Goal: Task Accomplishment & Management: Manage account settings

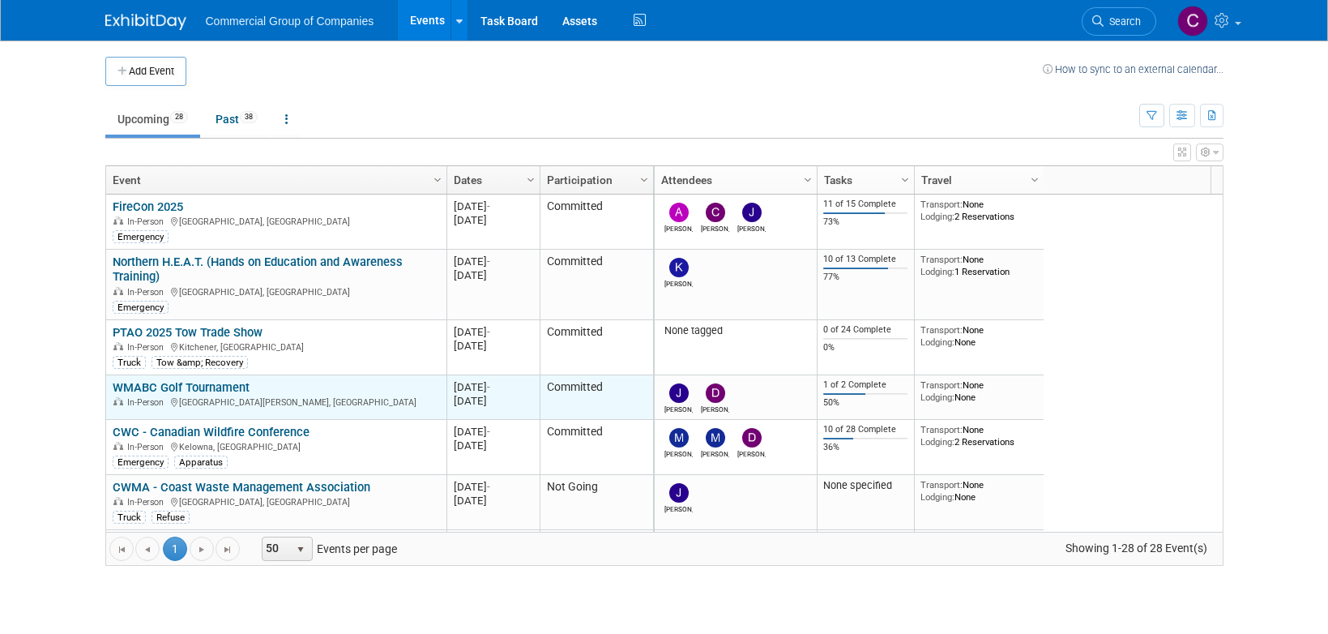
click at [238, 388] on link "WMABC Golf Tournament" at bounding box center [181, 387] width 137 height 15
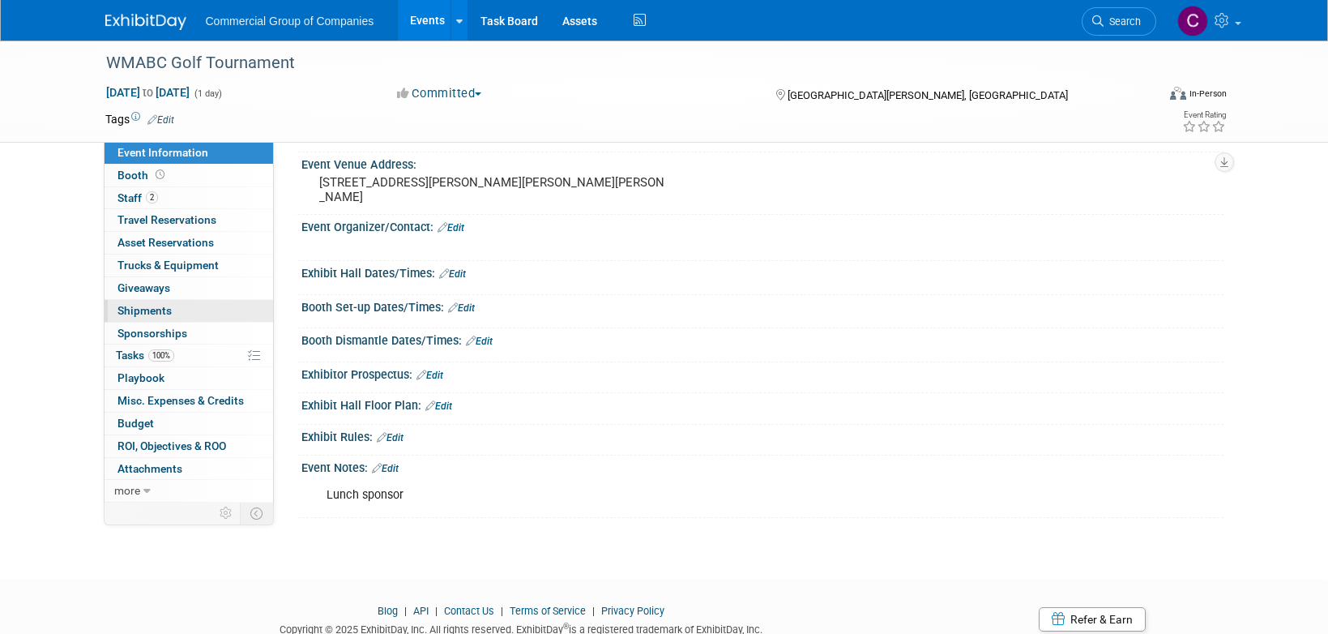
scroll to position [129, 0]
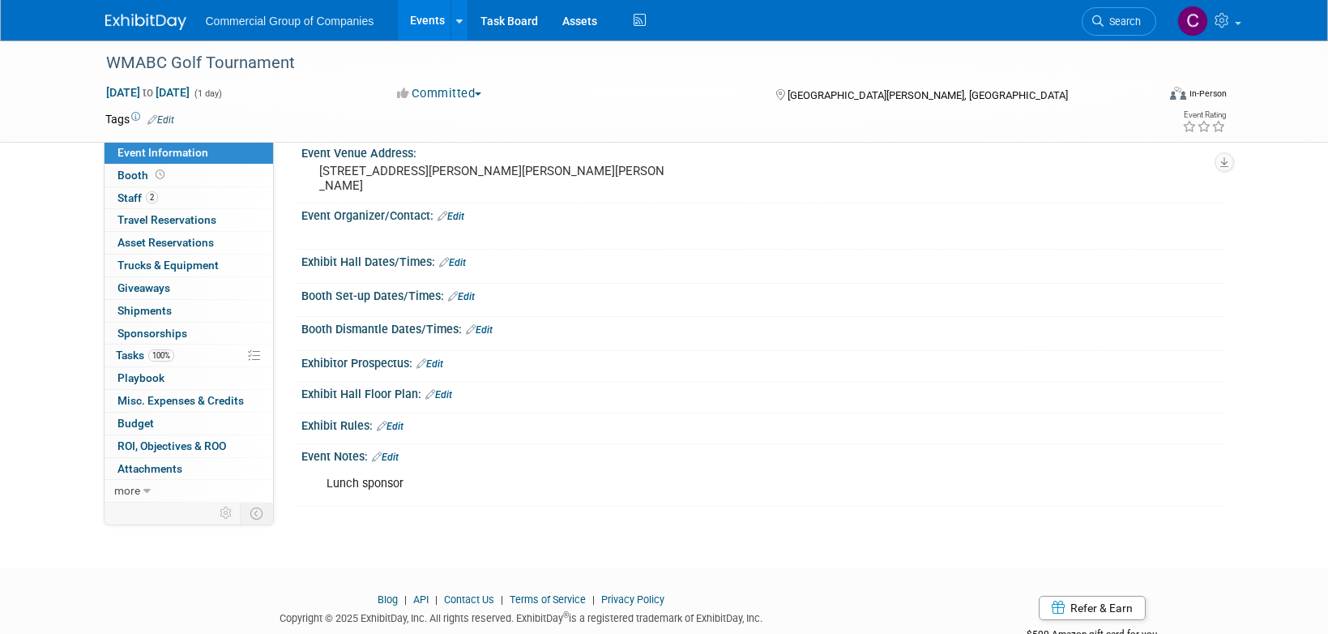
click at [574, 255] on div "Exhibit Hall Dates/Times: Edit" at bounding box center [762, 260] width 922 height 21
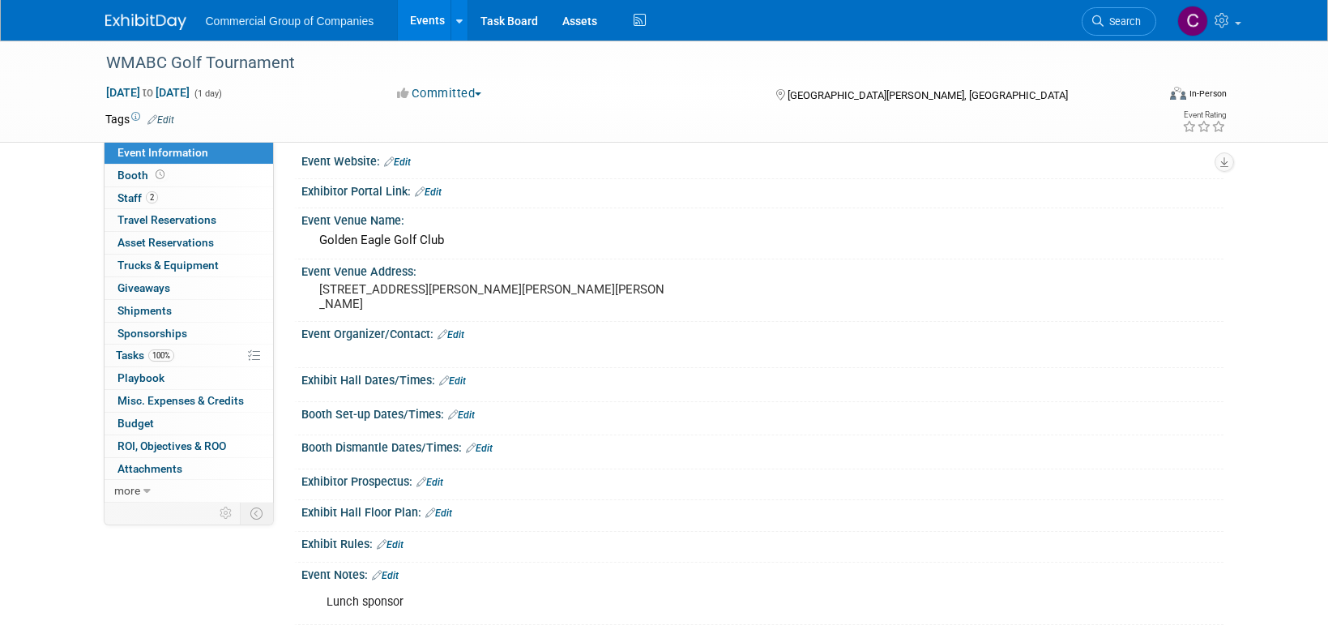
scroll to position [0, 0]
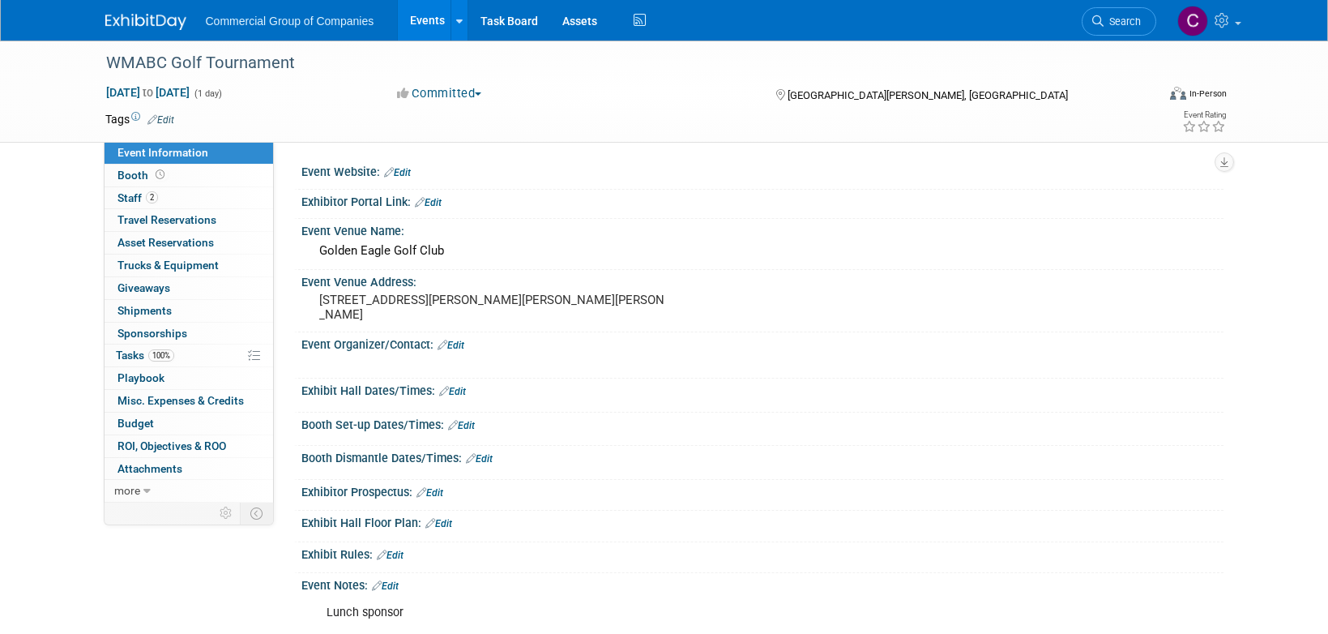
click at [457, 386] on link "Edit" at bounding box center [452, 391] width 27 height 11
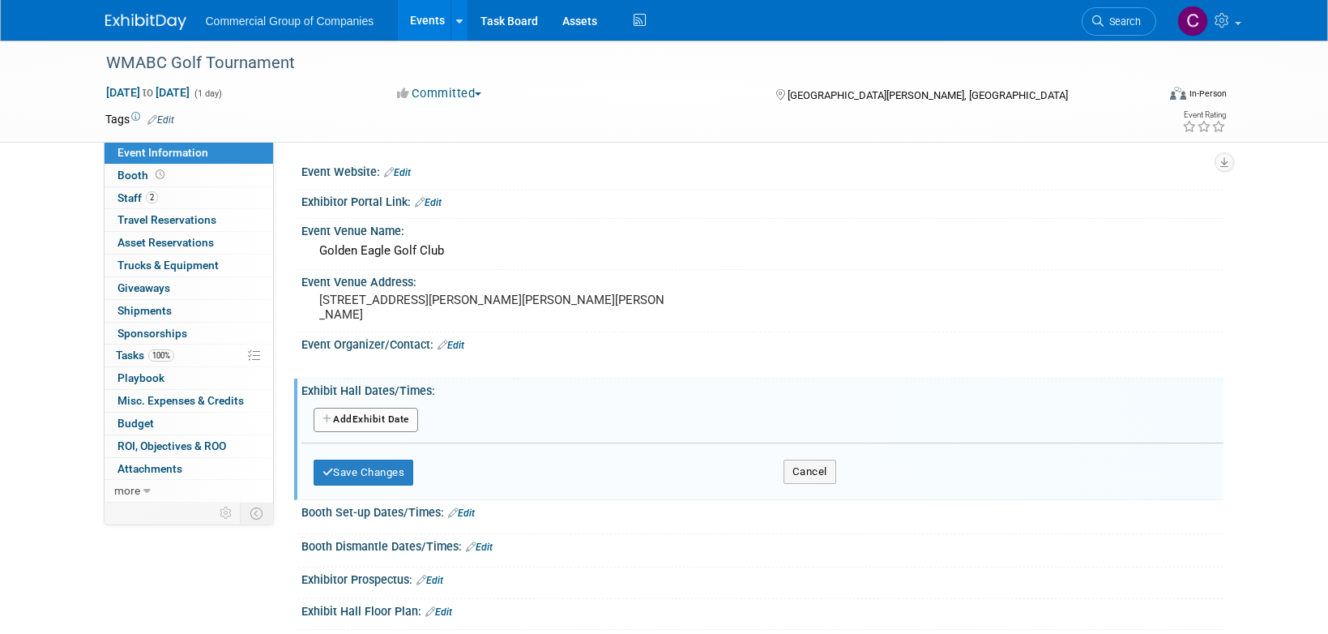
click at [395, 414] on button "Add Another Exhibit Date" at bounding box center [366, 420] width 105 height 24
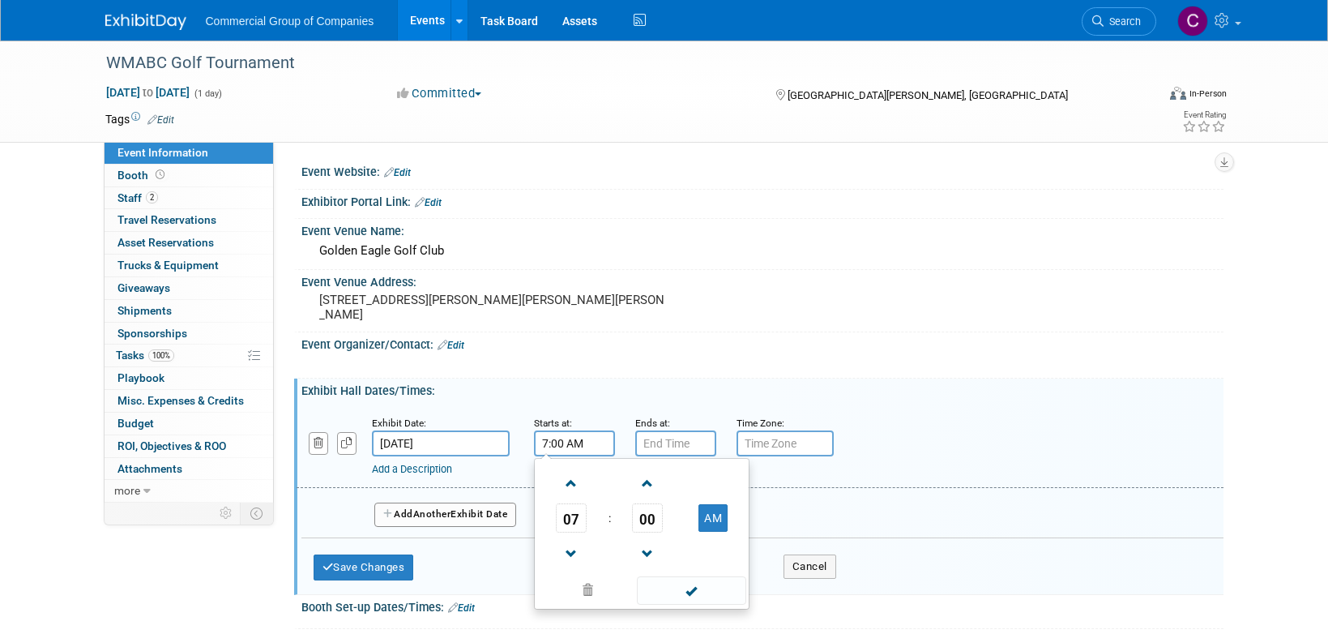
click at [580, 441] on input "7:00 AM" at bounding box center [574, 443] width 81 height 26
click at [561, 482] on span at bounding box center [572, 483] width 28 height 28
click at [645, 506] on span "00" at bounding box center [647, 517] width 31 height 29
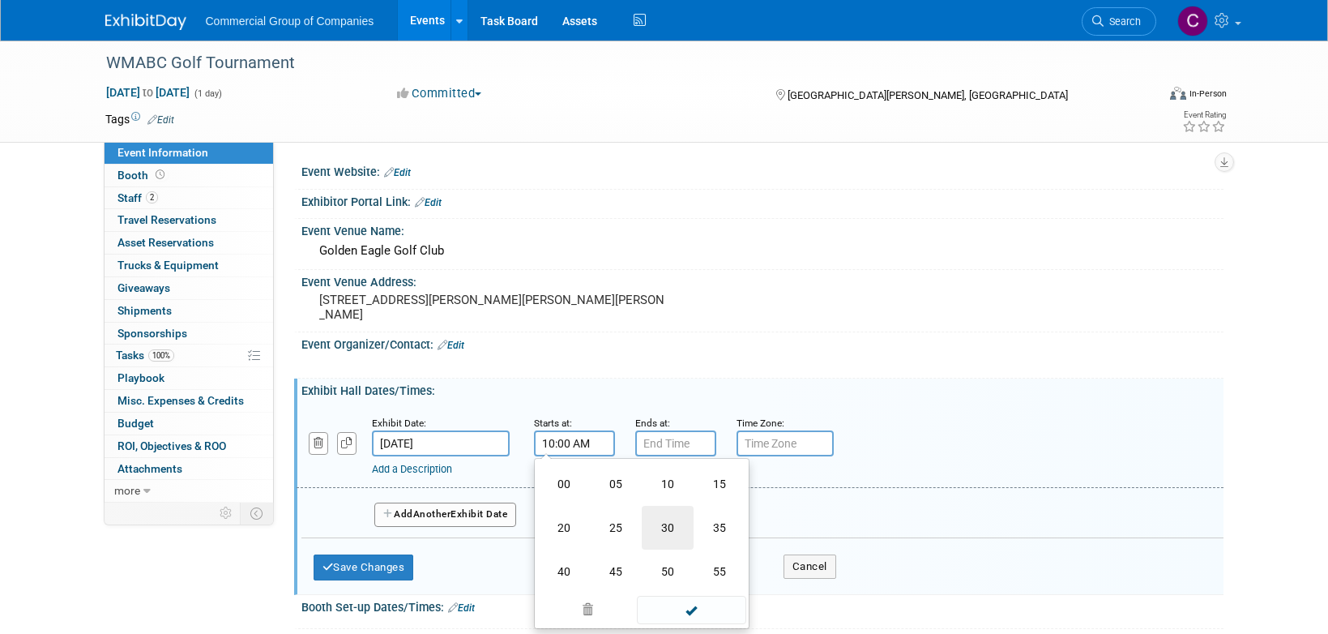
click at [673, 536] on td "30" at bounding box center [668, 528] width 52 height 44
type input "10:30 AM"
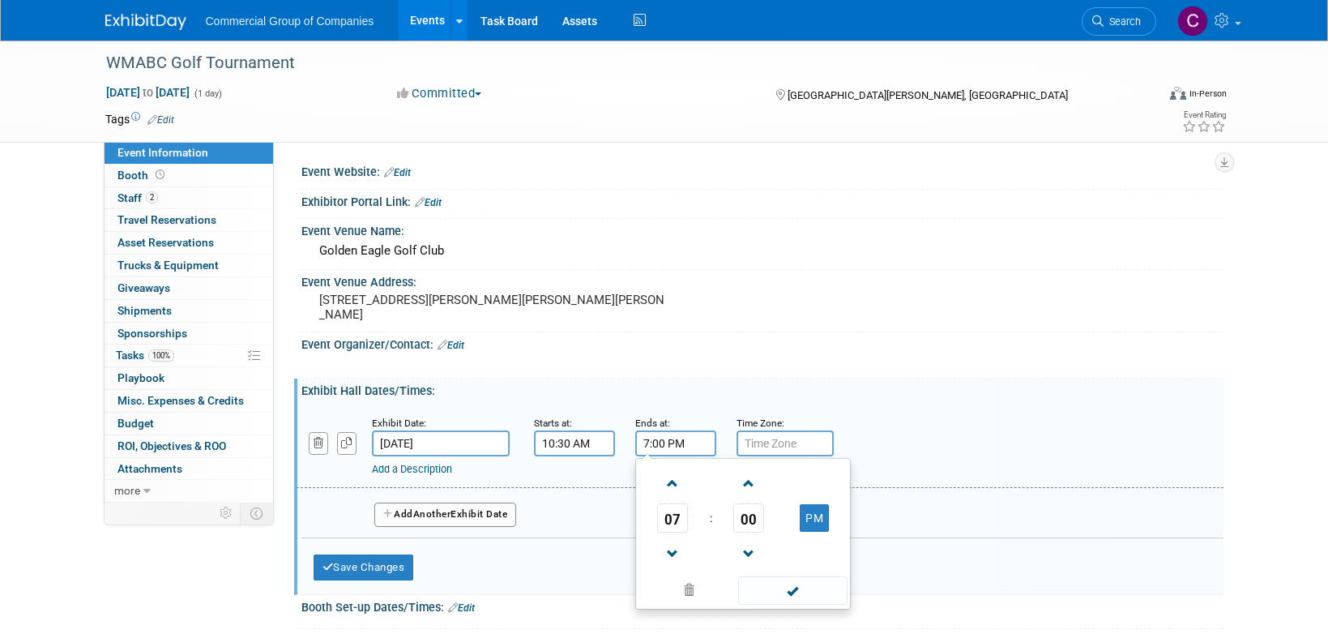
click at [677, 432] on input "7:00 PM" at bounding box center [675, 443] width 81 height 26
click at [667, 546] on span at bounding box center [673, 554] width 28 height 28
click at [677, 485] on span at bounding box center [673, 483] width 28 height 28
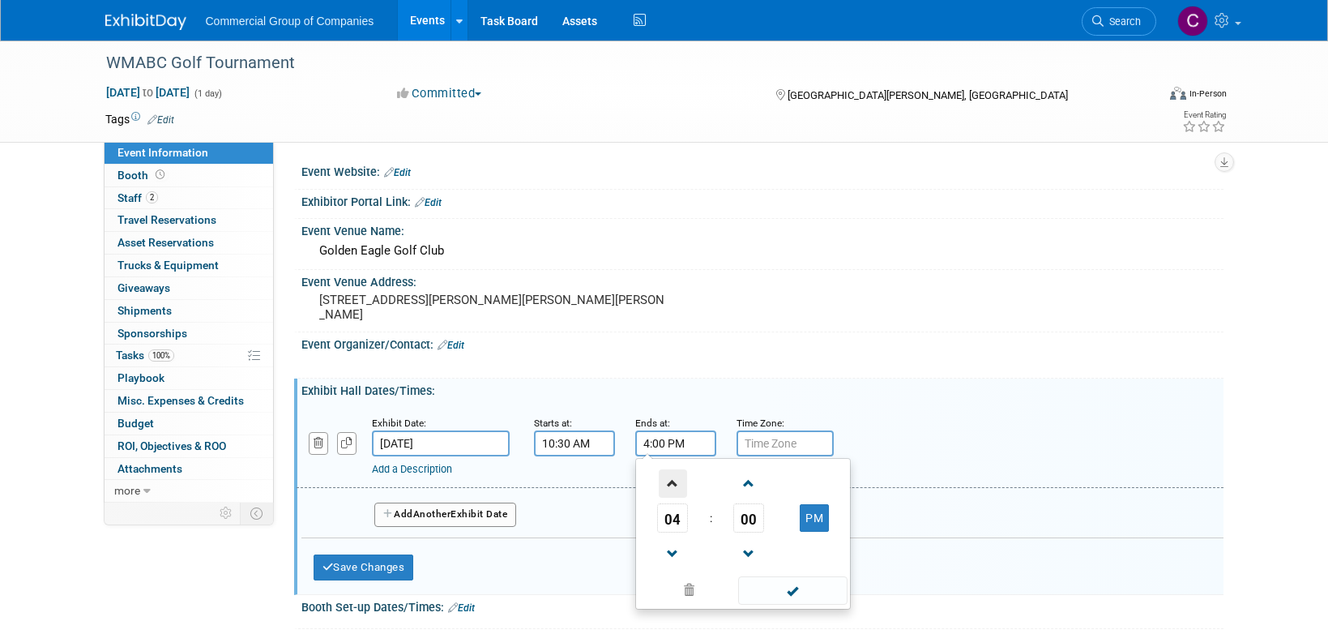
type input "5:00 PM"
click at [805, 580] on span at bounding box center [792, 590] width 109 height 28
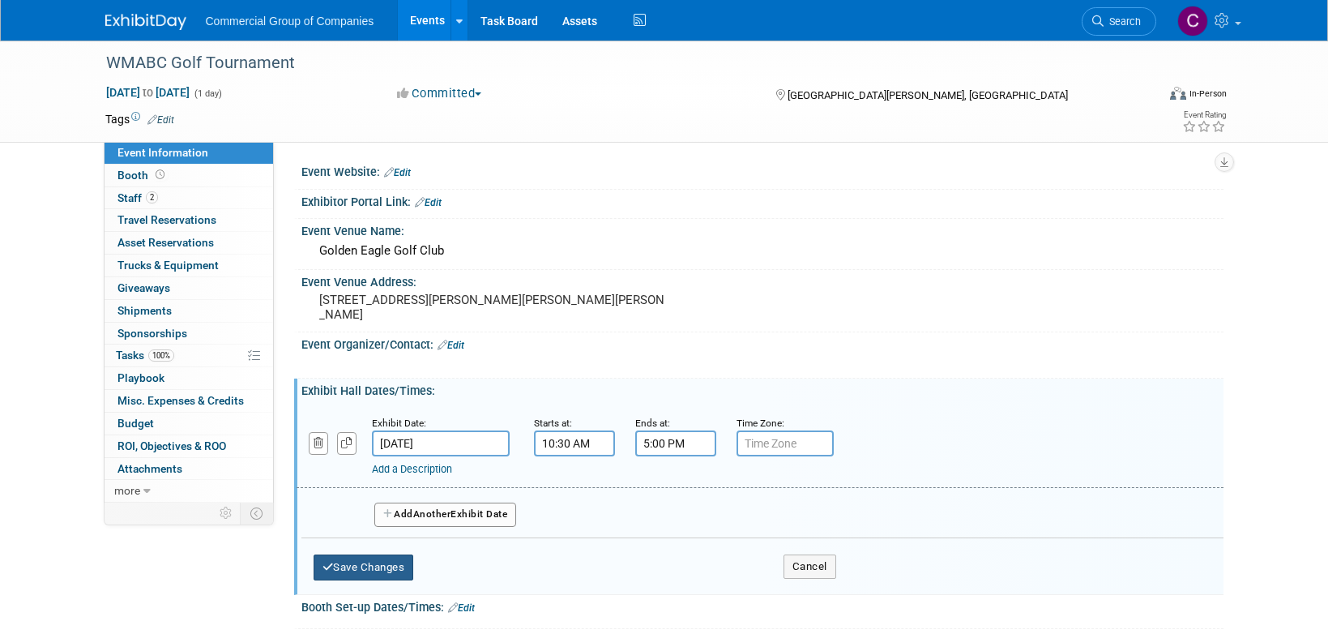
click at [378, 571] on button "Save Changes" at bounding box center [364, 567] width 100 height 26
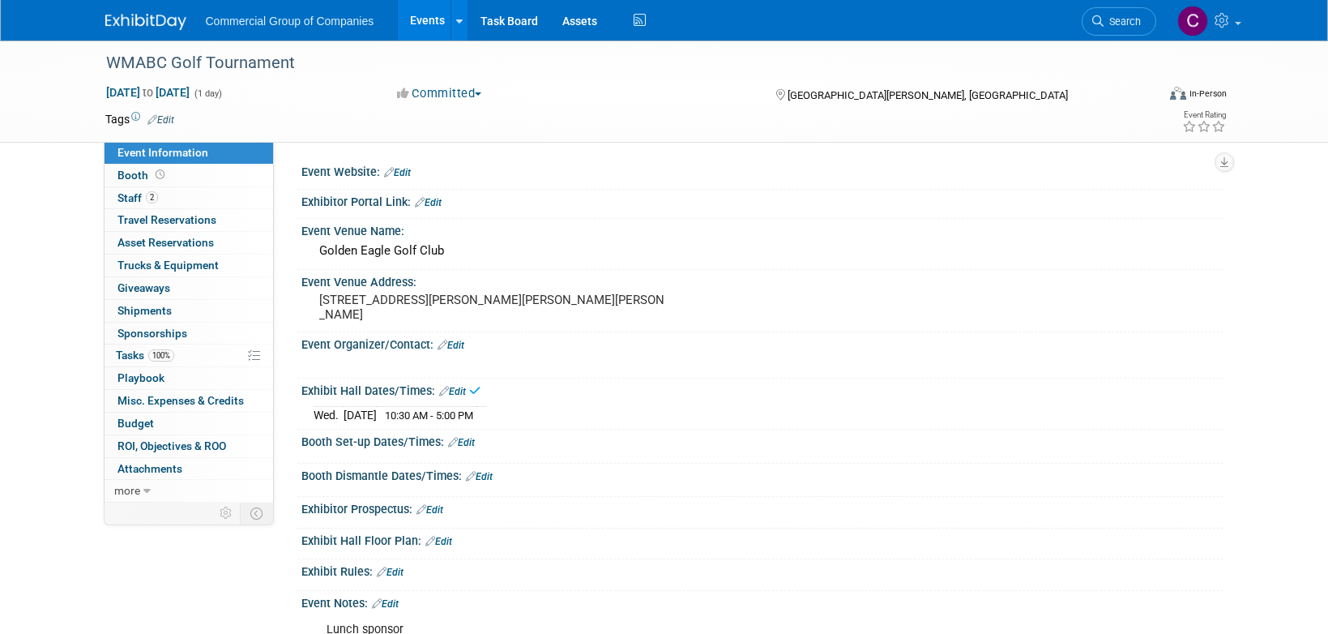
scroll to position [3, 0]
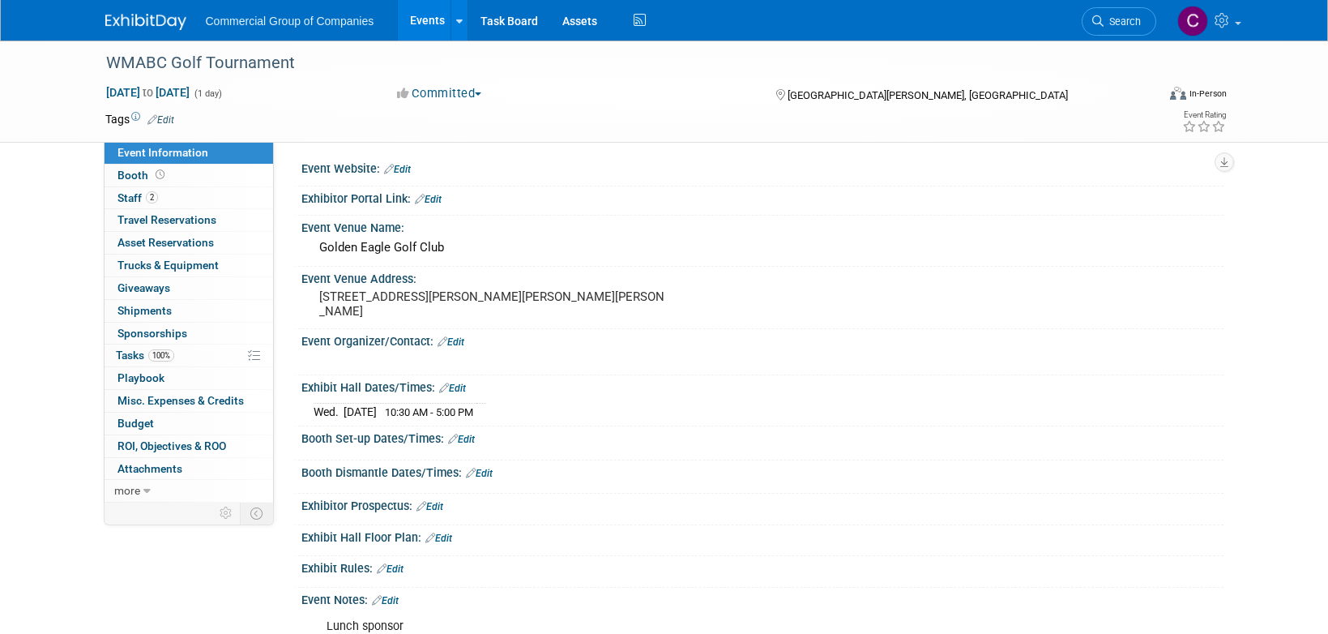
click at [473, 410] on span "10:30 AM - 5:00 PM" at bounding box center [429, 412] width 88 height 12
click at [448, 391] on icon at bounding box center [444, 387] width 10 height 11
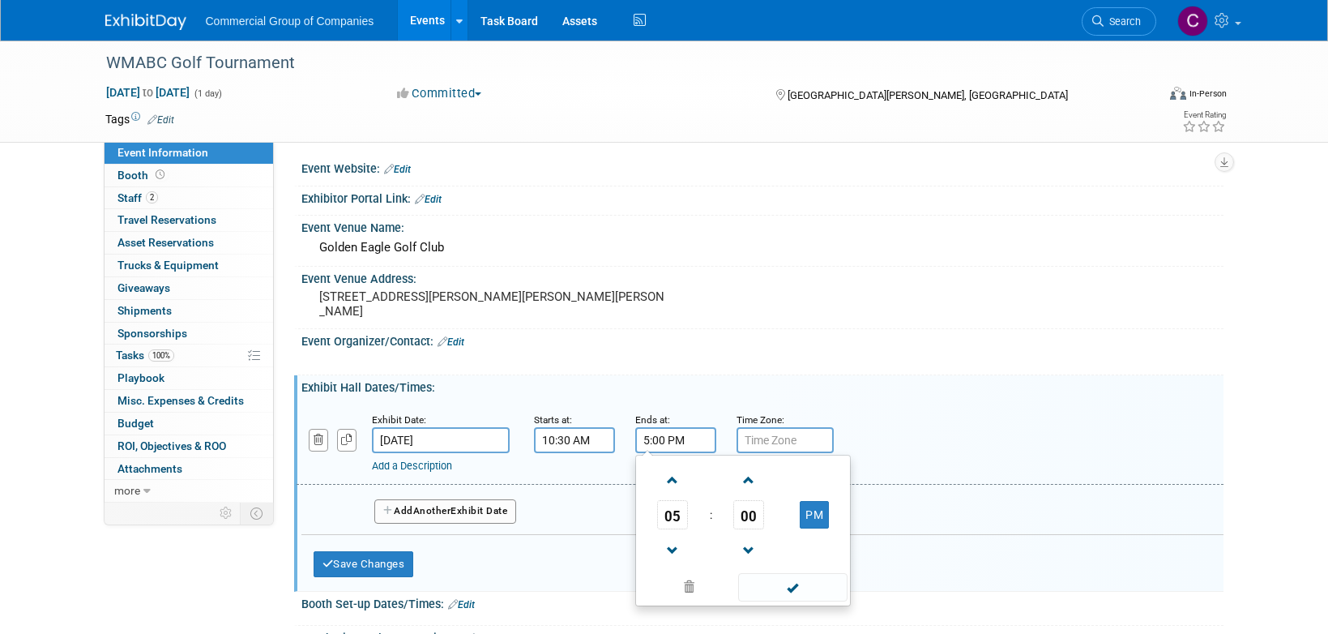
click at [652, 429] on input "5:00 PM" at bounding box center [675, 440] width 81 height 26
click at [677, 472] on span at bounding box center [673, 480] width 28 height 28
type input "8:00 PM"
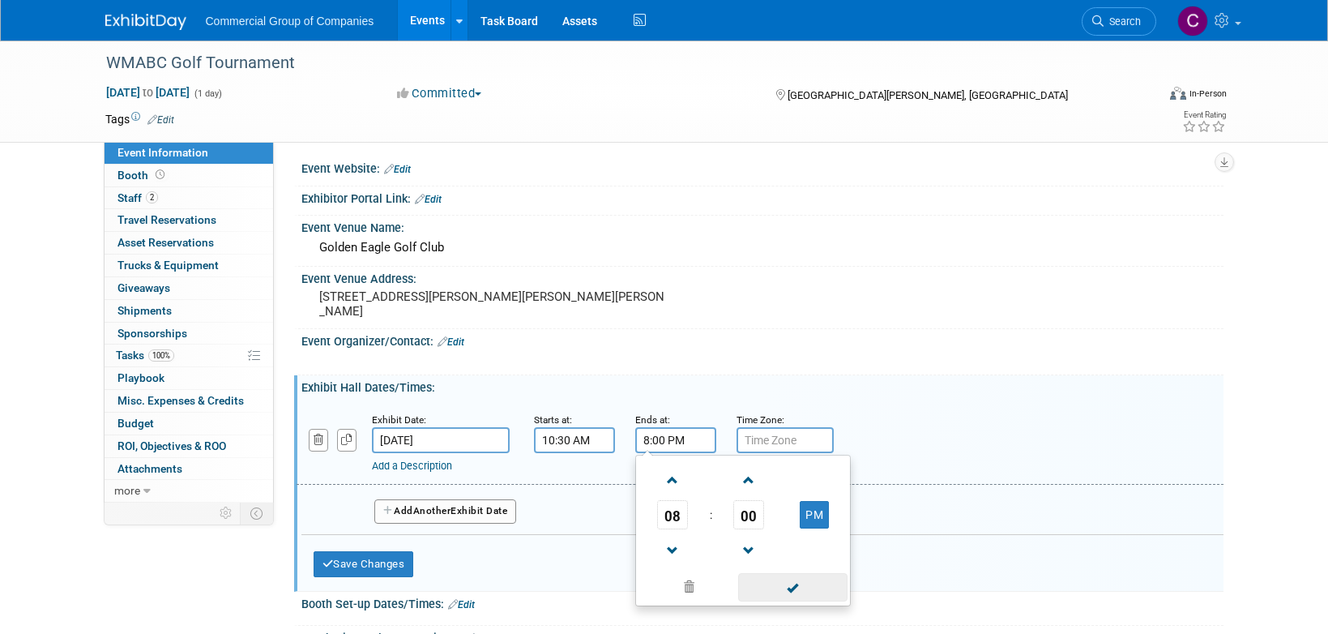
click at [781, 596] on span at bounding box center [792, 587] width 109 height 28
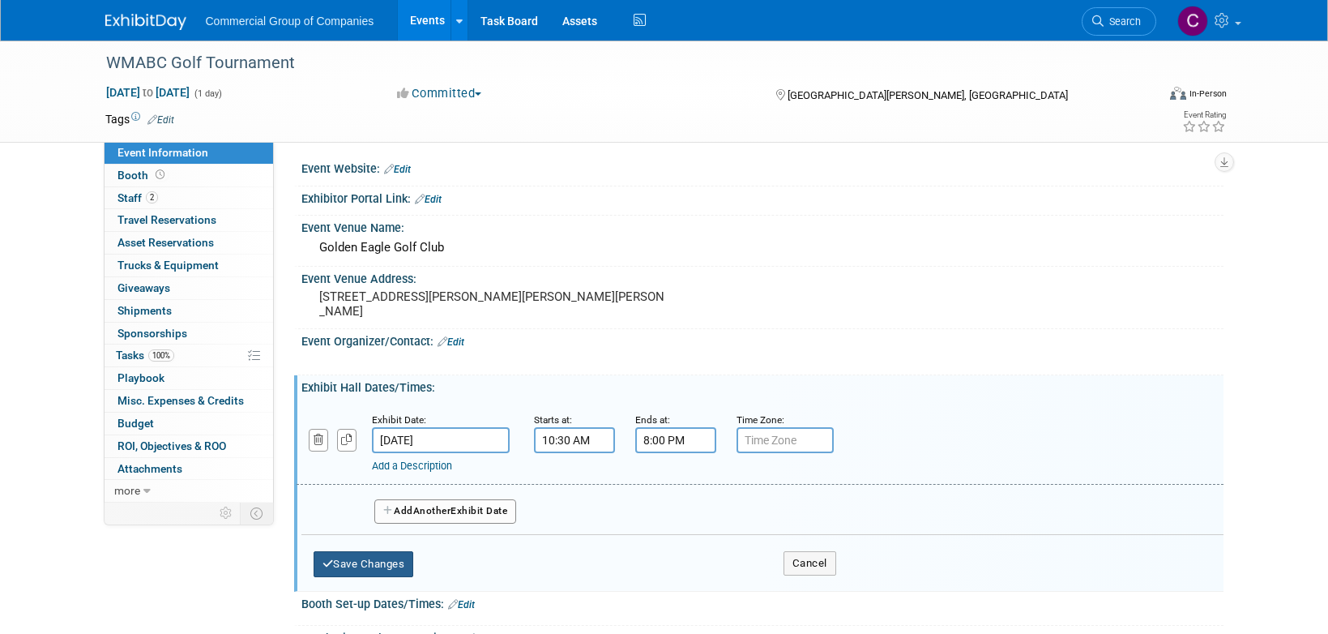
click at [404, 575] on button "Save Changes" at bounding box center [364, 564] width 100 height 26
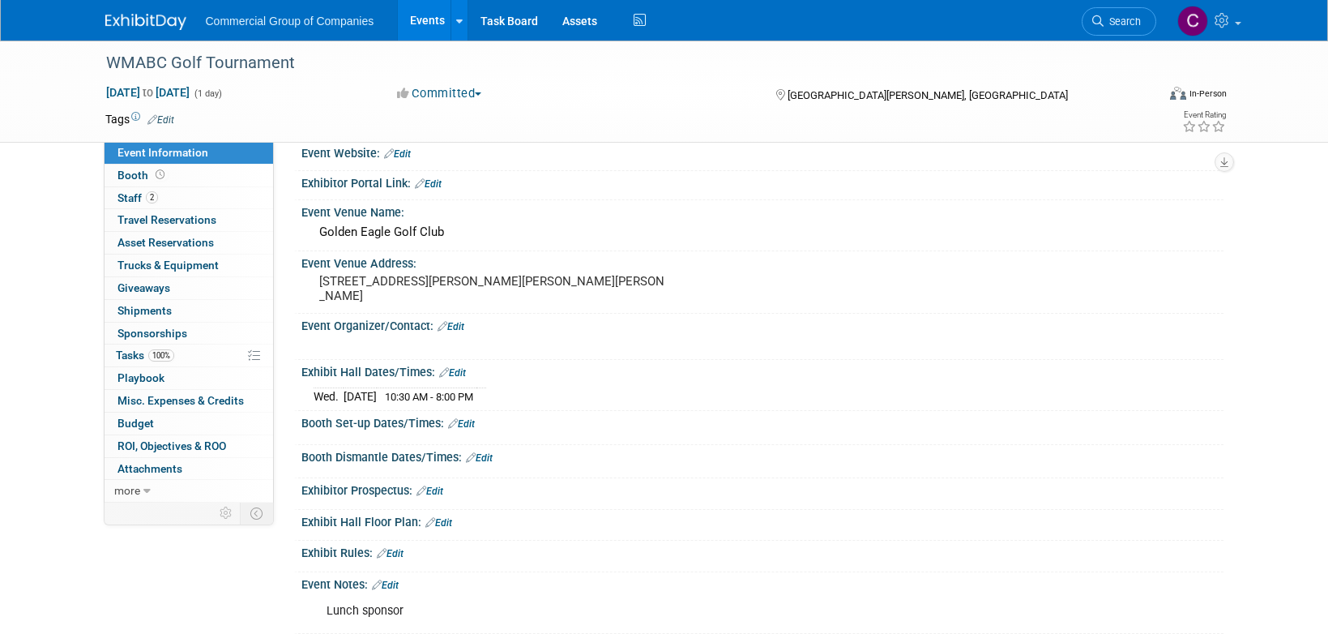
scroll to position [32, 0]
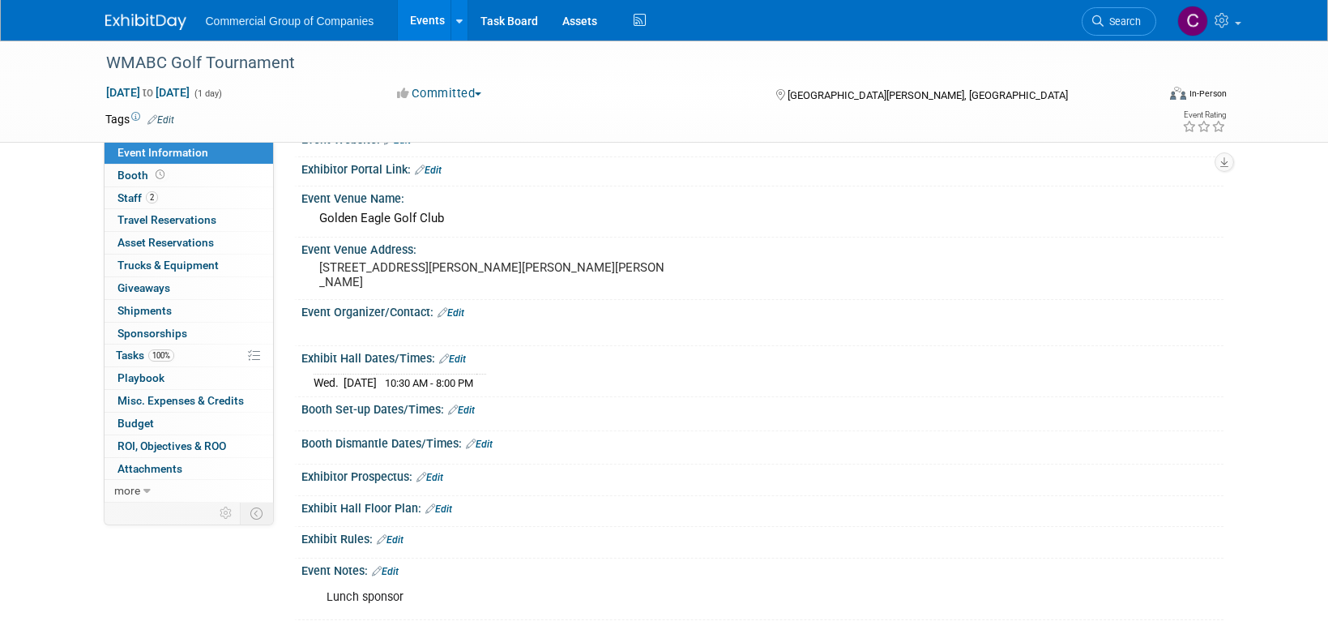
click at [455, 413] on icon at bounding box center [453, 409] width 10 height 11
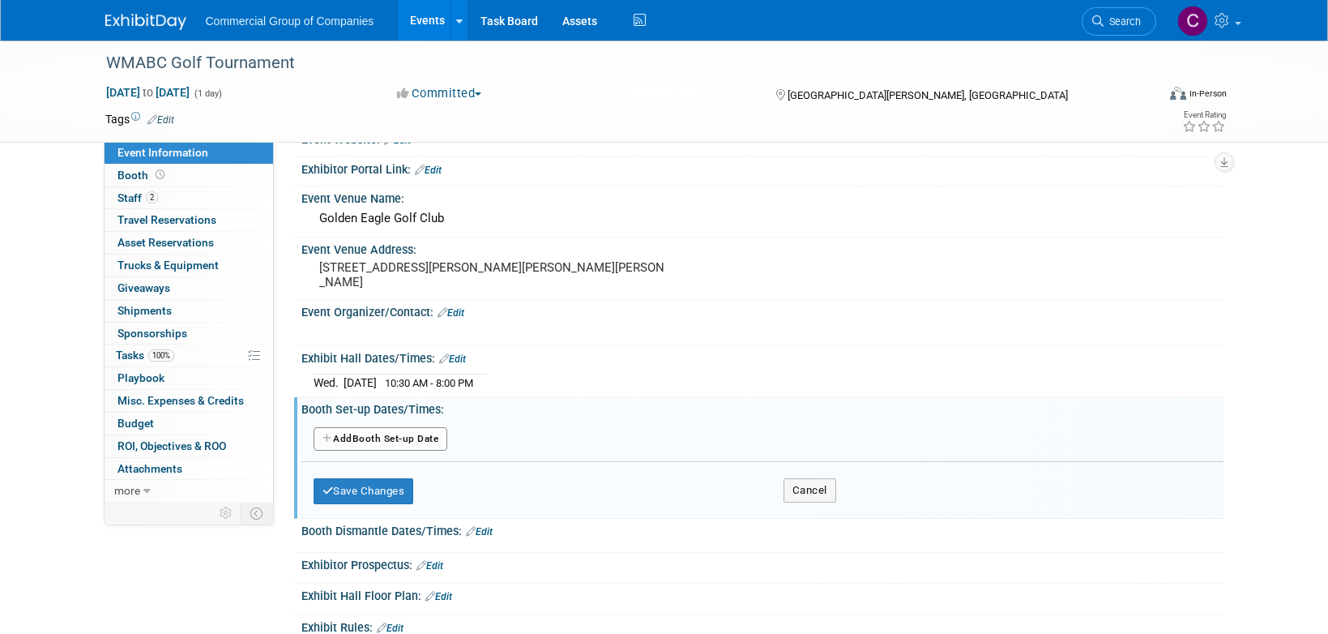
click at [399, 447] on button "Add Another Booth Set-up Date" at bounding box center [381, 439] width 135 height 24
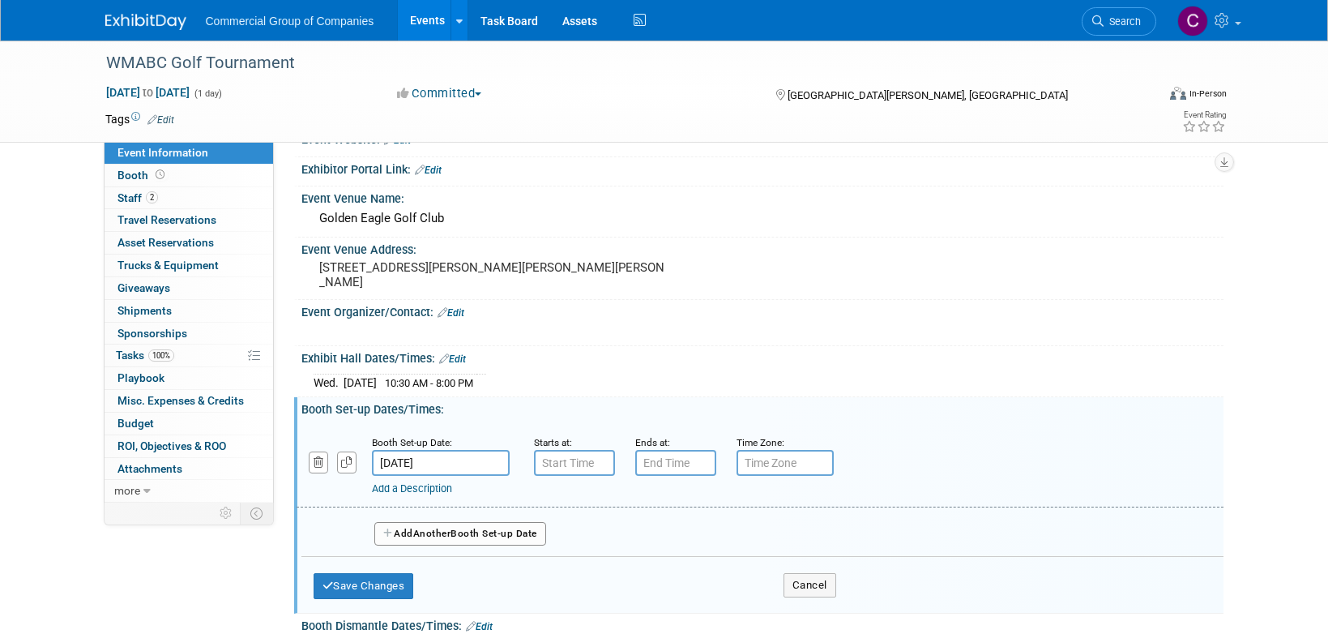
click at [453, 378] on span "10:30 AM - 8:00 PM" at bounding box center [429, 383] width 88 height 12
click at [455, 366] on div "Wed. Sep 17, 2025 10:30 AM - 8:00 PM Save Changes Cancel" at bounding box center [762, 379] width 922 height 28
click at [455, 365] on div "Wed. Sep 17, 2025 10:30 AM - 8:00 PM Save Changes Cancel" at bounding box center [762, 379] width 922 height 28
click at [456, 358] on link "Edit" at bounding box center [452, 358] width 27 height 11
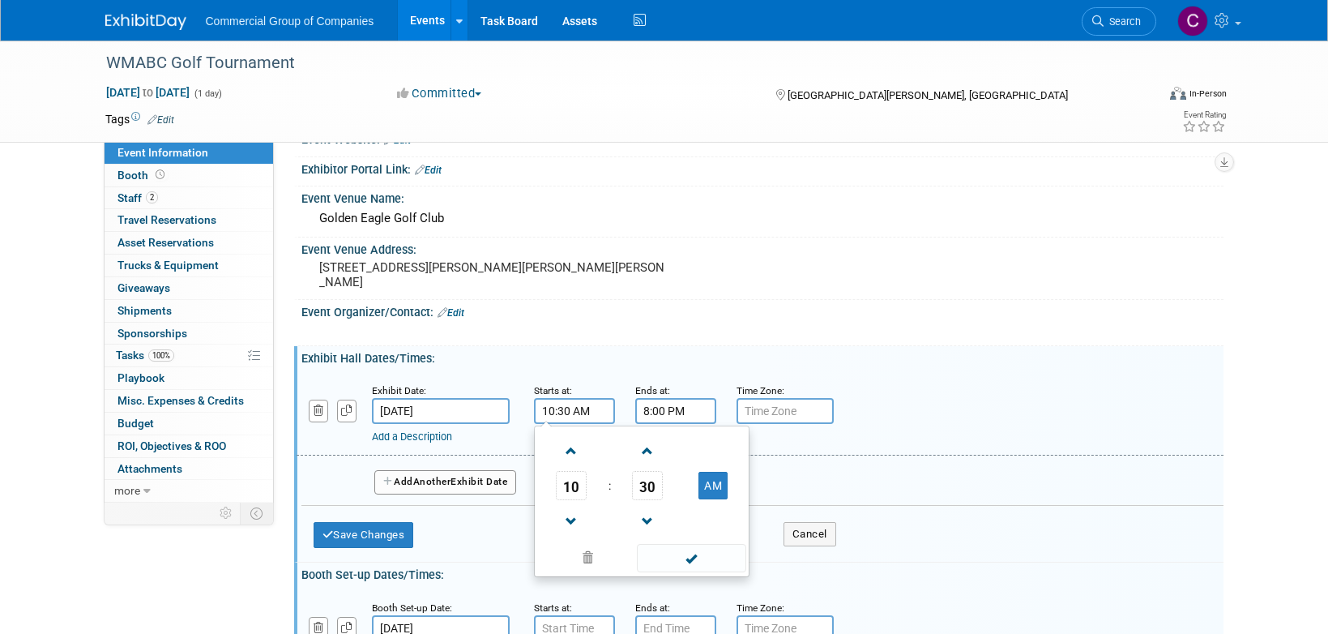
click at [549, 417] on input "10:30 AM" at bounding box center [574, 411] width 81 height 26
click at [549, 418] on input "10:30 AM" at bounding box center [574, 411] width 81 height 26
type input "11:00 AM"
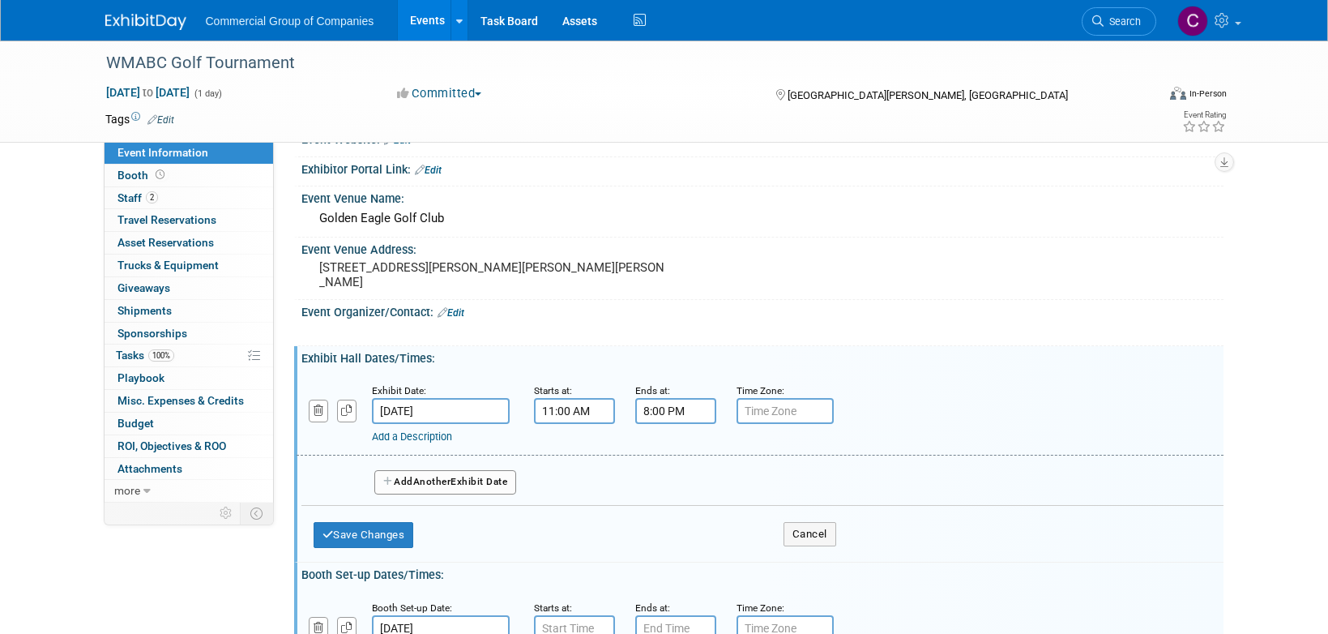
click at [904, 389] on div "Add a Description Description:" at bounding box center [759, 413] width 951 height 62
click at [382, 530] on button "Save Changes" at bounding box center [364, 535] width 100 height 26
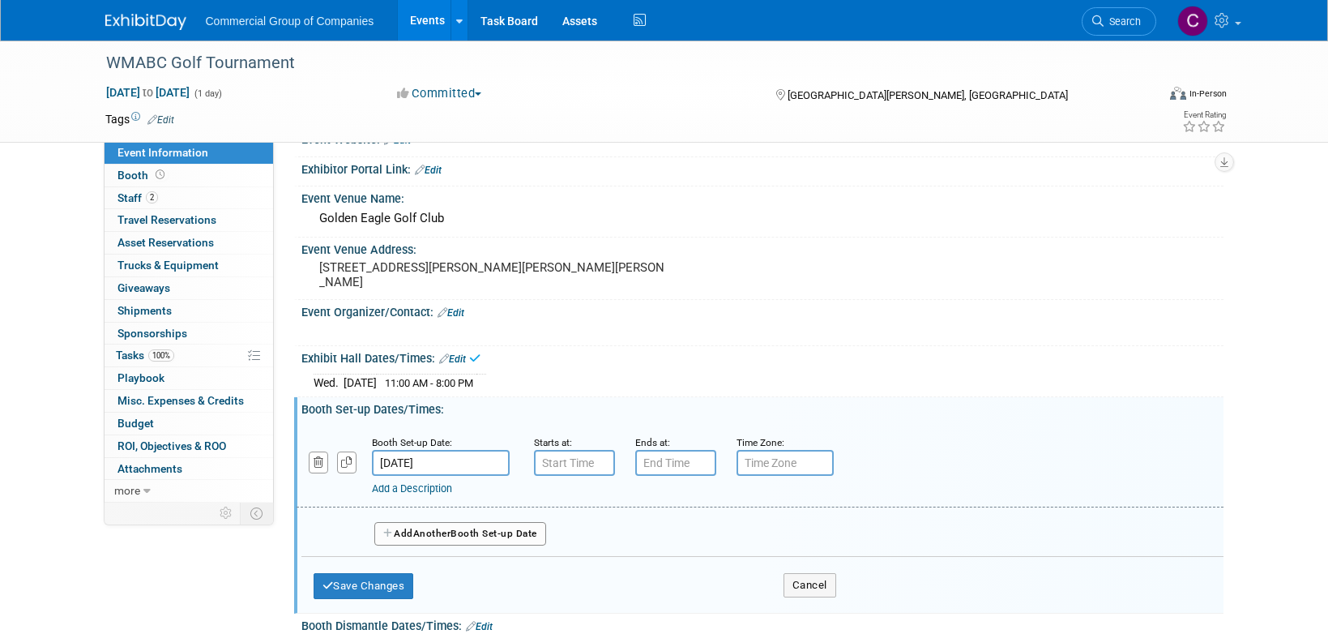
click at [418, 532] on span "Another" at bounding box center [432, 533] width 38 height 11
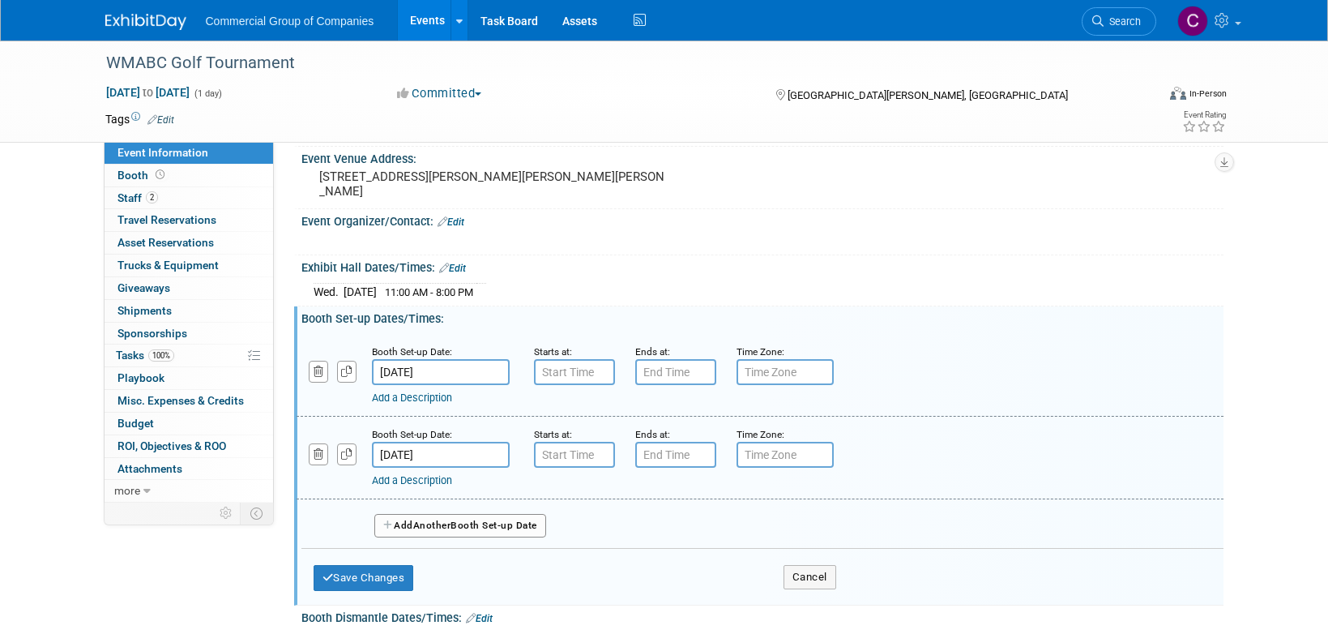
scroll to position [130, 0]
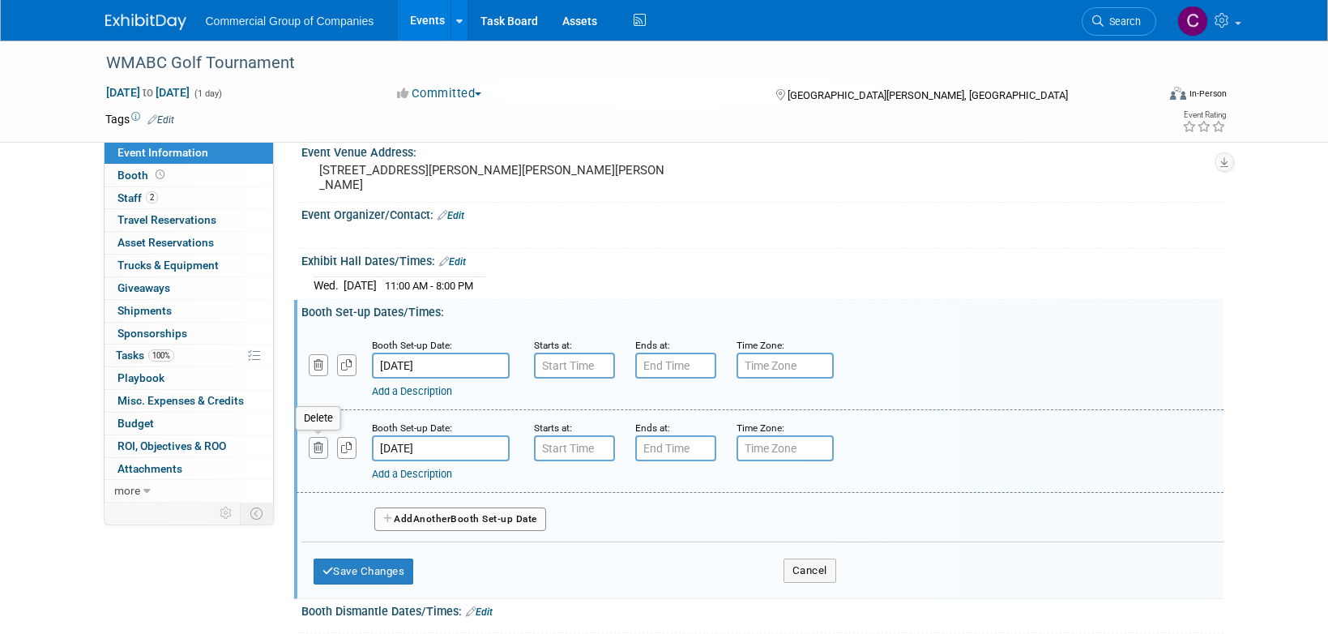
click at [317, 451] on icon "button" at bounding box center [319, 447] width 11 height 11
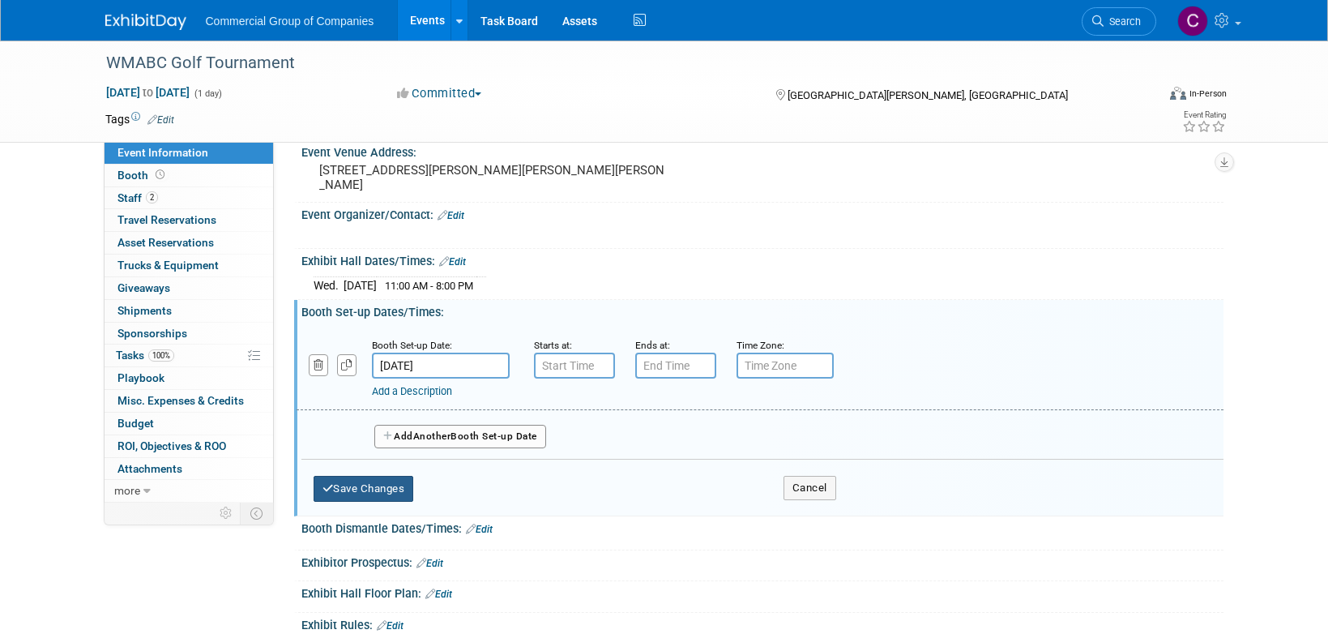
click at [374, 499] on button "Save Changes" at bounding box center [364, 489] width 100 height 26
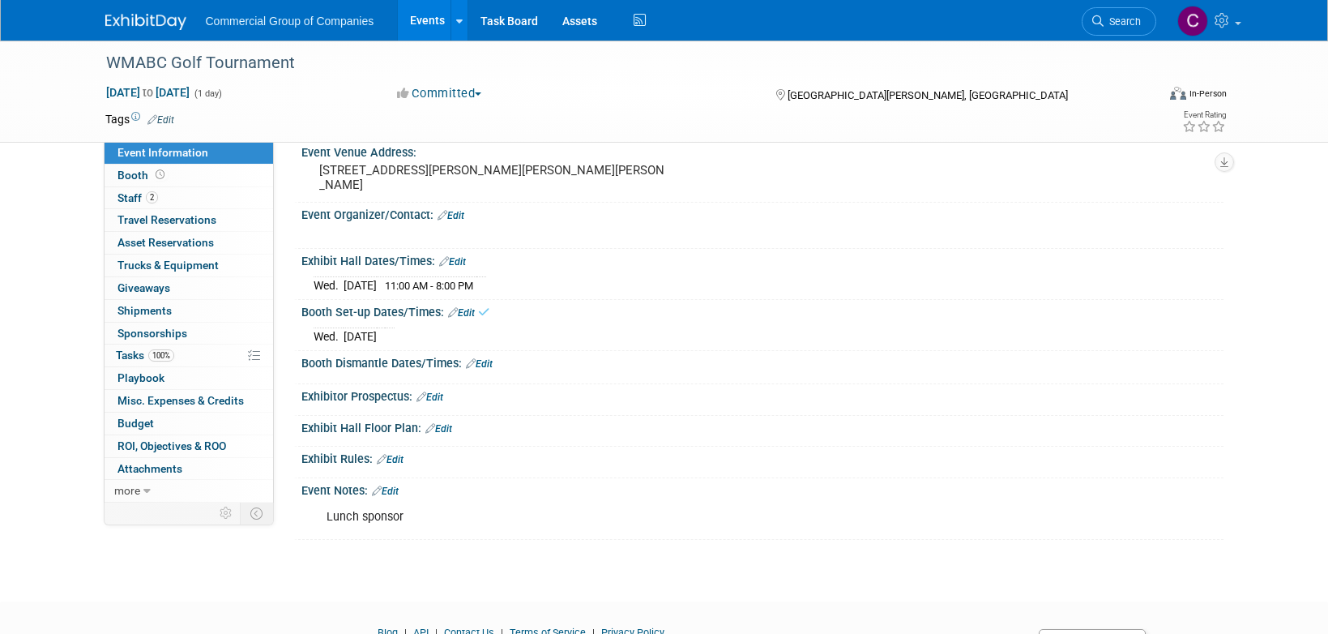
click at [473, 313] on link "Edit" at bounding box center [461, 312] width 27 height 11
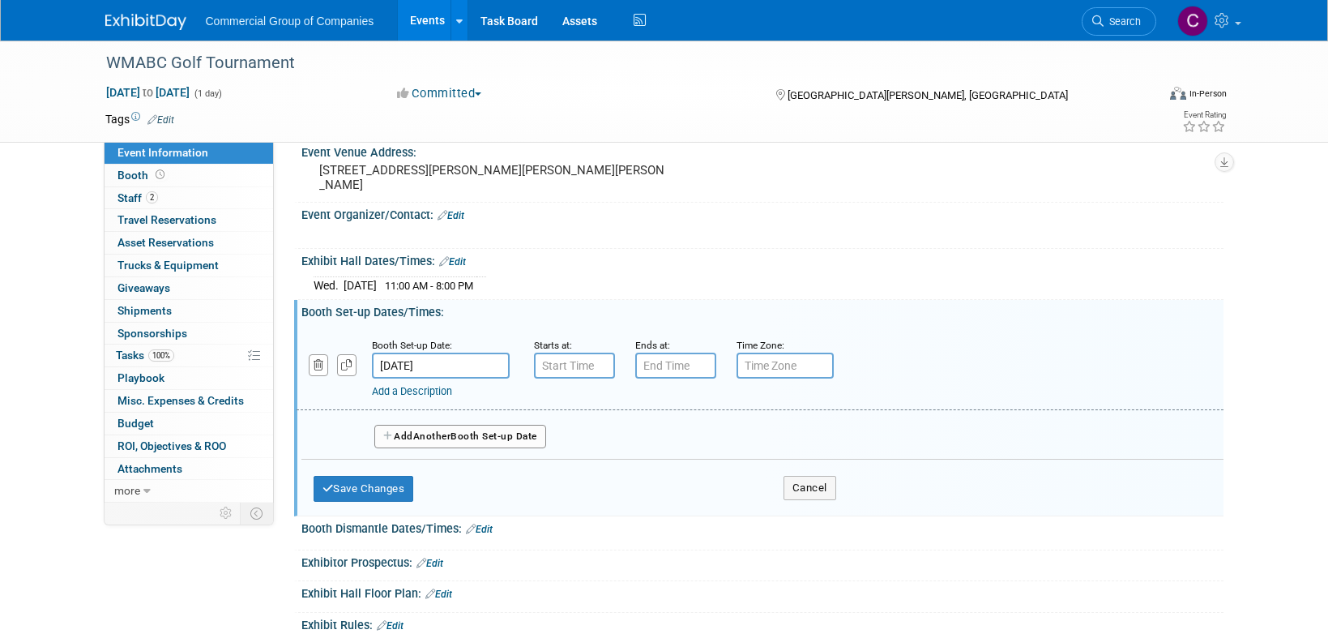
click at [563, 378] on div "Add a Description Description:" at bounding box center [718, 388] width 693 height 20
click at [566, 372] on input "7:00 AM" at bounding box center [574, 365] width 81 height 26
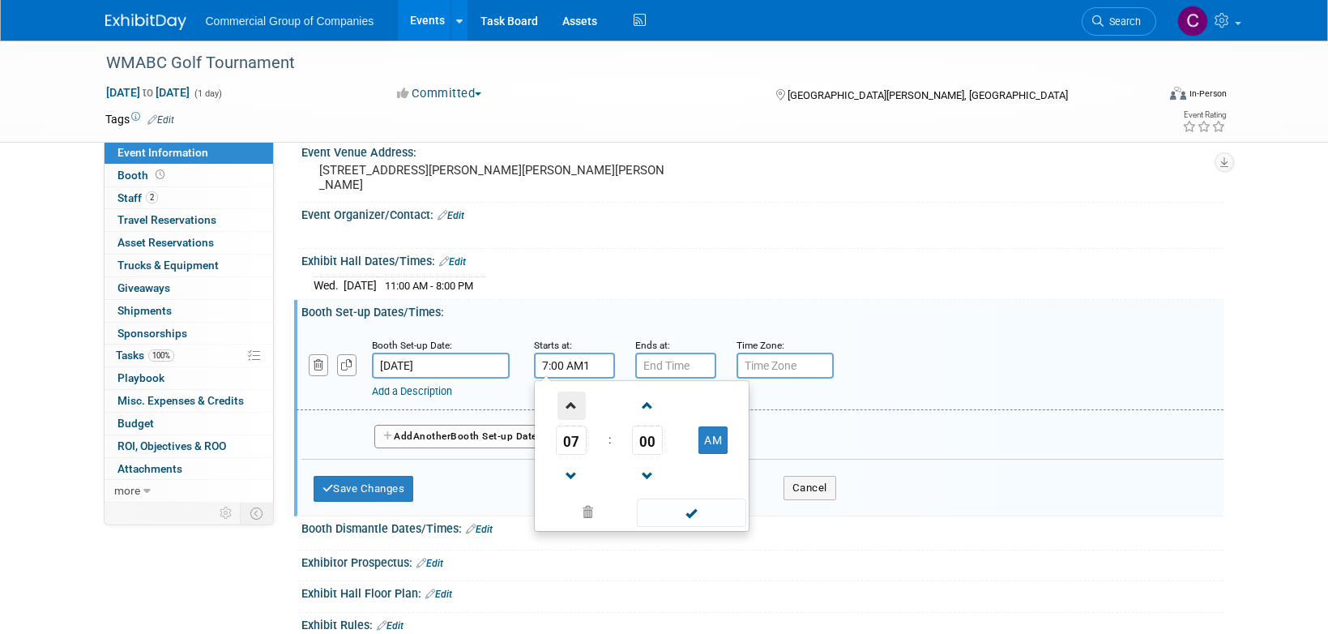
click at [583, 405] on span at bounding box center [572, 405] width 28 height 28
click at [583, 404] on span at bounding box center [572, 405] width 28 height 28
click at [690, 506] on span at bounding box center [691, 512] width 109 height 28
type input "10:00 AM"
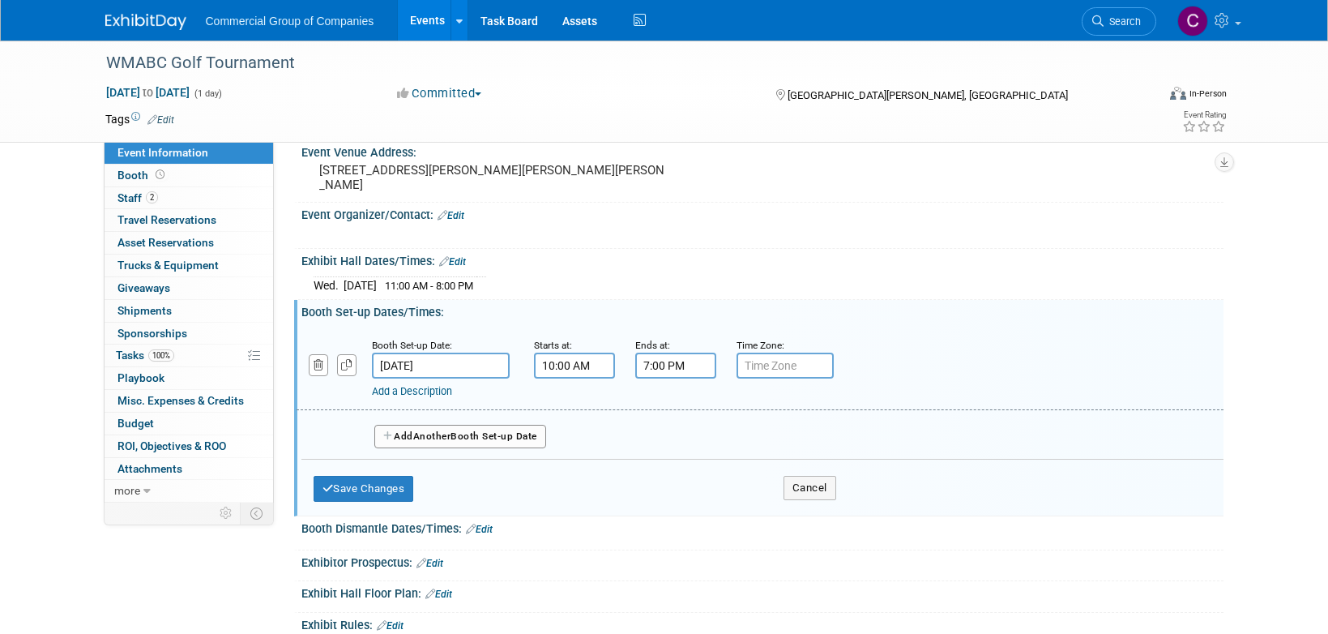
click at [669, 366] on input "7:00 PM" at bounding box center [675, 365] width 81 height 26
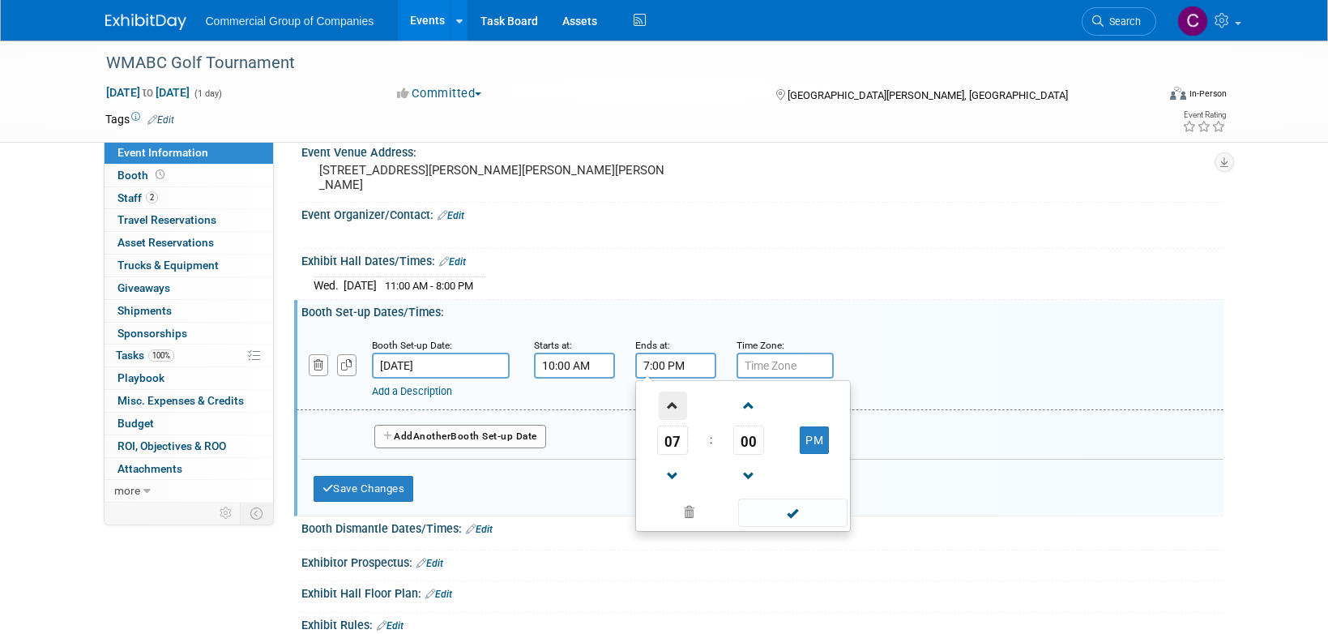
click at [669, 405] on span at bounding box center [673, 405] width 28 height 28
drag, startPoint x: 793, startPoint y: 441, endPoint x: 805, endPoint y: 441, distance: 11.3
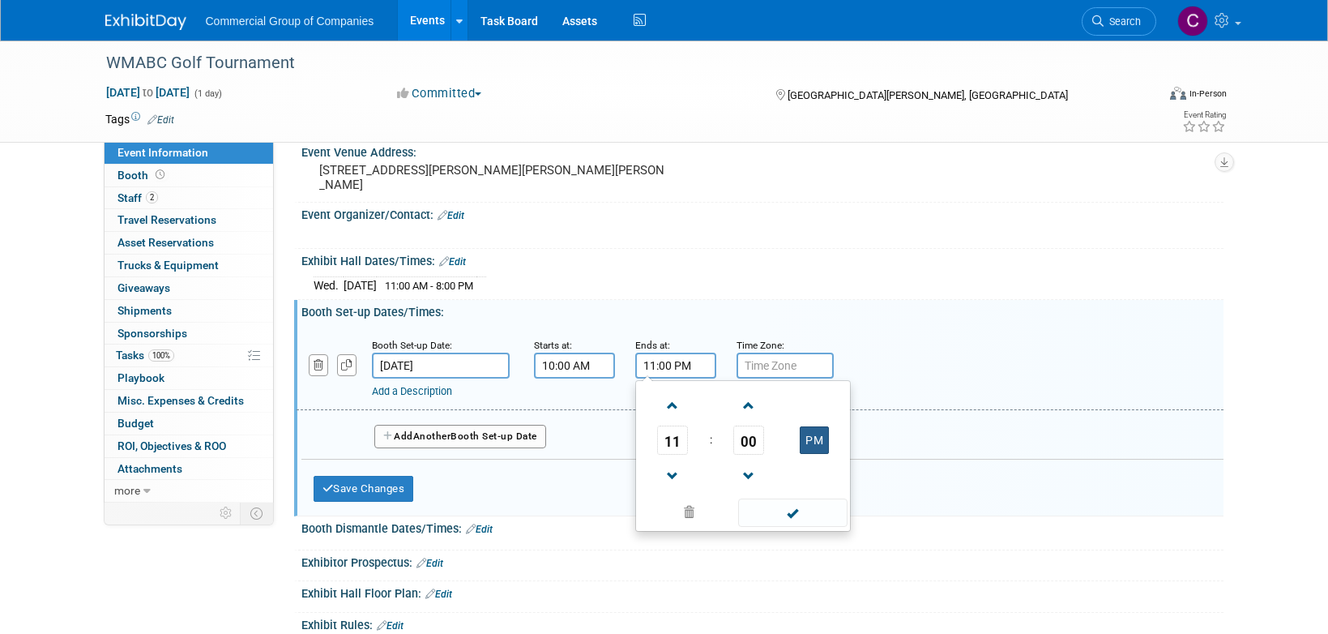
click at [794, 440] on td "PM" at bounding box center [815, 439] width 64 height 29
click at [805, 439] on button "PM" at bounding box center [814, 440] width 29 height 28
type input "11:00 AM"
click at [796, 507] on span at bounding box center [792, 512] width 109 height 28
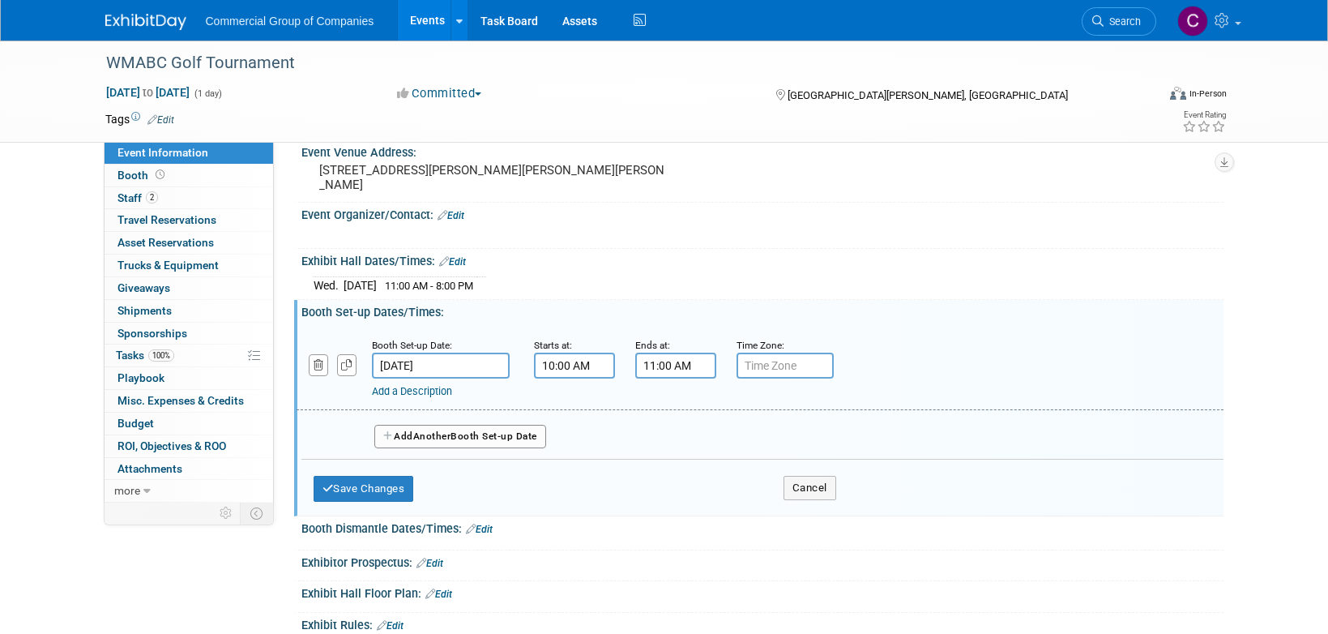
click at [357, 473] on div "Save Changes Cancel" at bounding box center [575, 484] width 523 height 50
click at [359, 481] on button "Save Changes" at bounding box center [364, 489] width 100 height 26
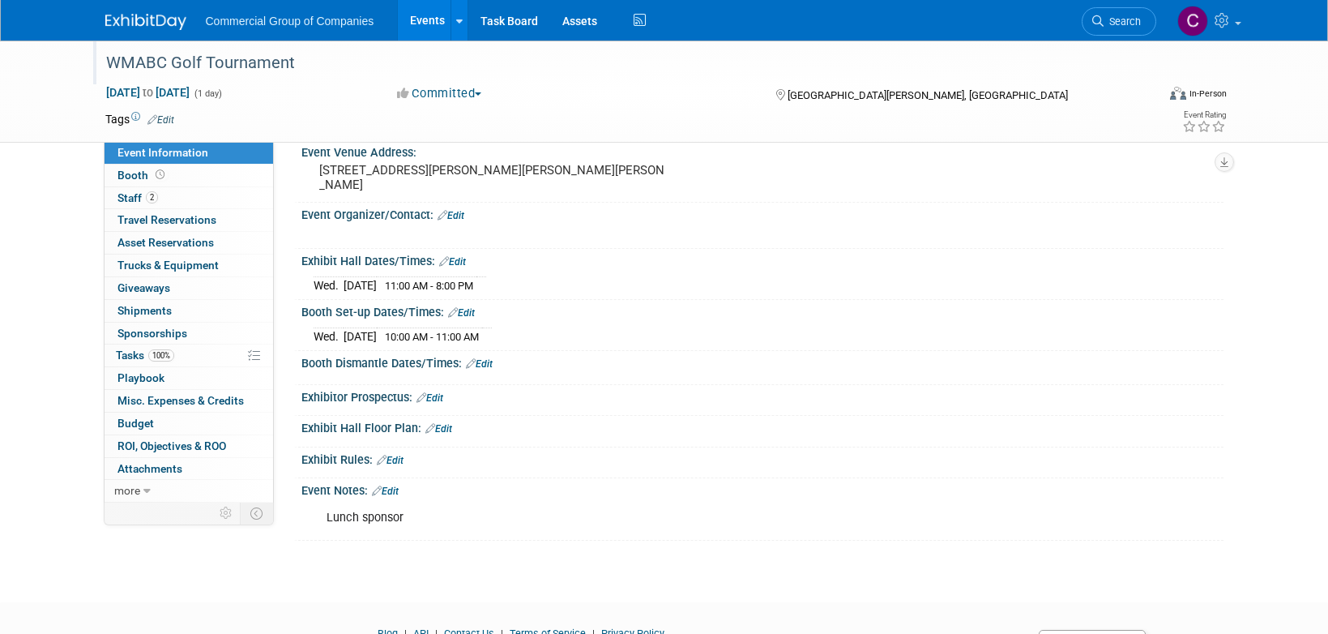
click at [157, 45] on div at bounding box center [622, 48] width 1044 height 14
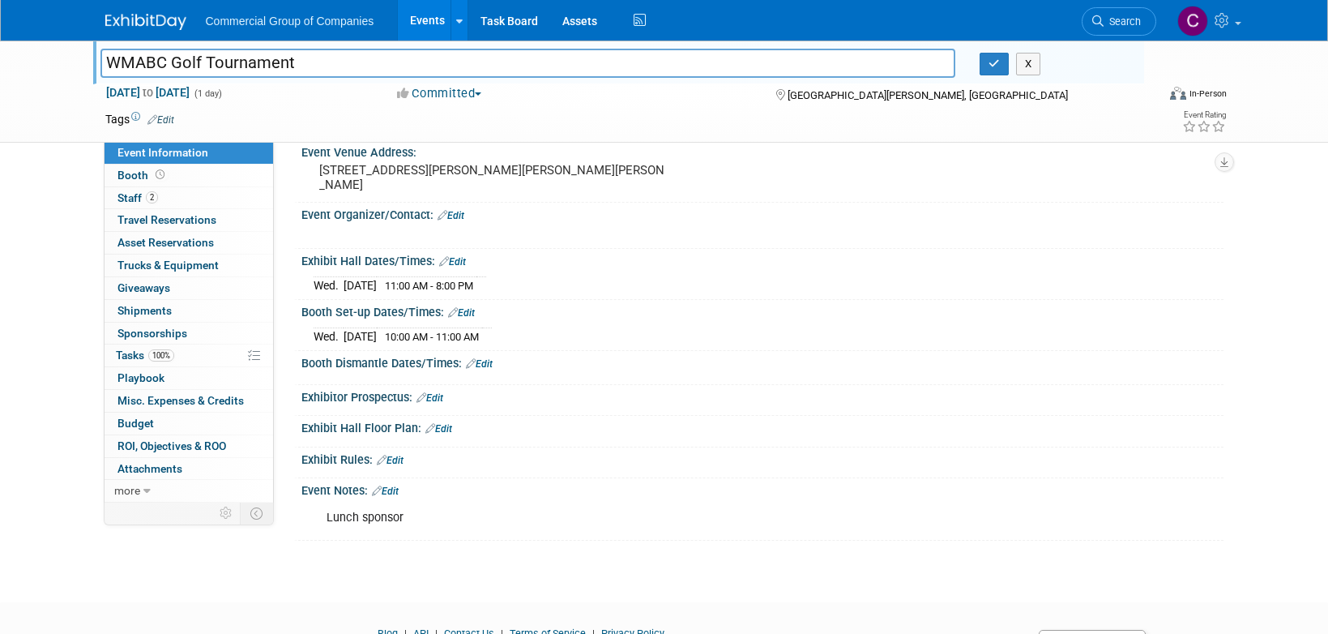
click at [155, 36] on div "Commercial Group of Companies Events Add Event Bulk Upload Events Shareable Eve…" at bounding box center [664, 20] width 1118 height 41
click at [165, 17] on img at bounding box center [145, 22] width 81 height 16
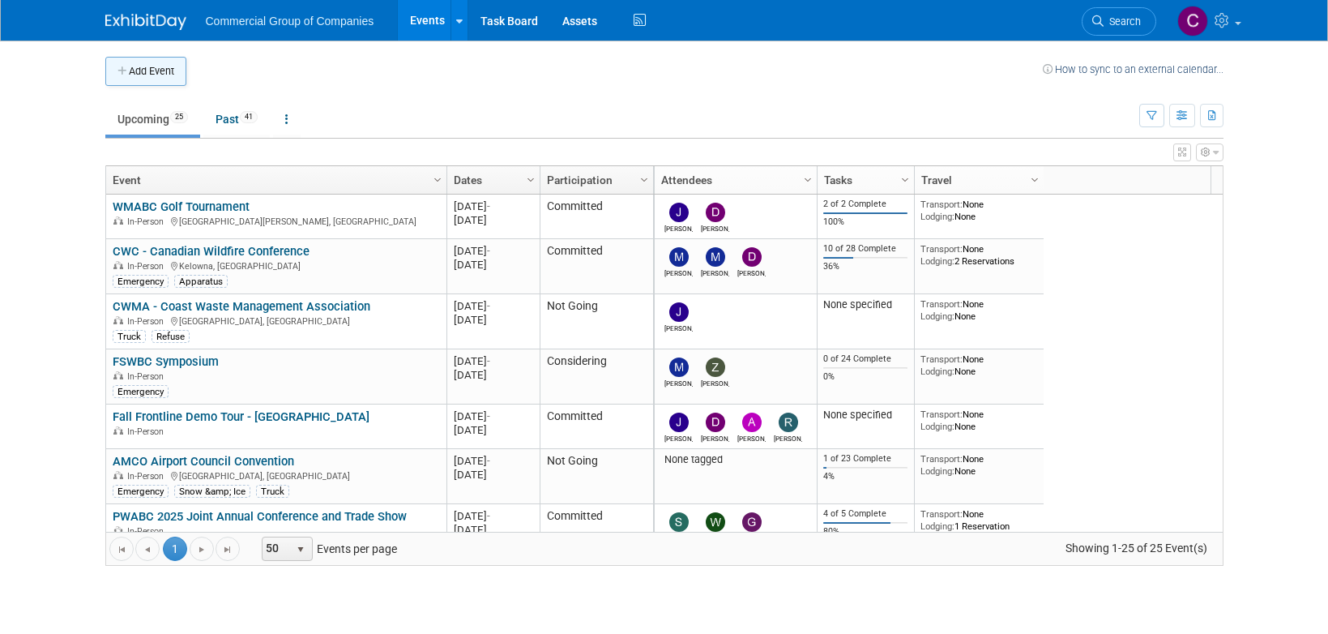
click at [188, 77] on tr "Add Event How to sync to an external calendar..." at bounding box center [664, 71] width 1118 height 29
click at [183, 69] on button "Add Event" at bounding box center [145, 71] width 81 height 29
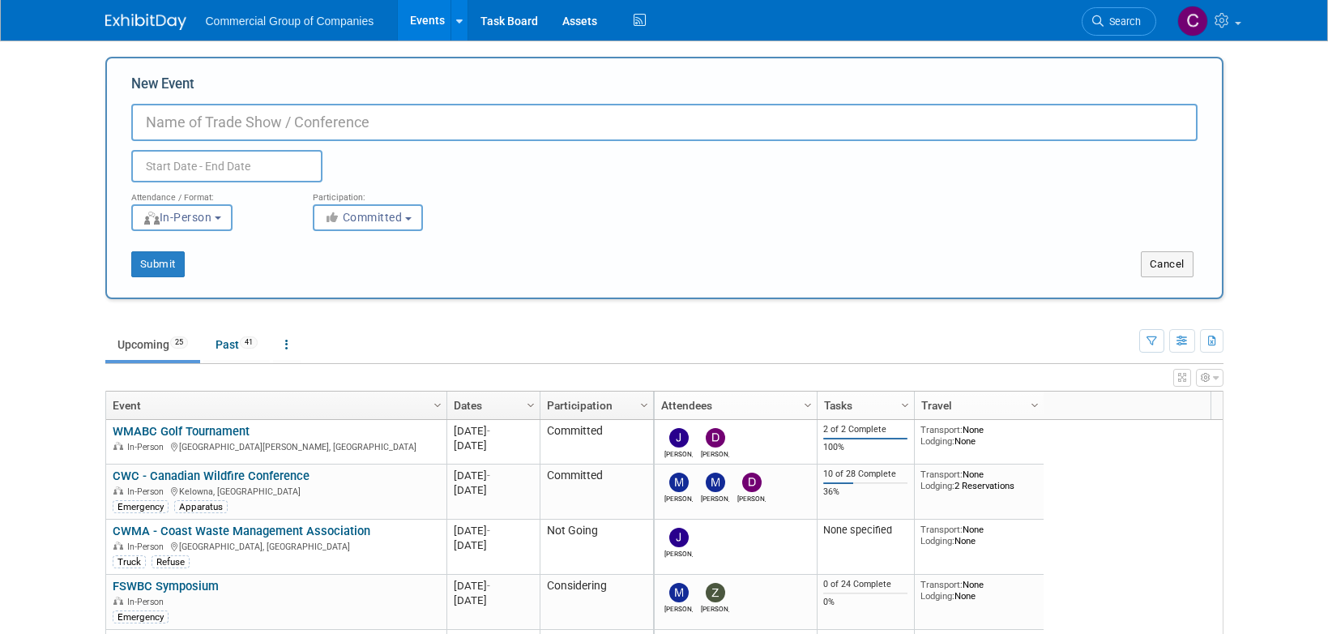
click at [256, 112] on input "New Event" at bounding box center [664, 122] width 1066 height 37
type input "CAMA Conference 2026"
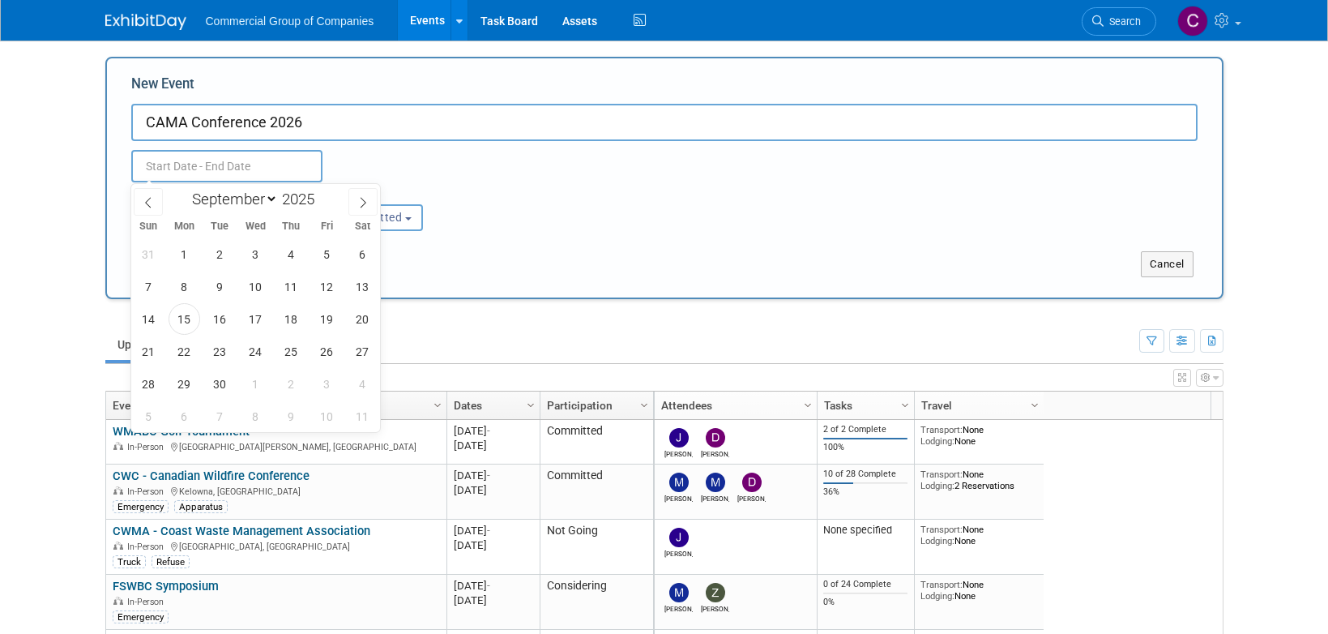
click at [230, 157] on input "text" at bounding box center [226, 166] width 191 height 32
click at [355, 207] on span at bounding box center [362, 202] width 29 height 28
select select "11"
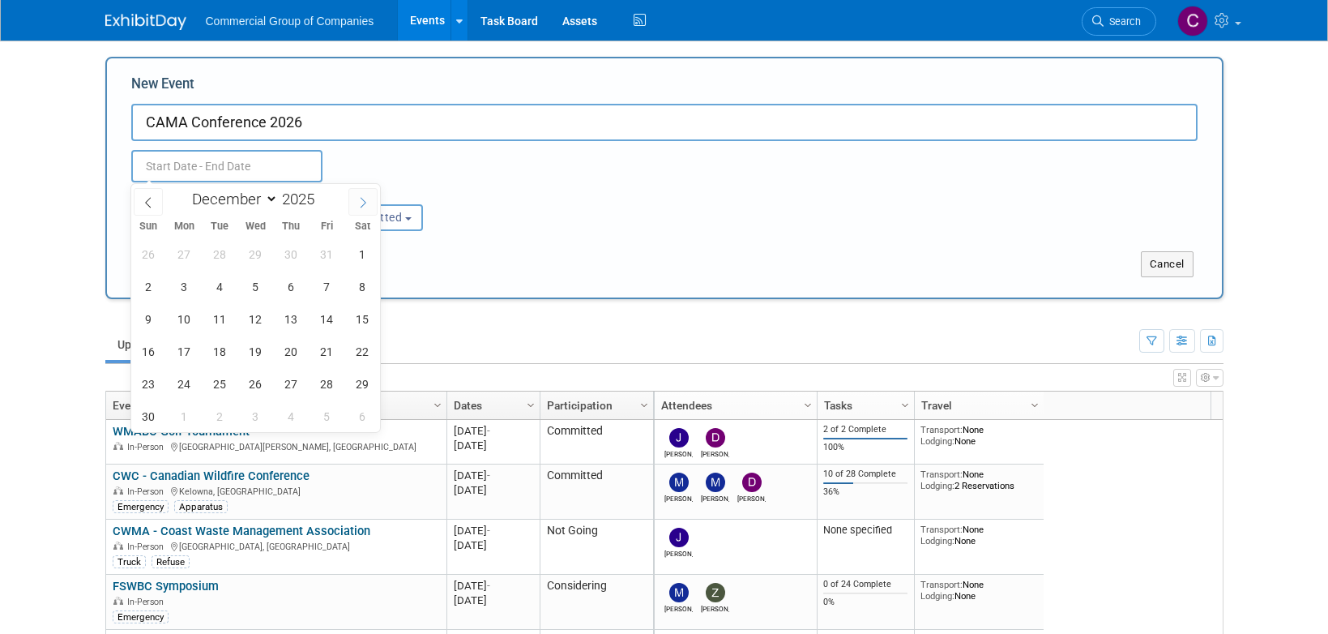
click at [355, 207] on span at bounding box center [362, 202] width 29 height 28
type input "2026"
click at [355, 207] on span at bounding box center [362, 202] width 29 height 28
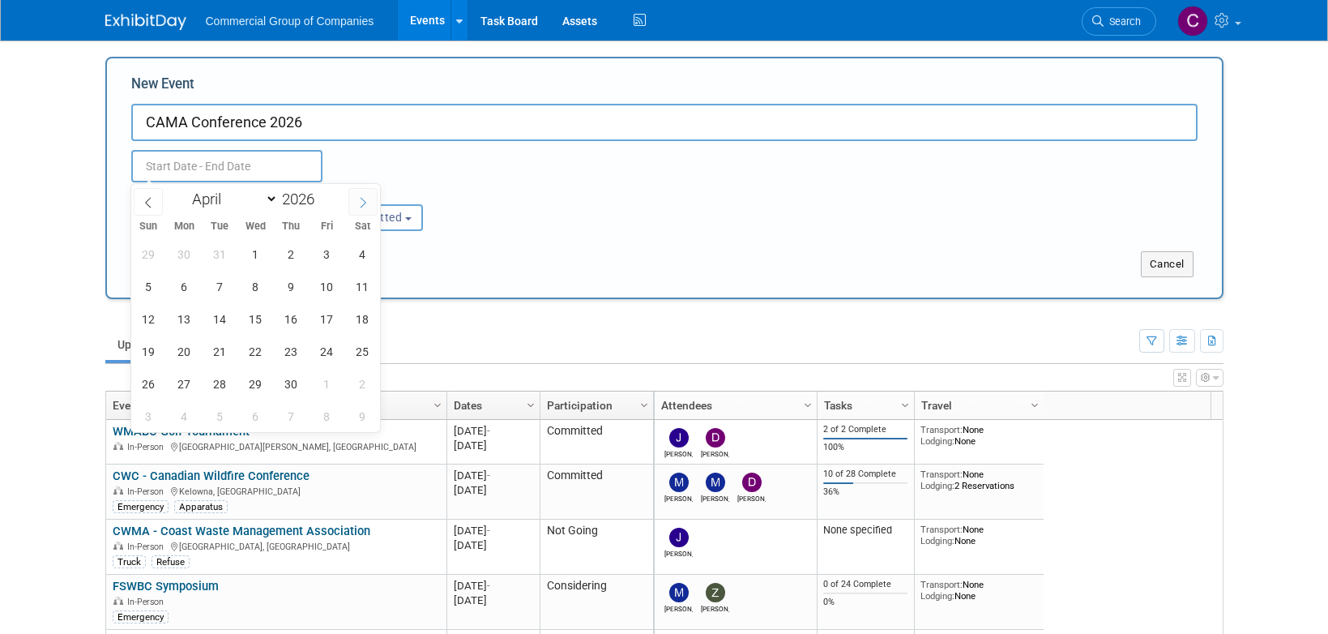
click at [355, 207] on span at bounding box center [362, 202] width 29 height 28
select select "4"
click at [186, 385] on span "25" at bounding box center [185, 384] width 32 height 32
click at [254, 382] on span "27" at bounding box center [256, 384] width 32 height 32
type input "May 25, 2026 to May 27, 2026"
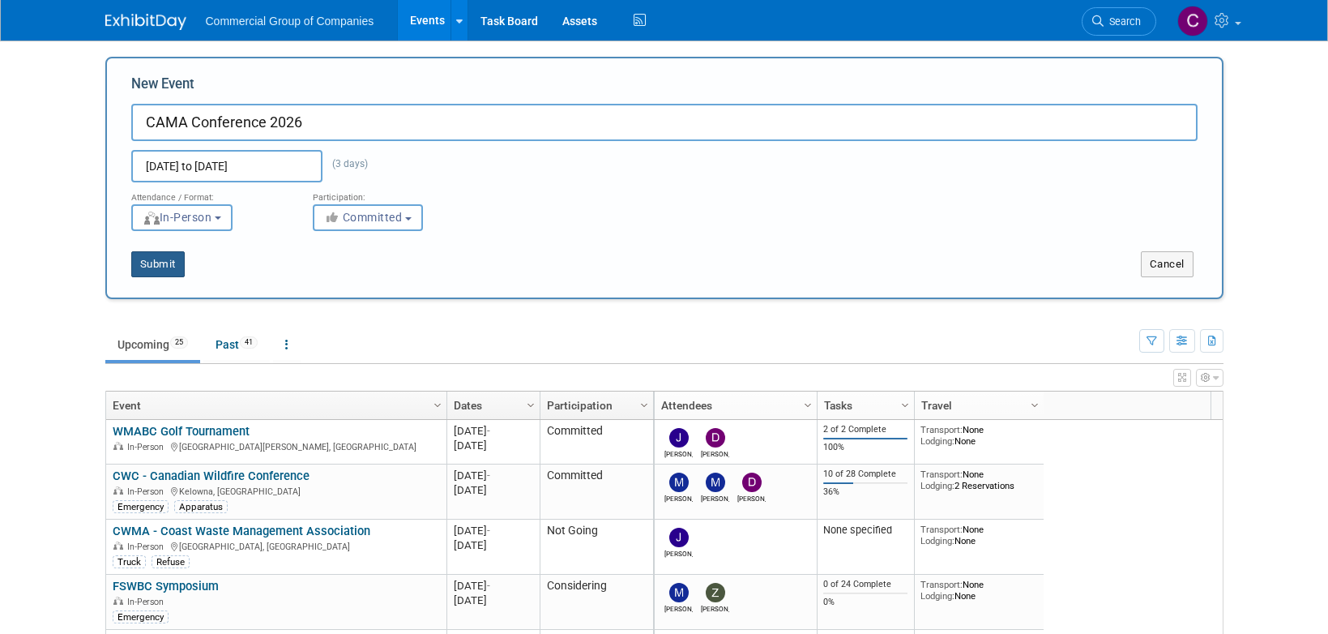
click at [169, 264] on button "Submit" at bounding box center [157, 264] width 53 height 26
click at [1168, 270] on button "Cancel" at bounding box center [1167, 264] width 53 height 26
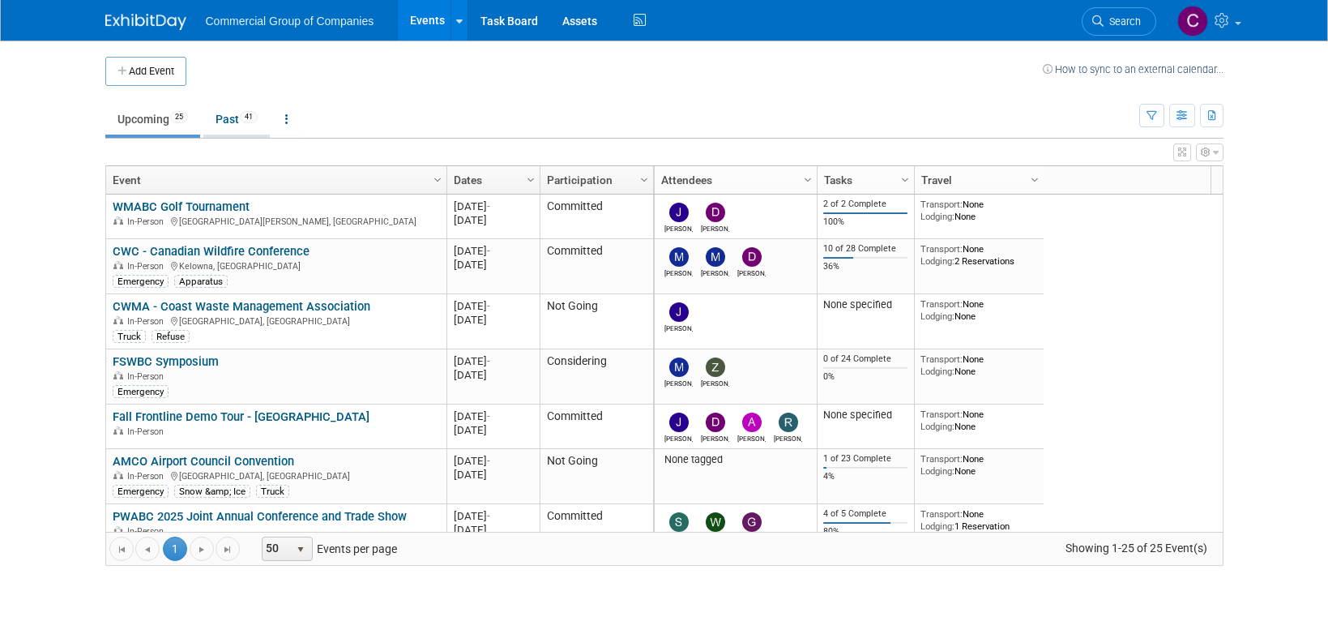
click at [223, 116] on link "Past 41" at bounding box center [236, 119] width 66 height 31
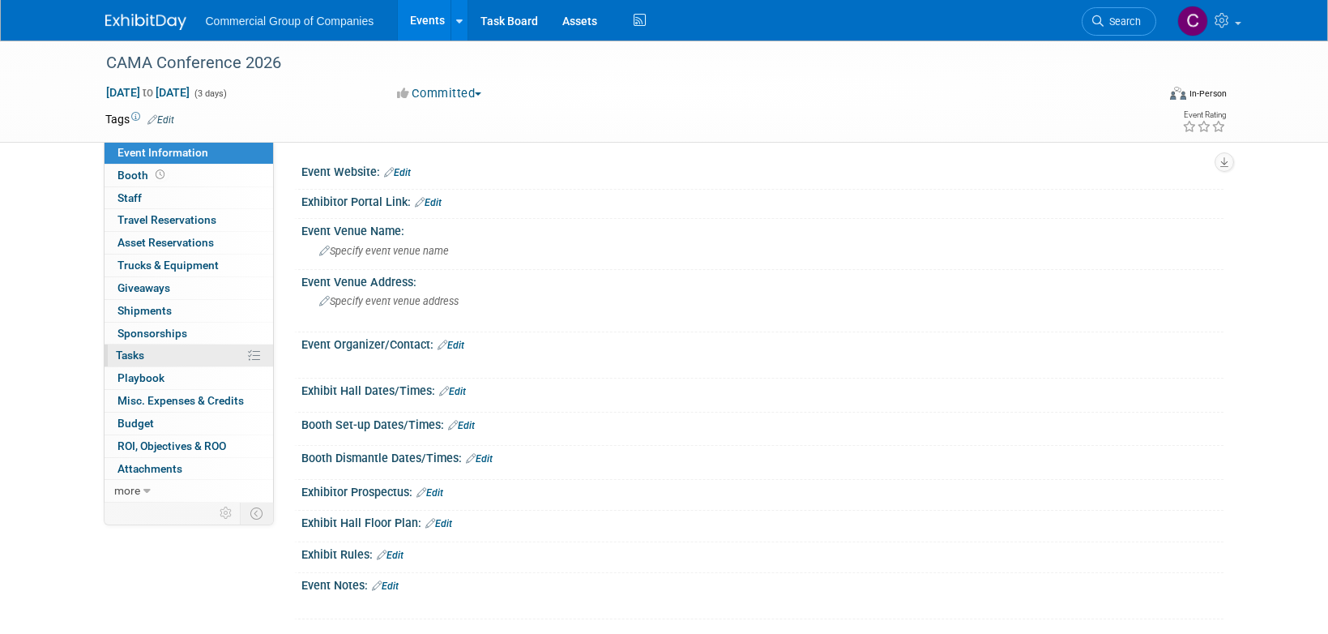
click at [187, 353] on link "0% Tasks 0%" at bounding box center [189, 355] width 169 height 22
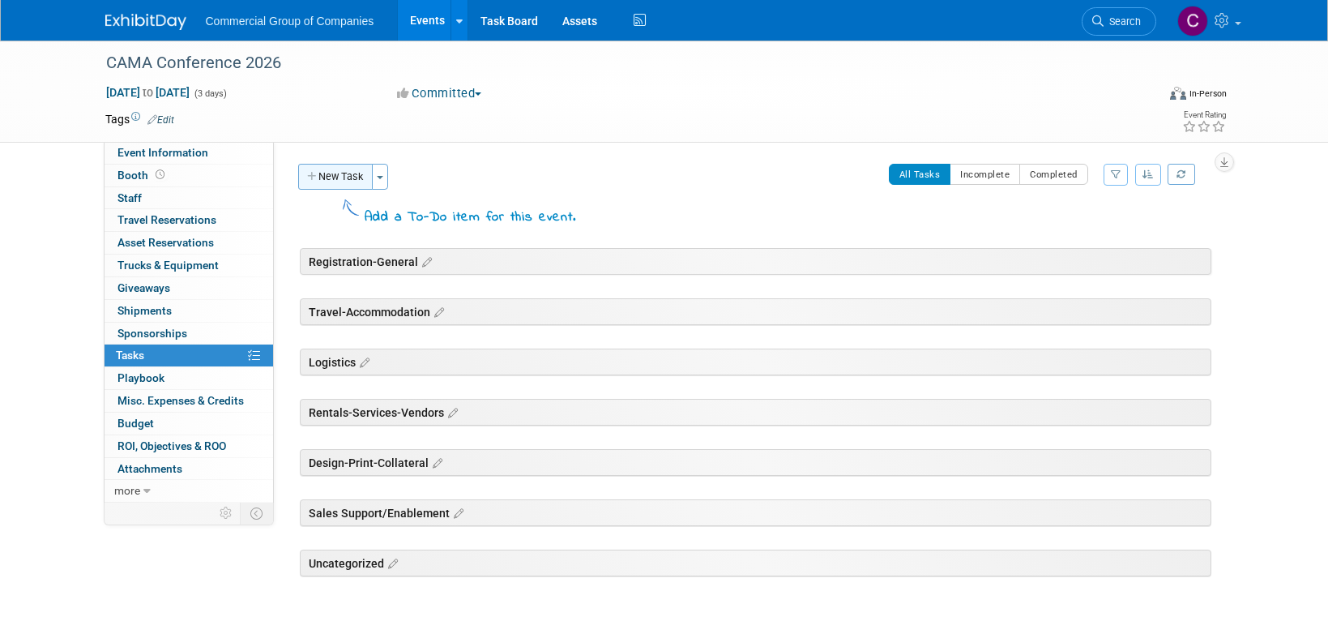
click at [357, 177] on button "New Task" at bounding box center [335, 177] width 75 height 26
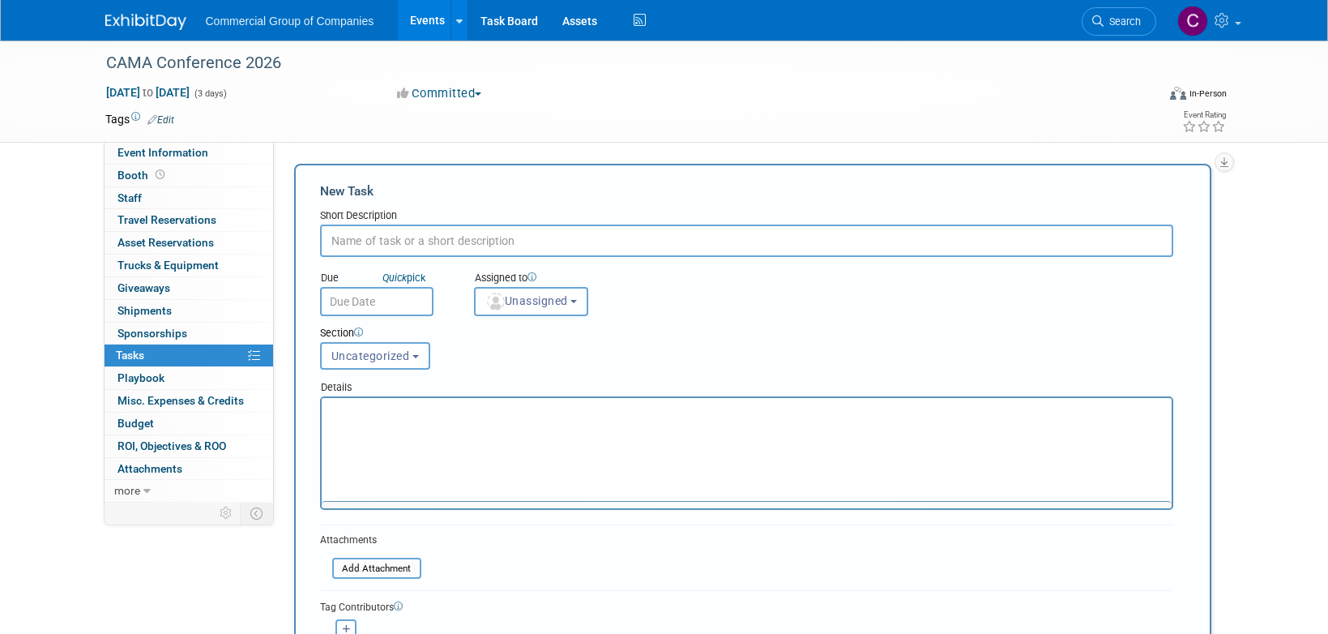
click at [373, 223] on div "Short Description" at bounding box center [746, 216] width 853 height 16
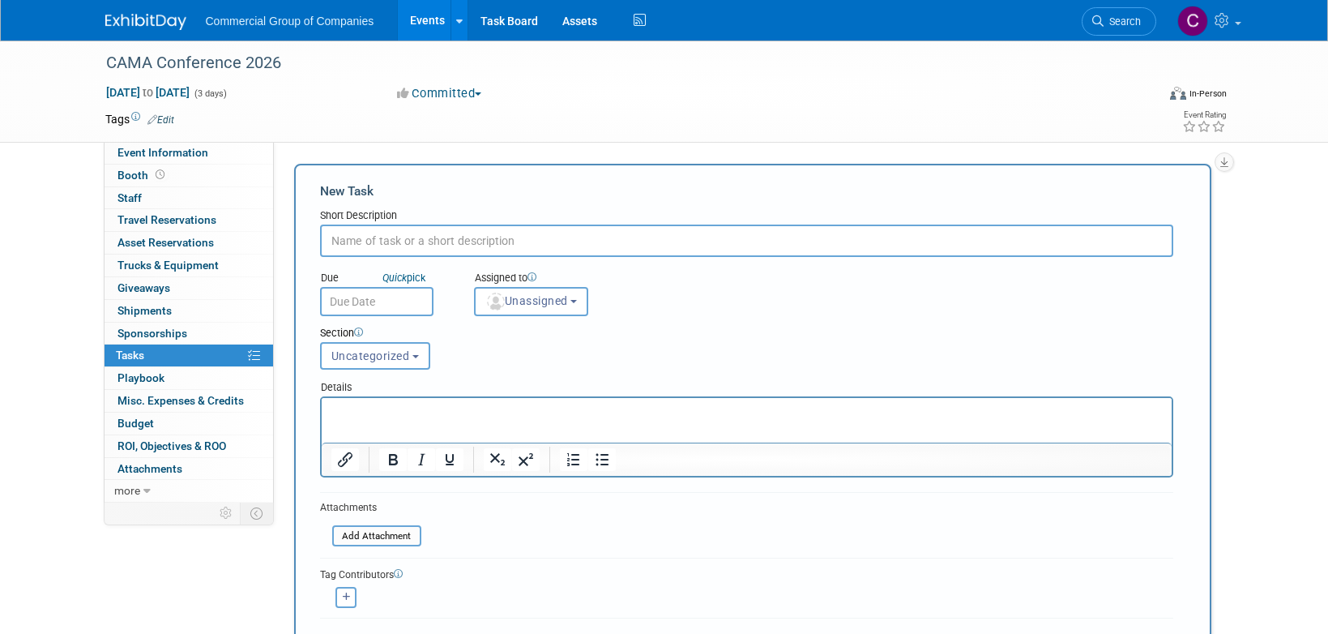
click at [617, 173] on div "New Task Short Description Due Quick pick Unassigned" at bounding box center [752, 426] width 917 height 524
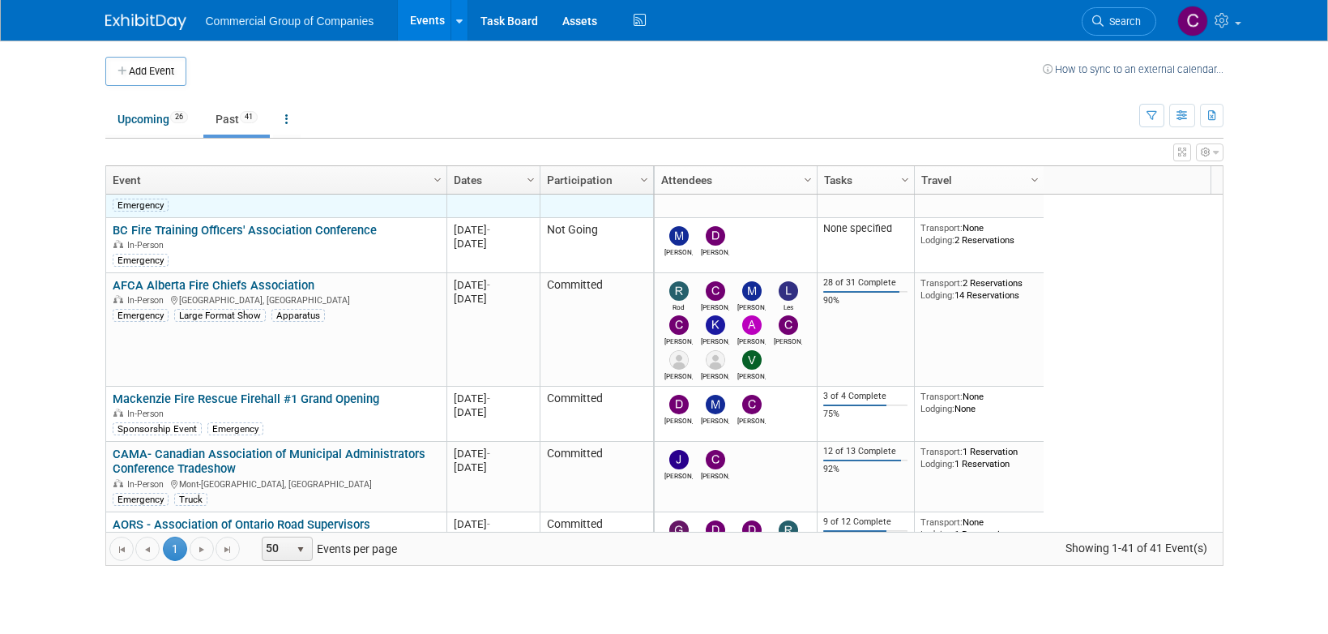
scroll to position [1459, 0]
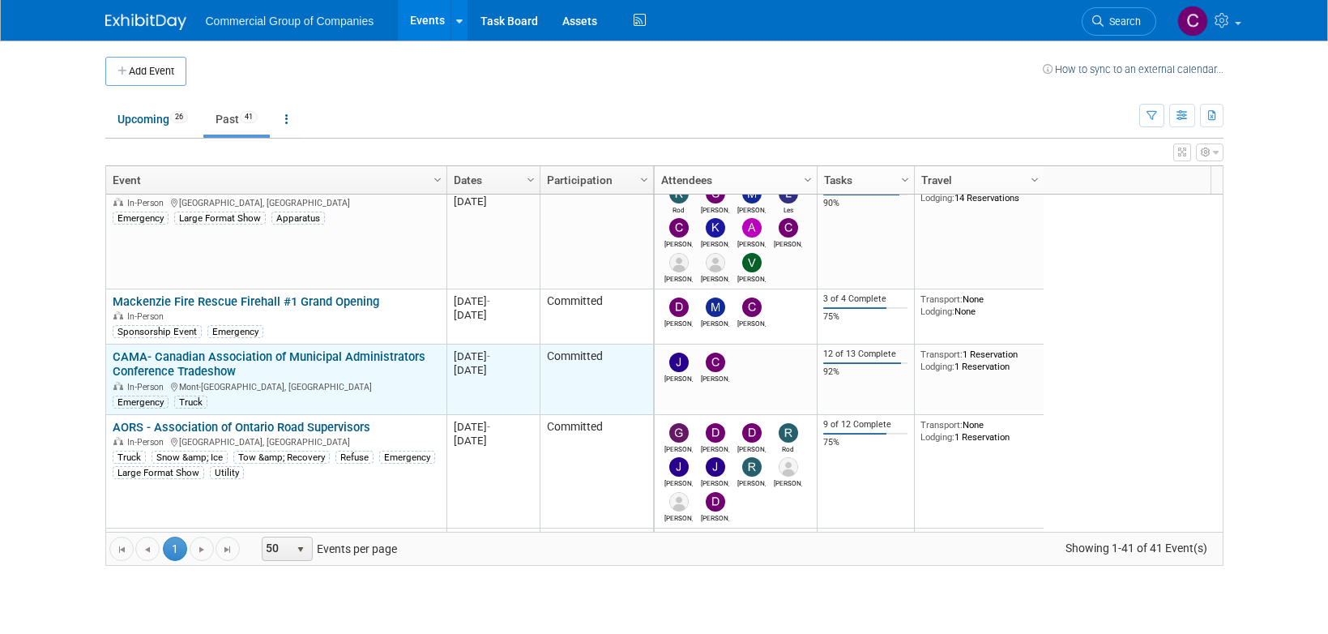
click at [276, 355] on link "CAMA- Canadian Association of Municipal Administrators Conference Tradeshow" at bounding box center [269, 364] width 313 height 30
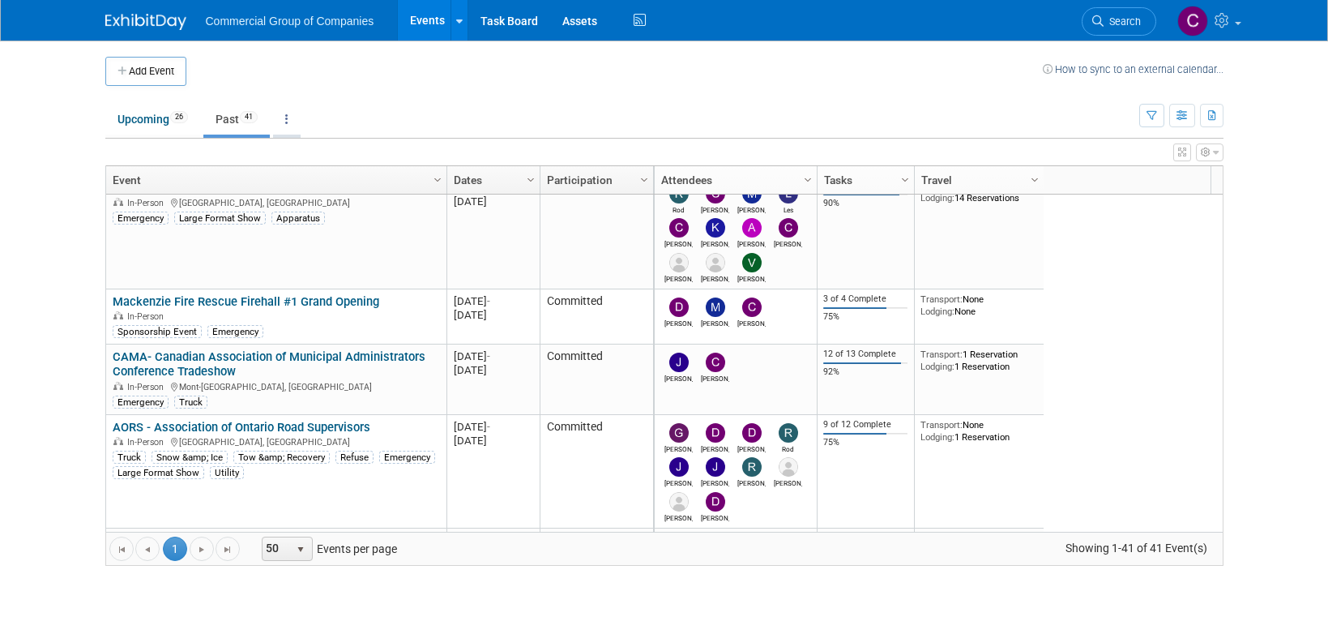
click at [283, 126] on link at bounding box center [287, 119] width 28 height 31
click at [296, 114] on link at bounding box center [287, 119] width 28 height 31
click at [149, 79] on button "Add Event" at bounding box center [145, 71] width 81 height 29
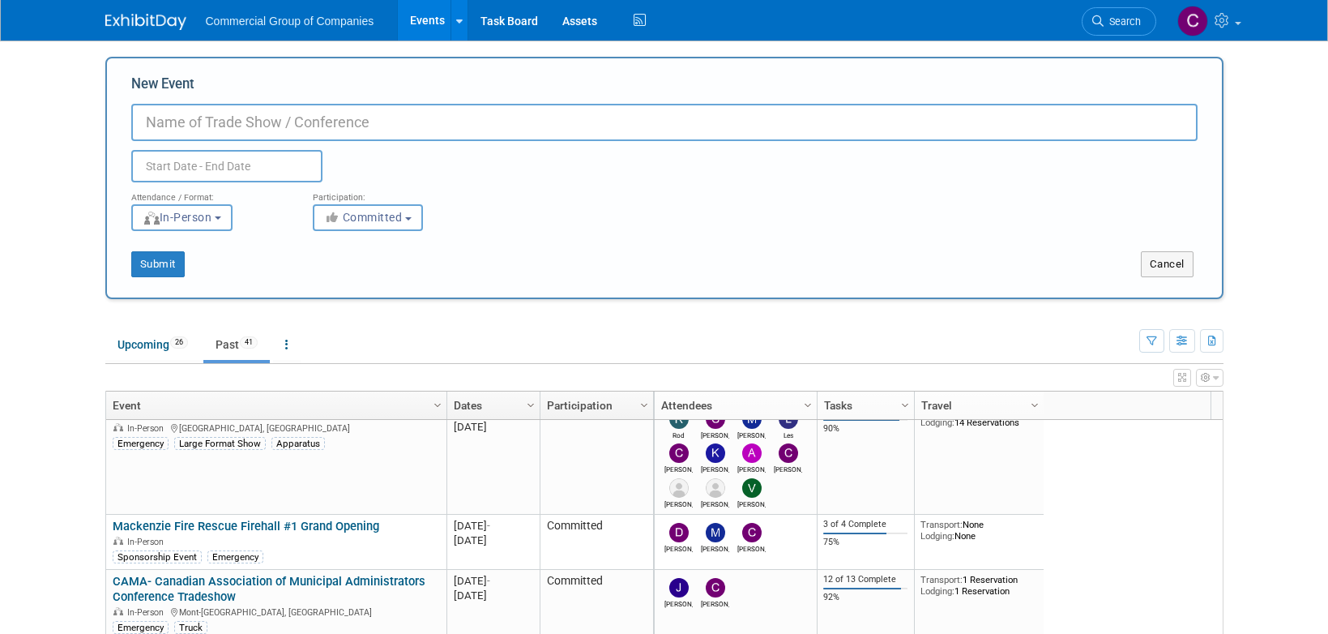
click at [155, 317] on td "Upcoming 26 Past 41 All Events 67 Past and Upcoming Grouped Annually Events gro…" at bounding box center [622, 337] width 1034 height 53
click at [1173, 271] on button "Cancel" at bounding box center [1167, 264] width 53 height 26
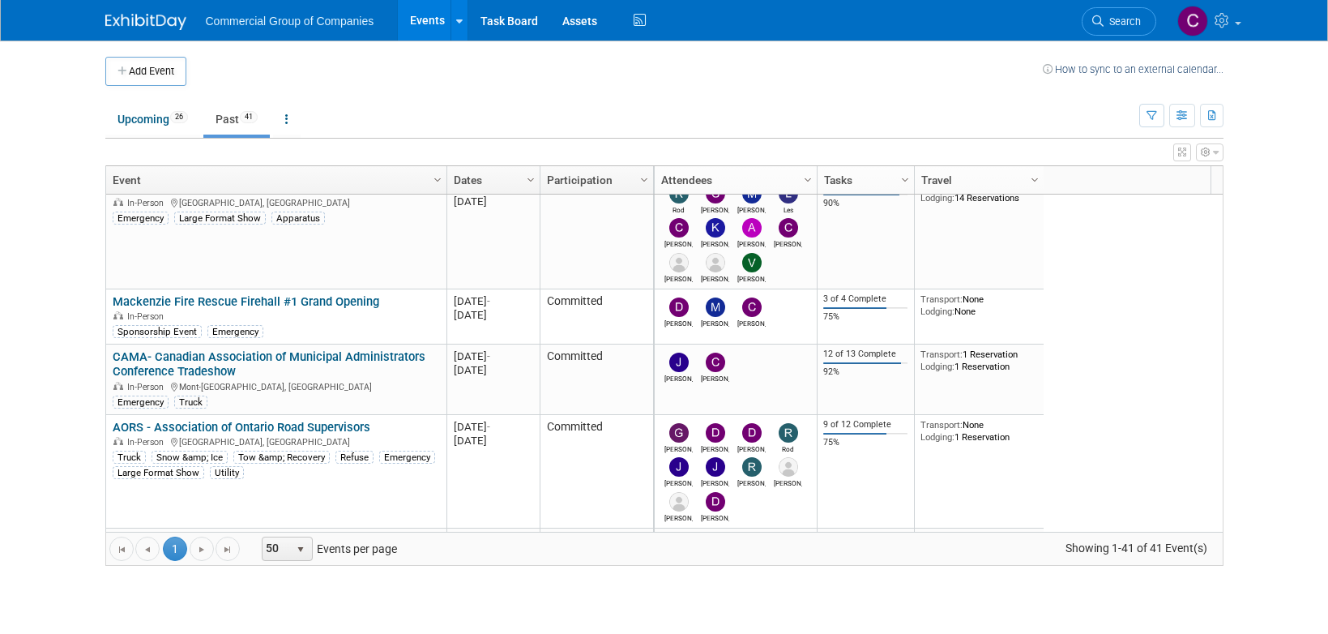
click at [1204, 150] on icon "button" at bounding box center [1206, 152] width 10 height 10
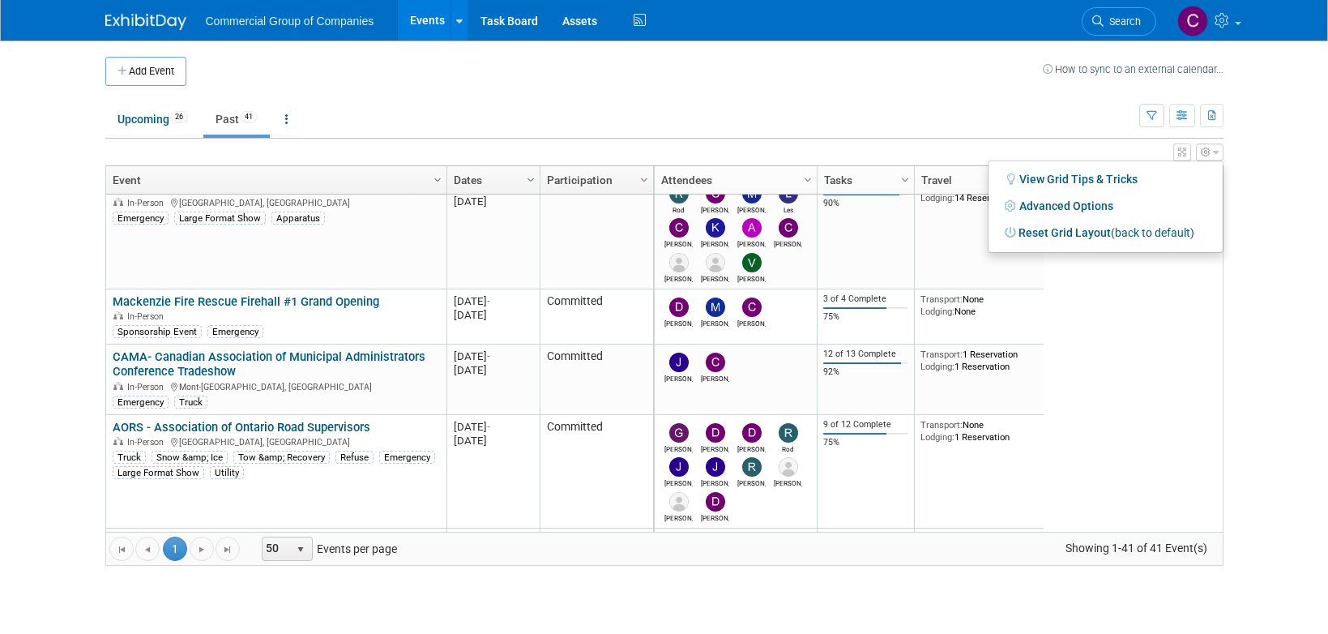
click at [1204, 150] on icon "button" at bounding box center [1206, 152] width 10 height 10
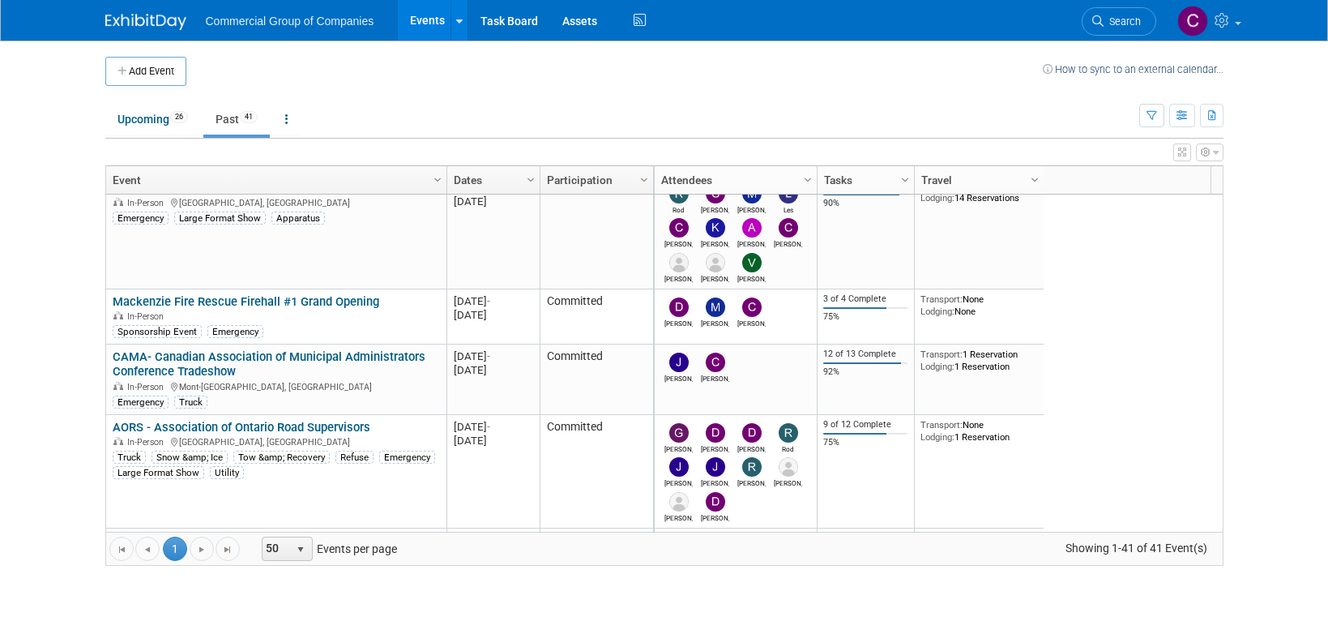
click at [1214, 148] on icon "button" at bounding box center [1216, 152] width 6 height 10
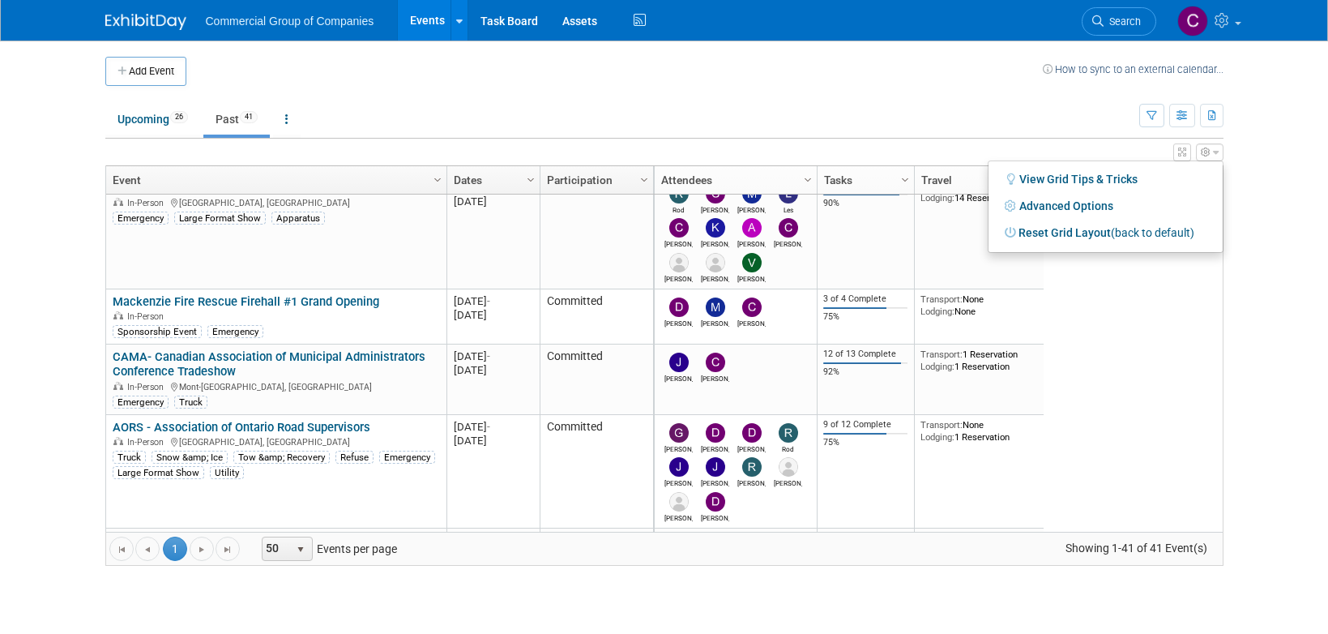
click at [62, 296] on body "Commercial Group of Companies Events Add Event Bulk Upload Events Shareable Eve…" at bounding box center [664, 317] width 1328 height 634
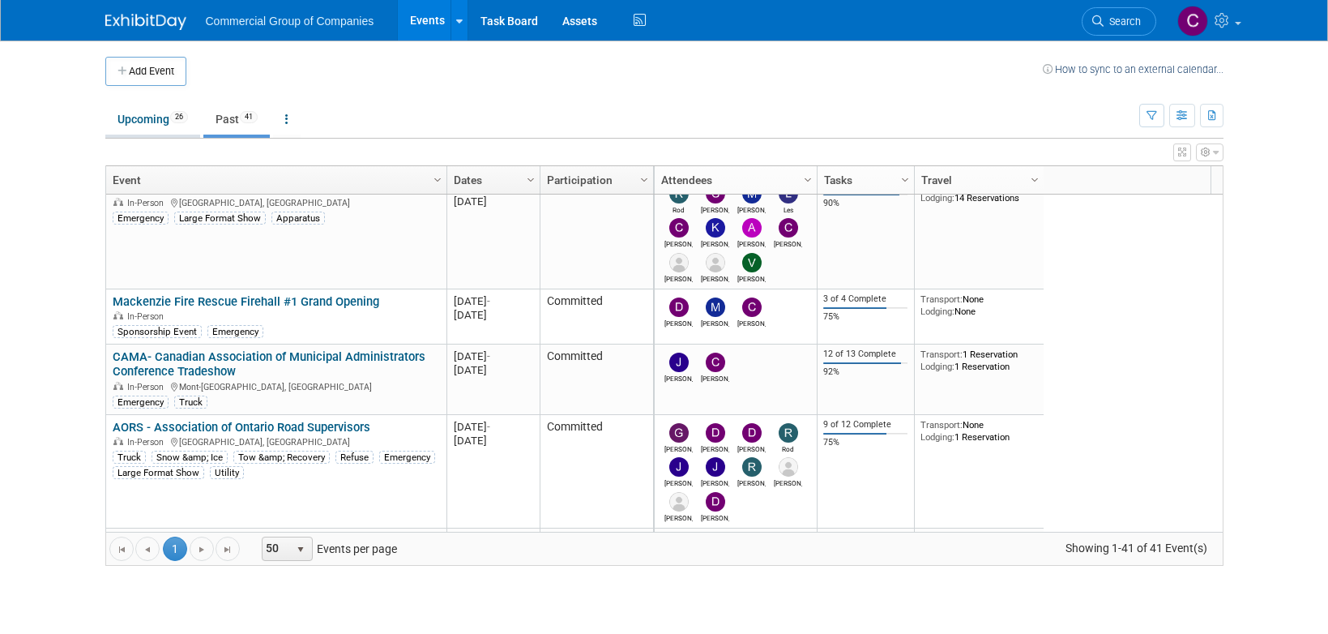
click at [157, 118] on link "Upcoming 26" at bounding box center [152, 119] width 95 height 31
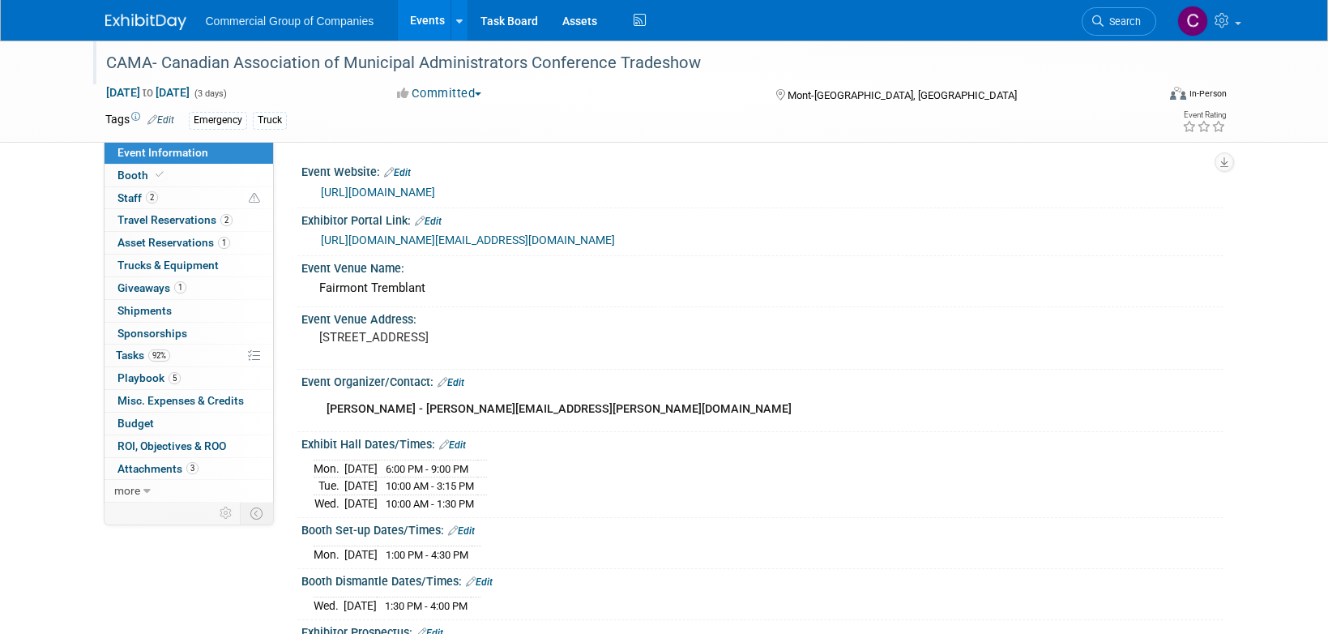
click at [442, 64] on div "CAMA- Canadian Association of Municipal Administrators Conference Tradeshow" at bounding box center [616, 63] width 1032 height 29
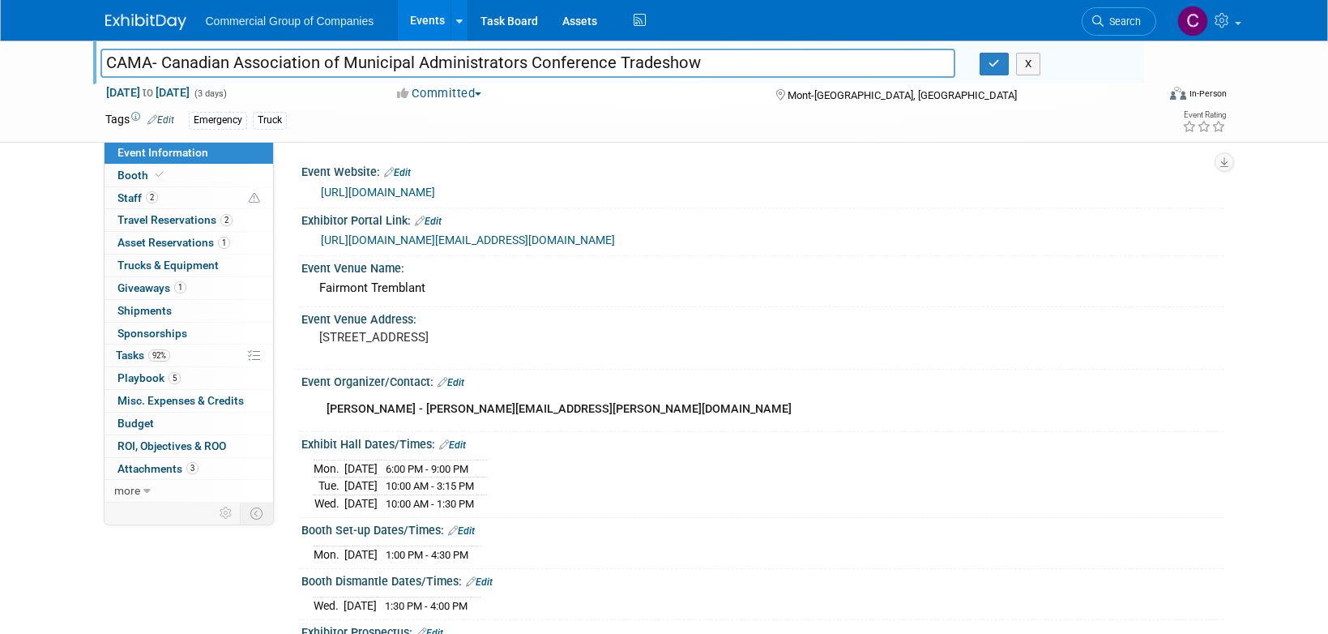
click at [912, 137] on div "CAMA- Canadian Association of Municipal Administrators Conference Tradeshow CAM…" at bounding box center [664, 91] width 1143 height 101
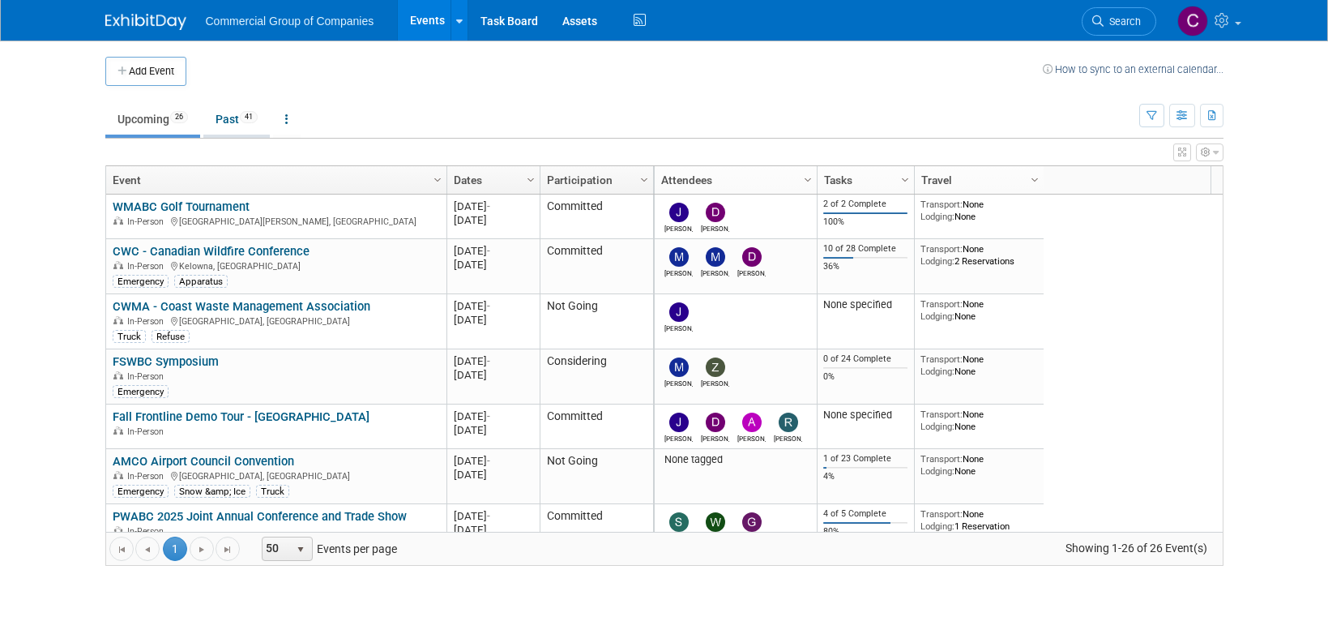
click at [229, 120] on link "Past 41" at bounding box center [236, 119] width 66 height 31
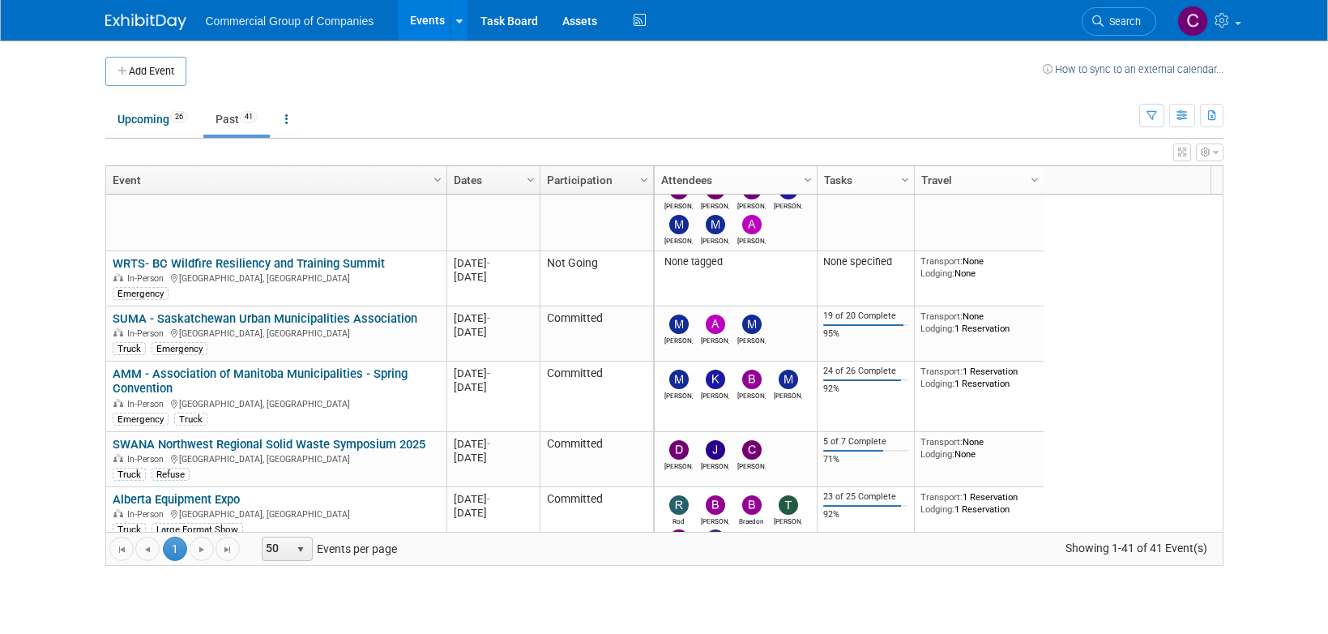
scroll to position [875, 0]
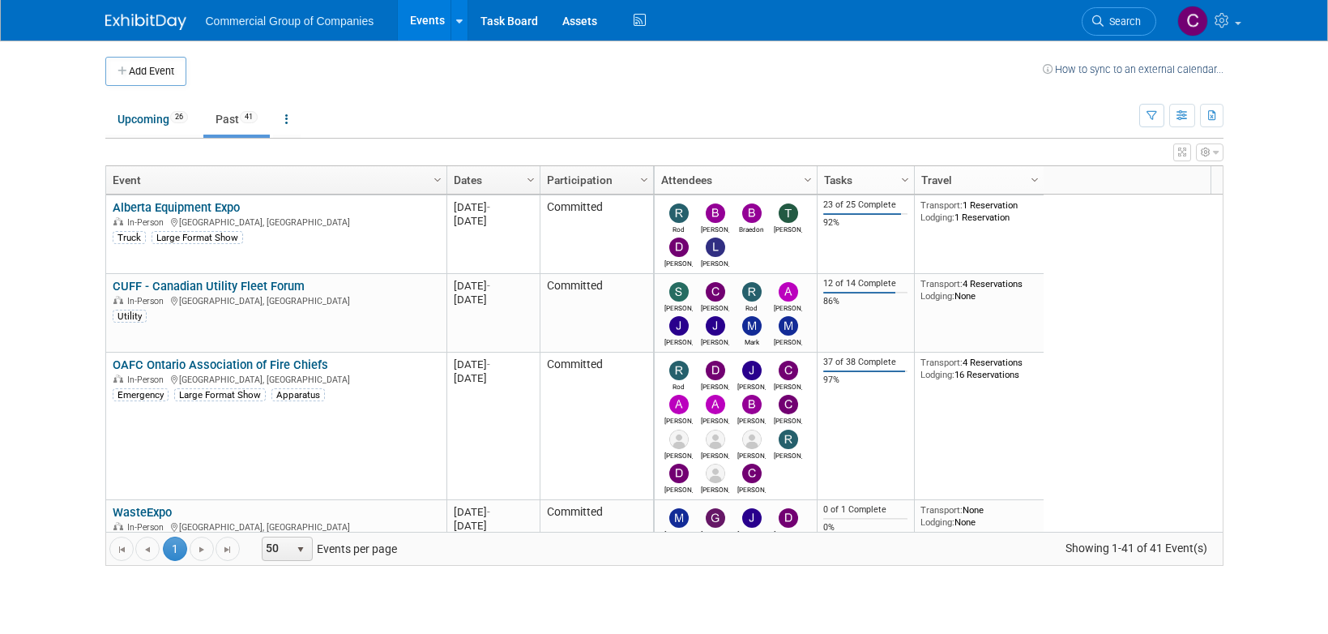
click at [1210, 159] on button "button" at bounding box center [1210, 152] width 28 height 18
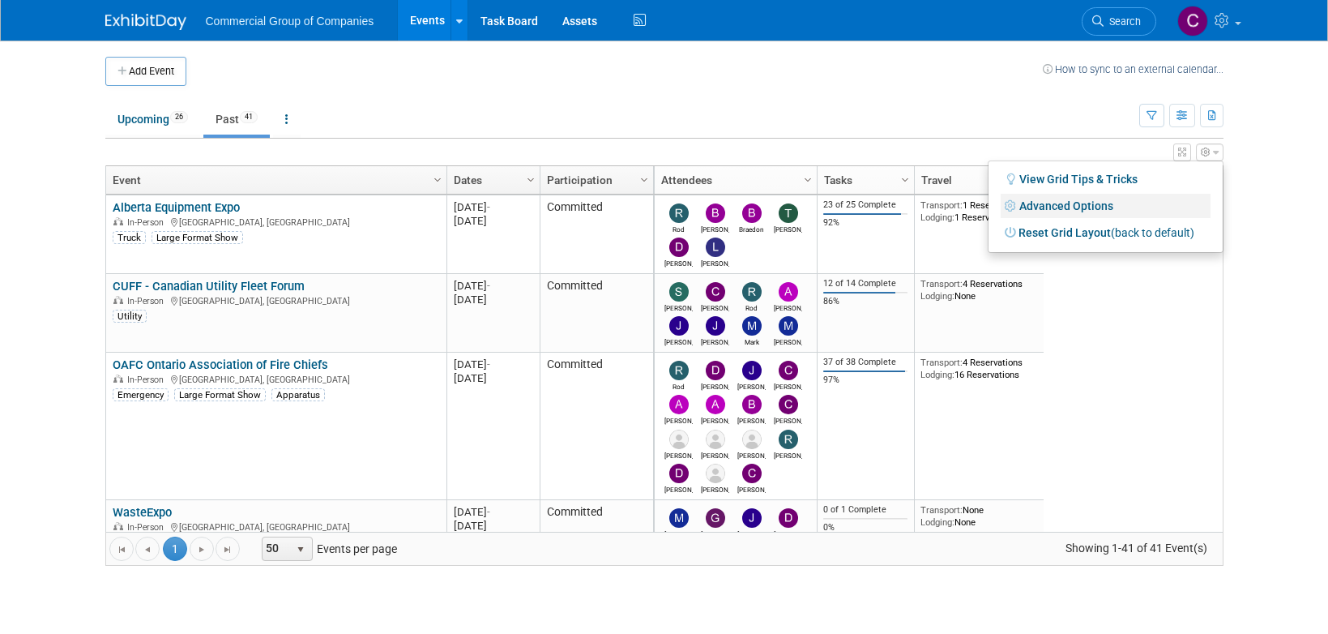
click at [1124, 212] on link "Advanced Options" at bounding box center [1106, 206] width 210 height 24
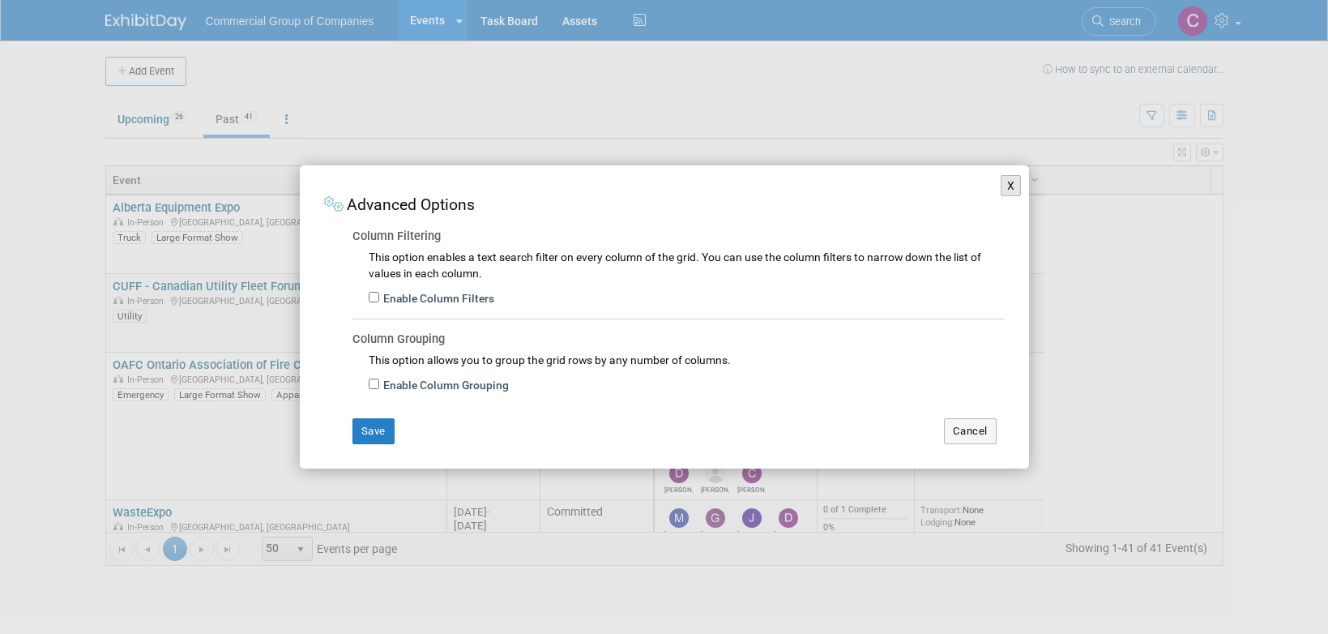
click at [1011, 187] on button "X" at bounding box center [1011, 185] width 21 height 21
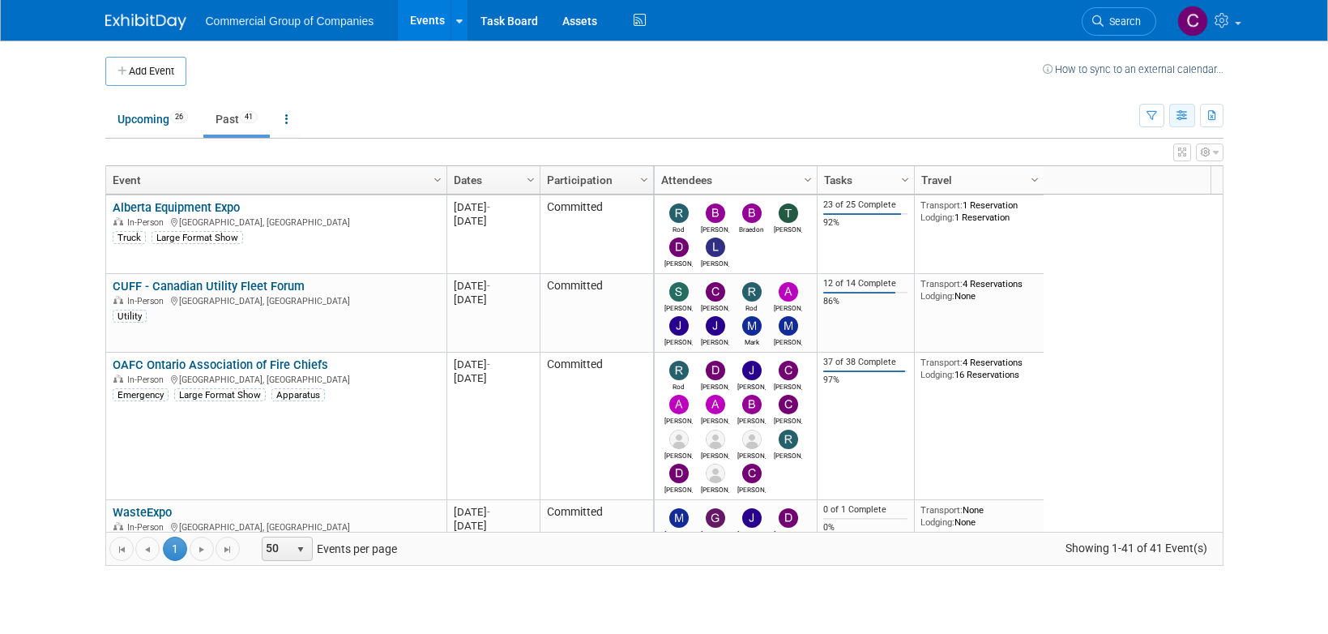
click at [1184, 114] on icon "button" at bounding box center [1183, 116] width 12 height 11
click at [1122, 164] on link "List View" at bounding box center [1114, 171] width 136 height 23
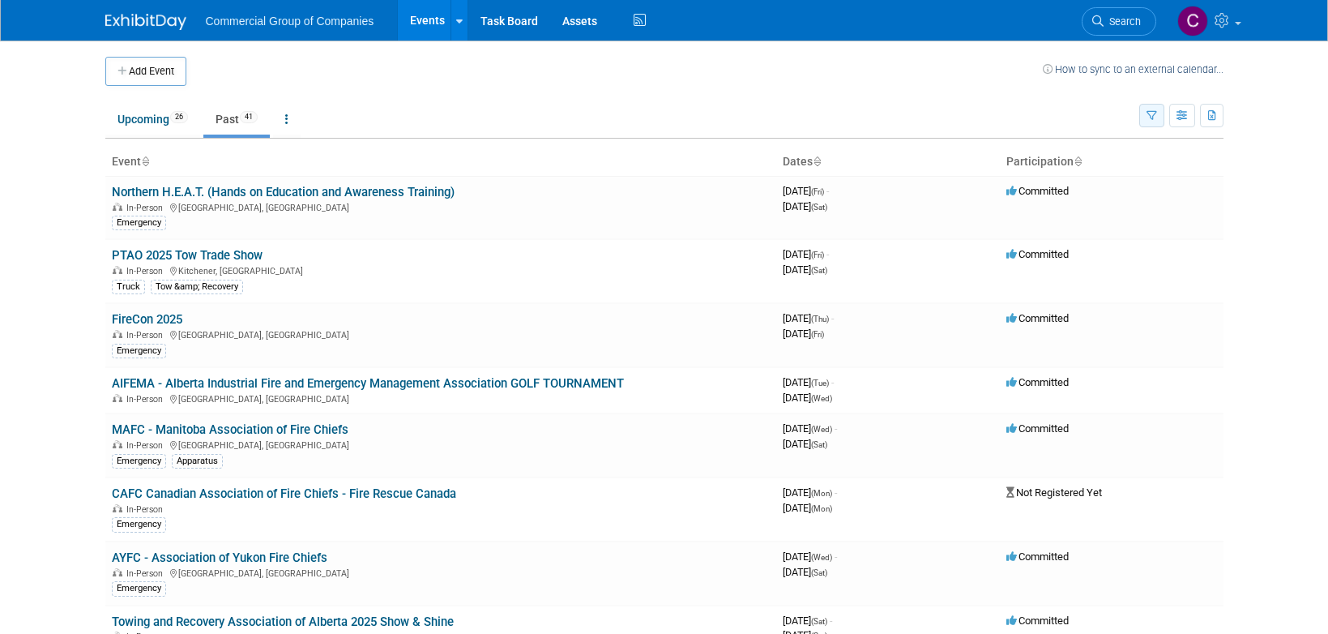
click at [1160, 116] on button "button" at bounding box center [1151, 115] width 25 height 23
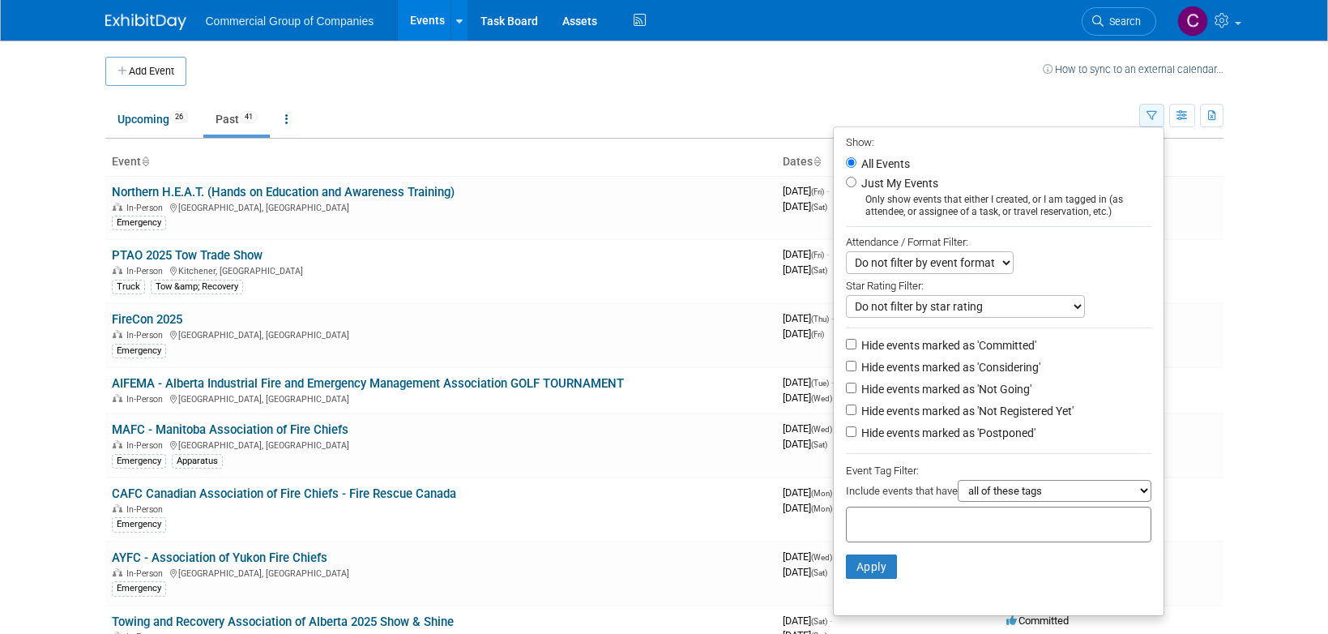
click at [1160, 116] on button "button" at bounding box center [1151, 115] width 25 height 23
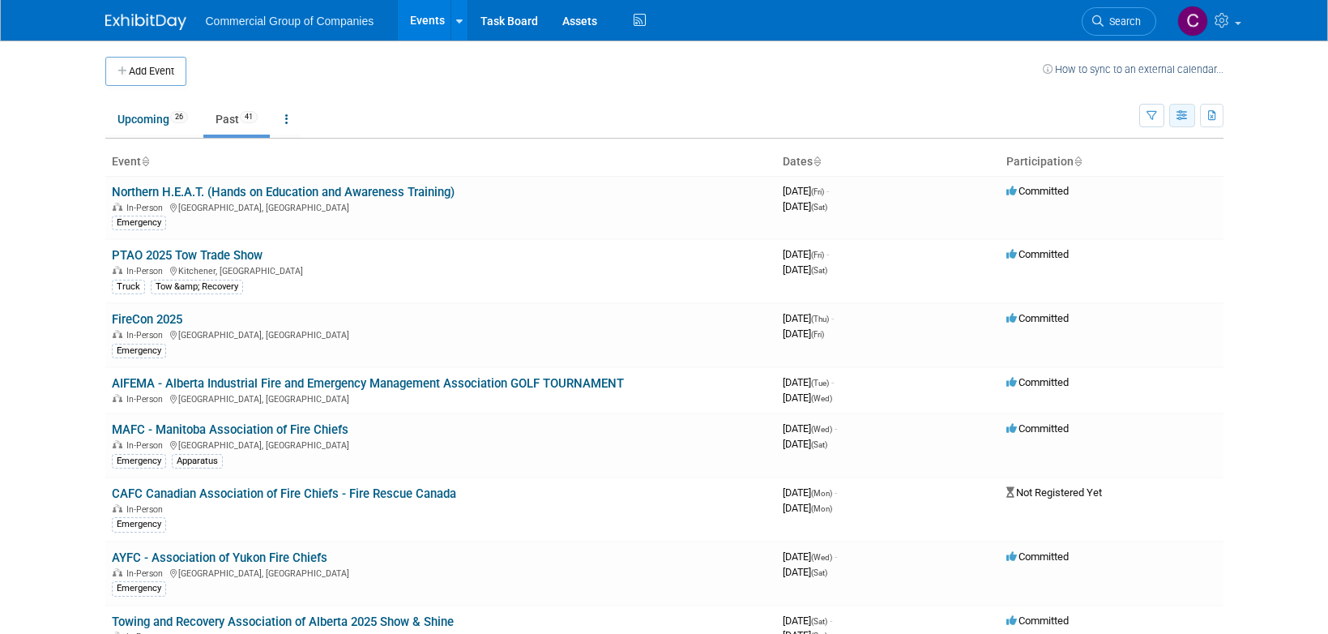
click at [1169, 118] on button "button" at bounding box center [1182, 115] width 26 height 23
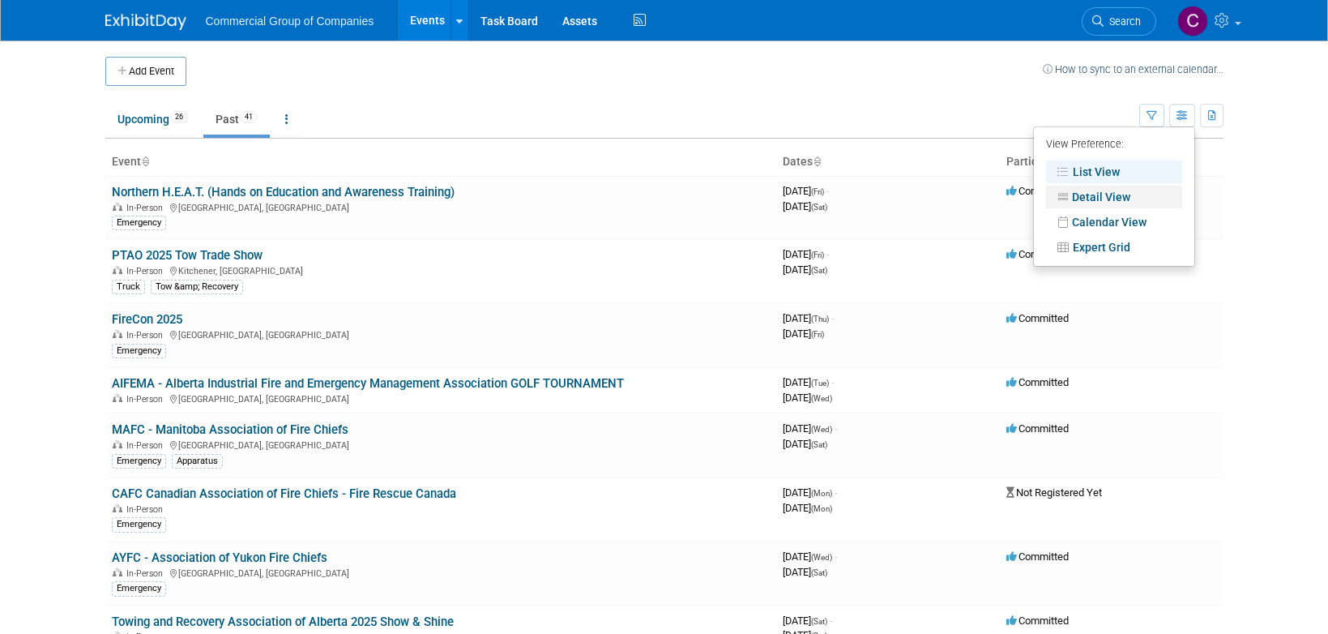
click at [1138, 195] on link "Detail View" at bounding box center [1114, 197] width 136 height 23
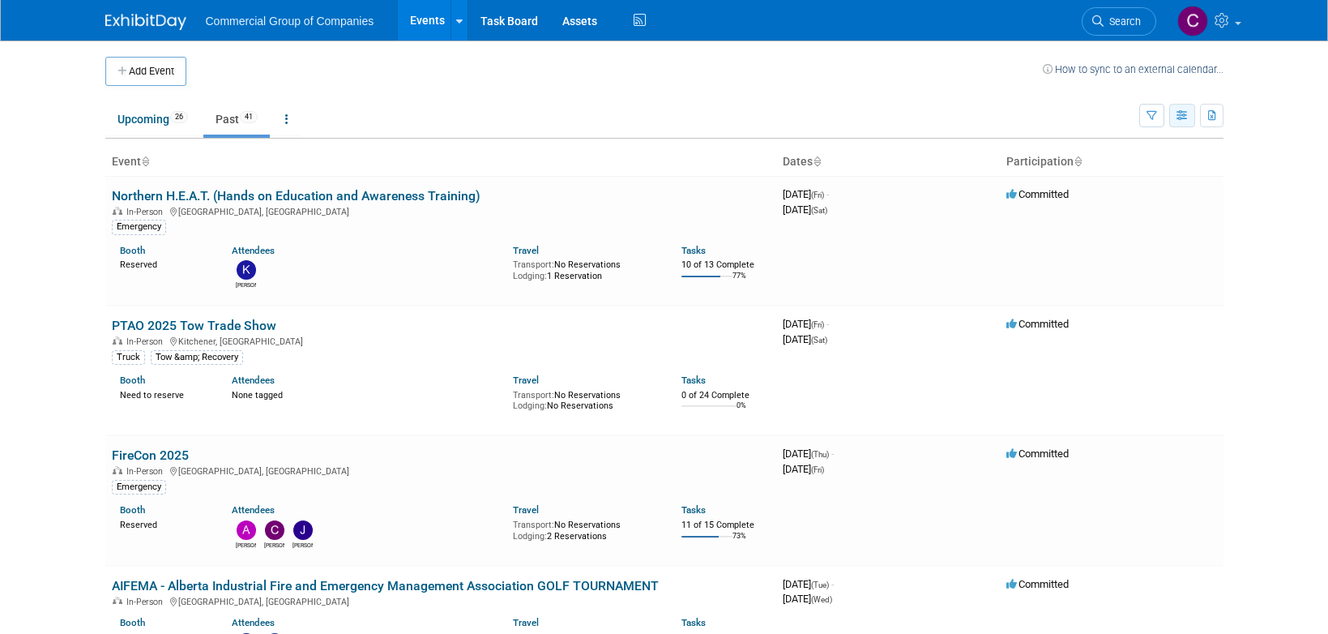
click at [1184, 117] on icon "button" at bounding box center [1183, 116] width 12 height 11
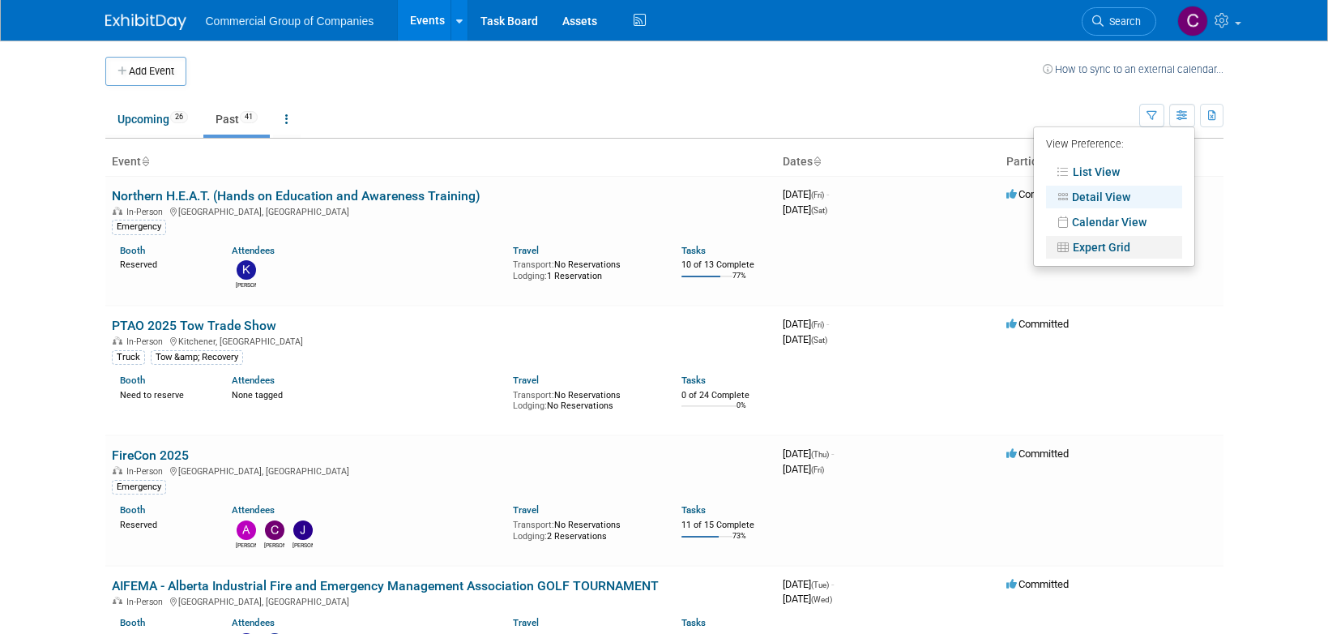
click at [1102, 251] on link "Expert Grid" at bounding box center [1114, 247] width 136 height 23
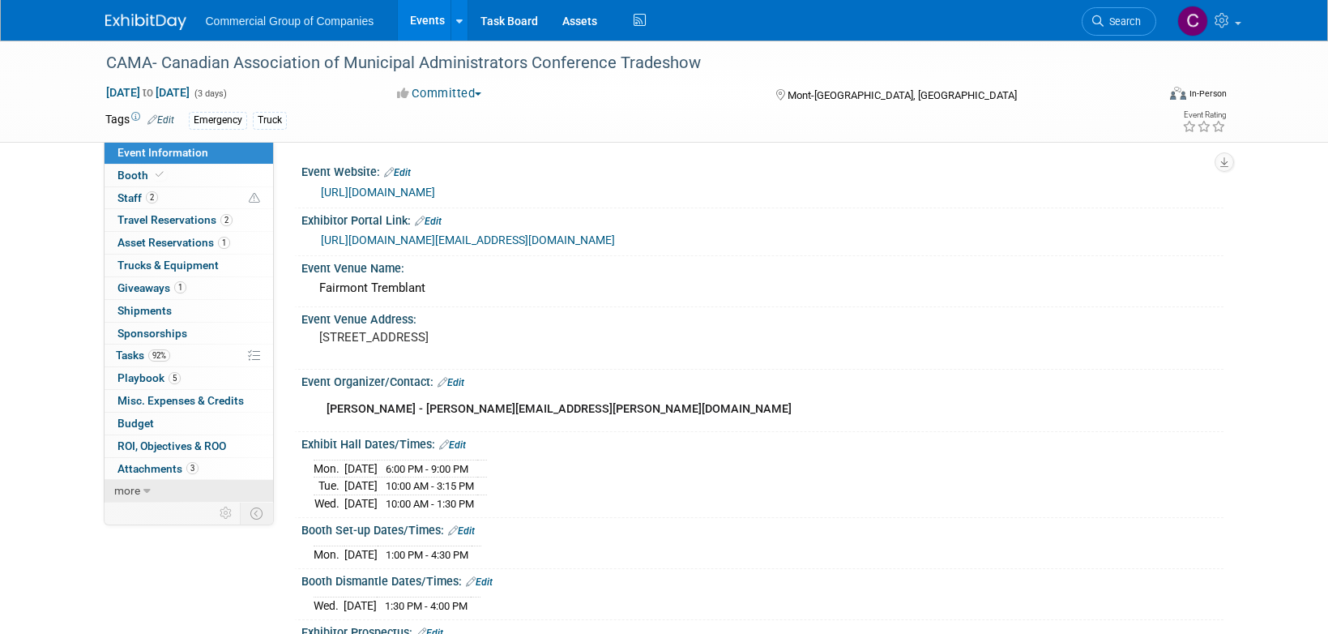
click at [135, 498] on link "more" at bounding box center [189, 491] width 169 height 22
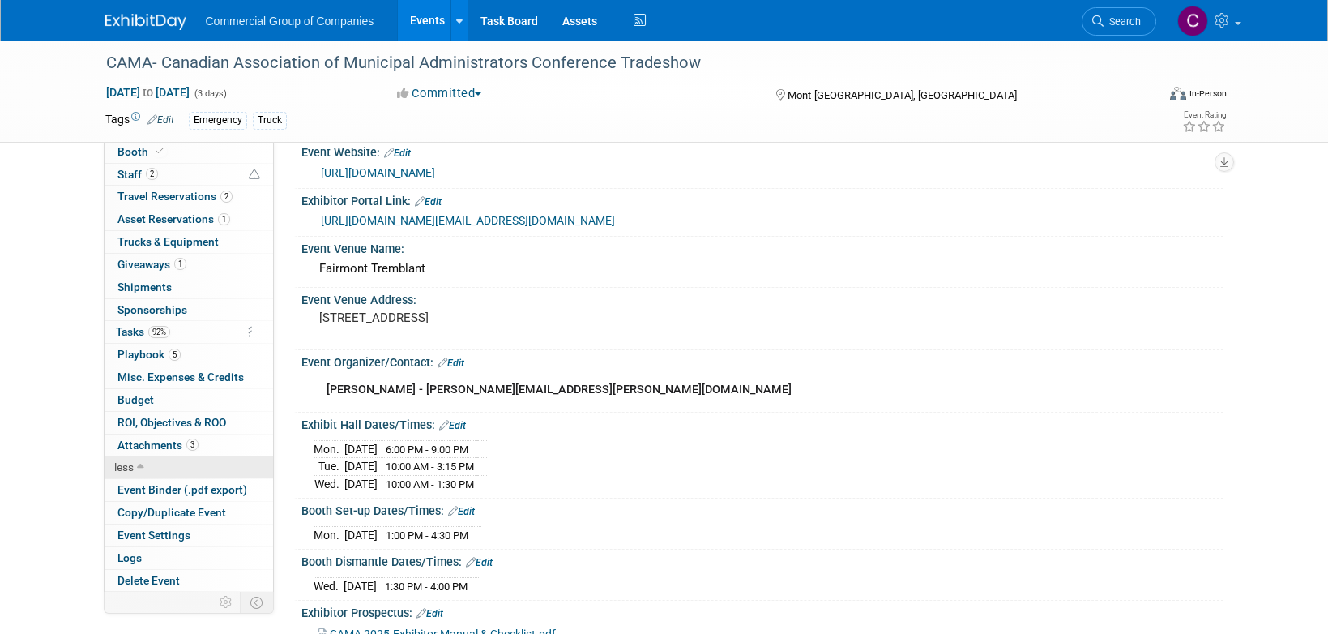
scroll to position [31, 0]
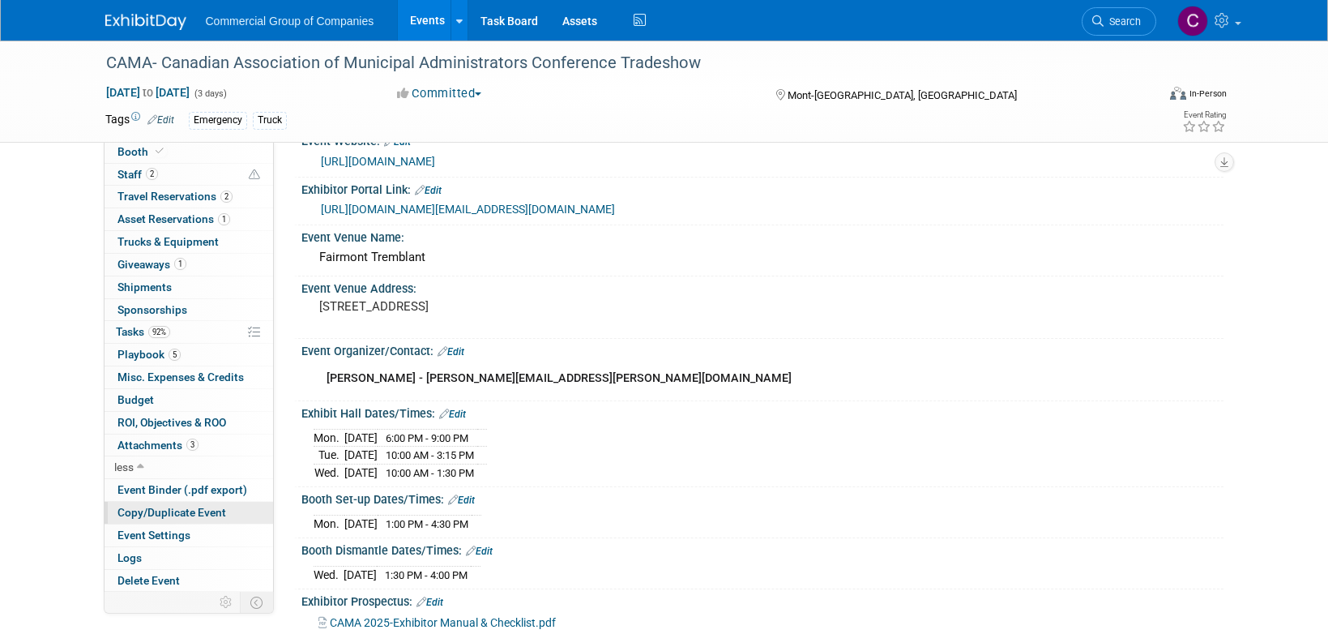
click at [198, 512] on span "Copy/Duplicate Event" at bounding box center [171, 512] width 109 height 13
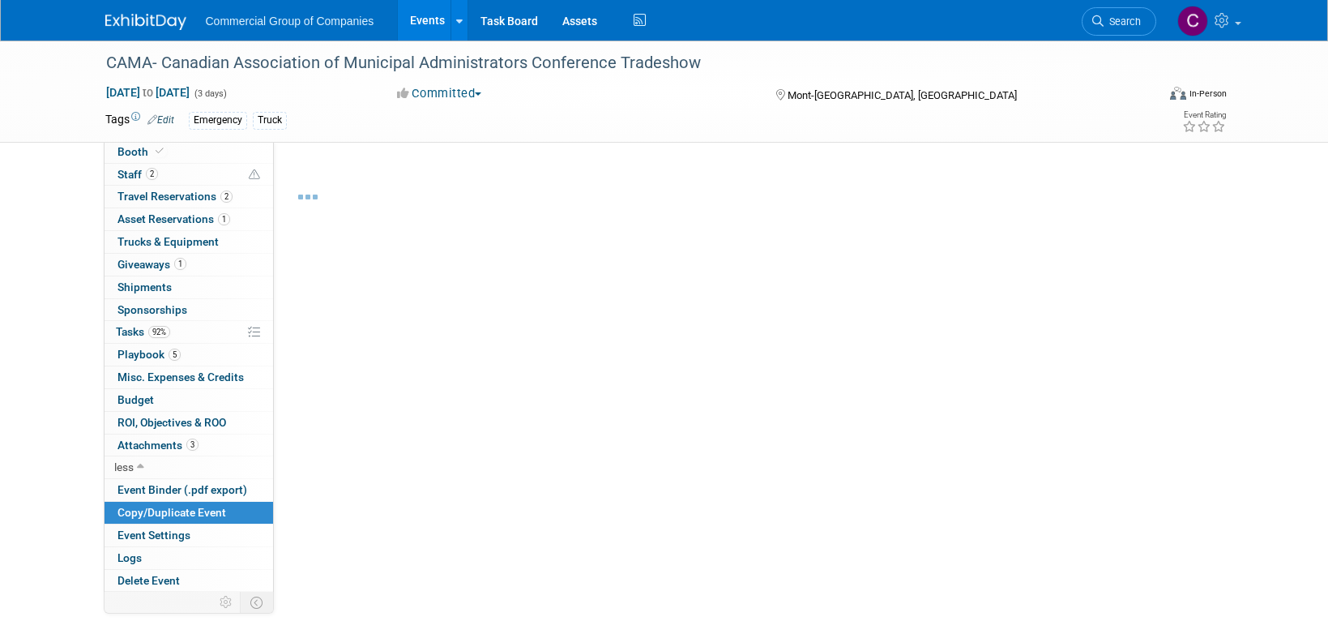
select select "4"
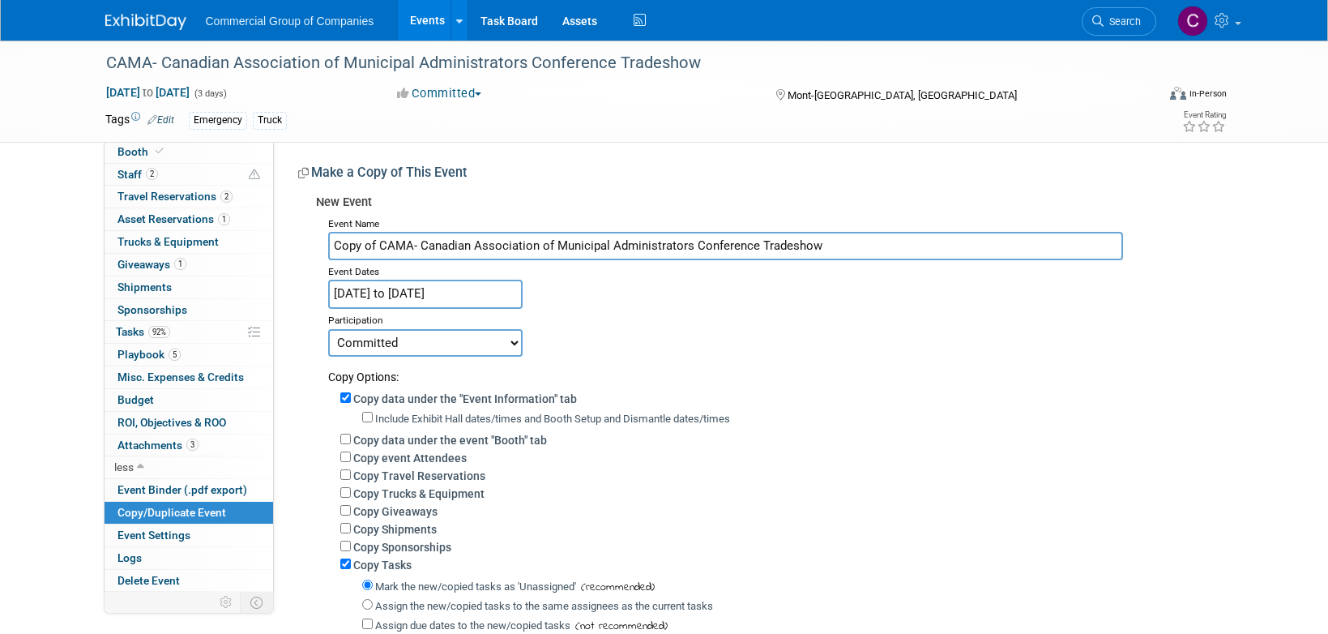
click at [483, 294] on input "[DATE] to [DATE]" at bounding box center [425, 294] width 194 height 28
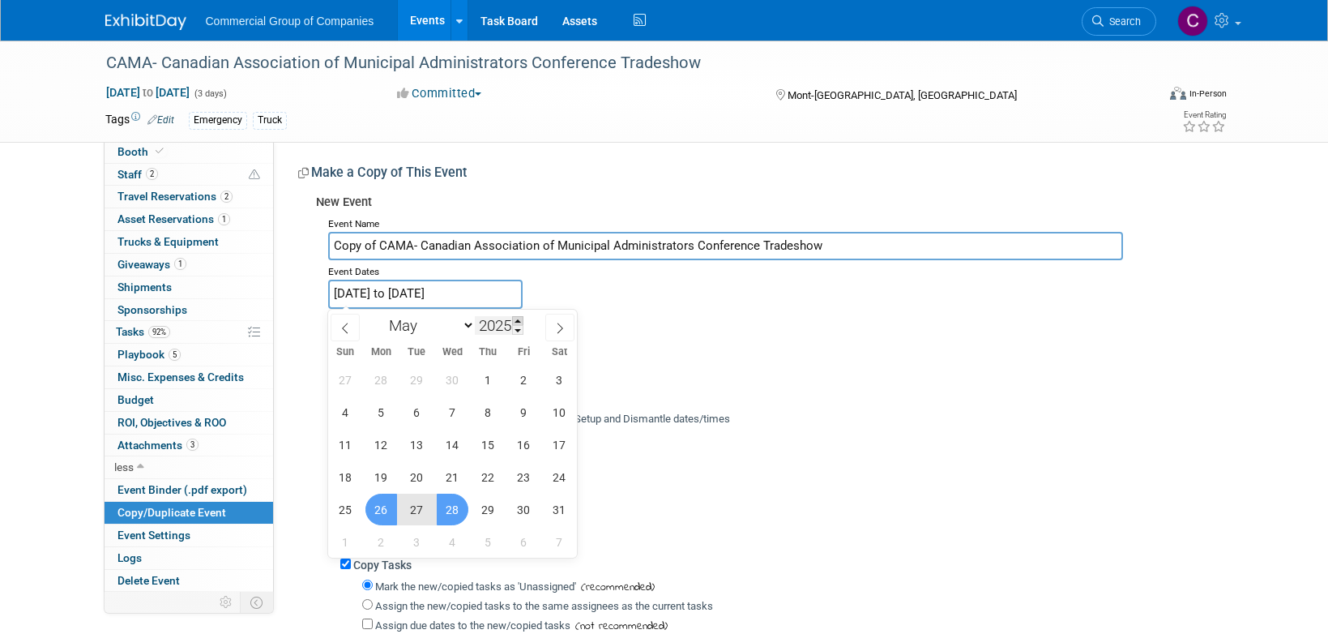
click at [523, 324] on span at bounding box center [517, 321] width 11 height 10
type input "2026"
click at [389, 512] on span "25" at bounding box center [381, 509] width 32 height 32
click at [448, 506] on span "27" at bounding box center [453, 509] width 32 height 32
type input "[DATE] to [DATE]"
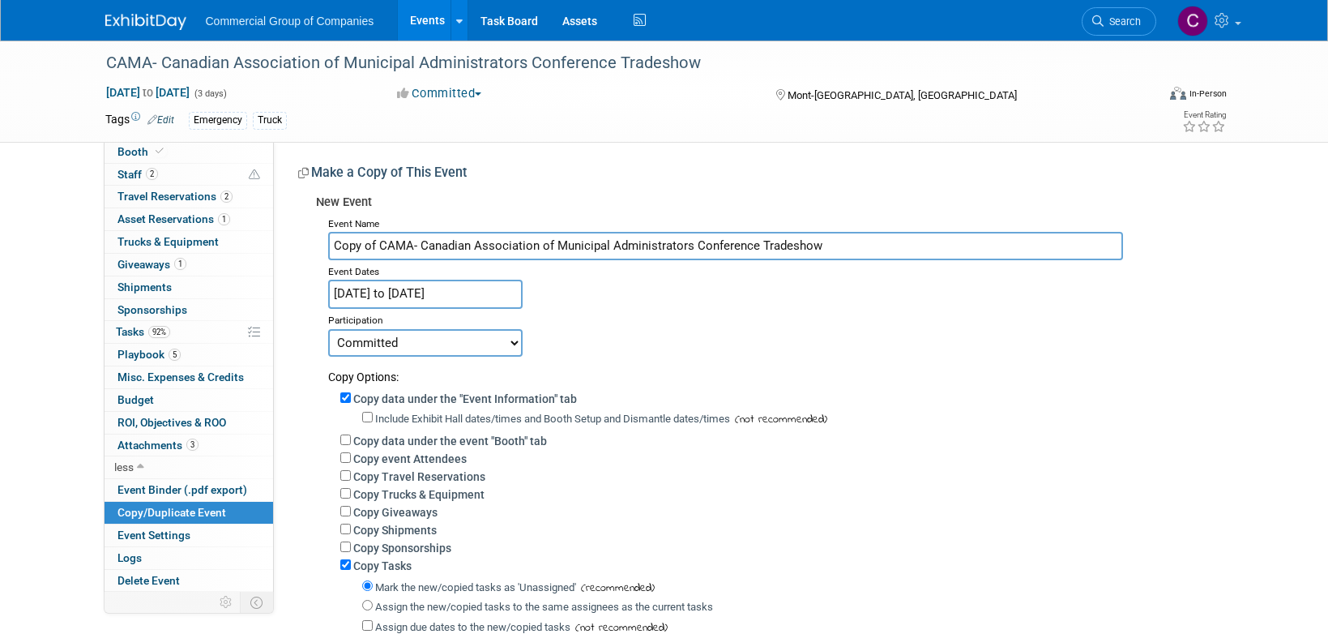
click at [481, 344] on select "Committed Considering Not Going Not Registered Yet Postponed" at bounding box center [425, 343] width 194 height 28
select select "101"
click at [436, 245] on input "Copy of CAMA- Canadian Association of Municipal Administrators Conference Trade…" at bounding box center [725, 246] width 795 height 28
drag, startPoint x: 417, startPoint y: 244, endPoint x: 300, endPoint y: 254, distance: 117.9
click at [300, 254] on div "New Event Event Name Copy of CAMA- Canadian Association of Municipal Administra…" at bounding box center [754, 470] width 913 height 567
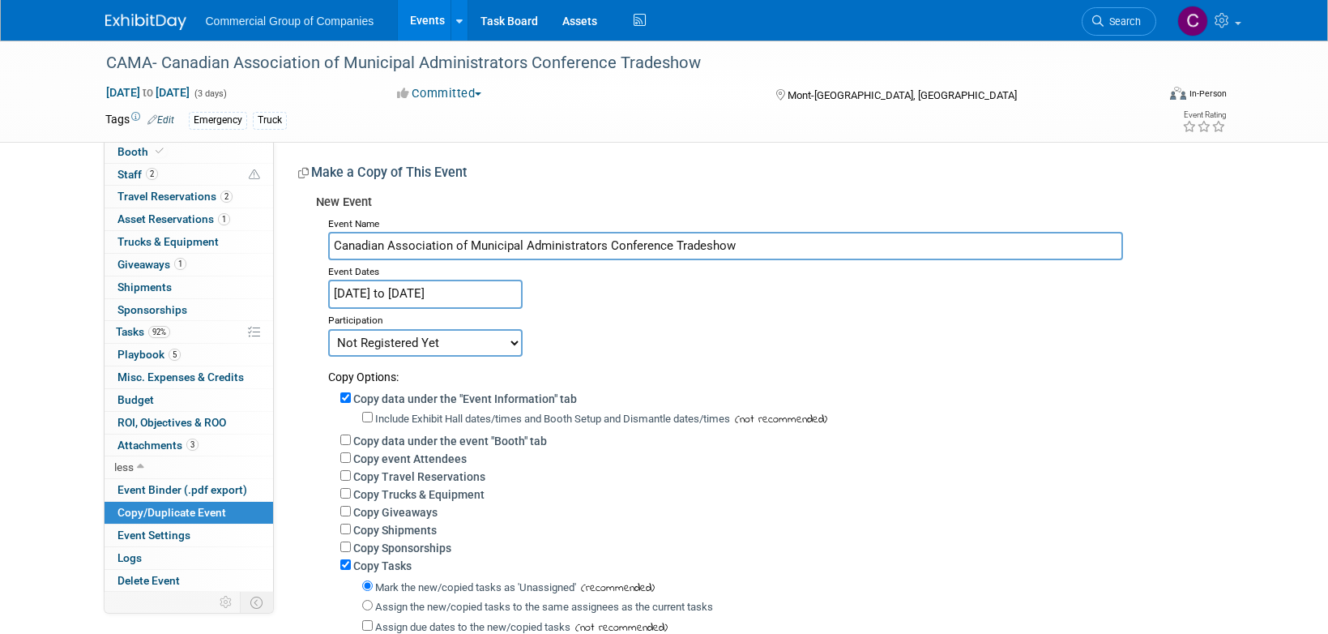
click at [835, 251] on input "Canadian Association of Municipal Administrators Conference Tradeshow" at bounding box center [725, 246] width 795 height 28
type input "Canadian Association of Municipal Administrators Conference Tradeshow 2026"
click at [1079, 314] on div "Participation" at bounding box center [769, 318] width 883 height 19
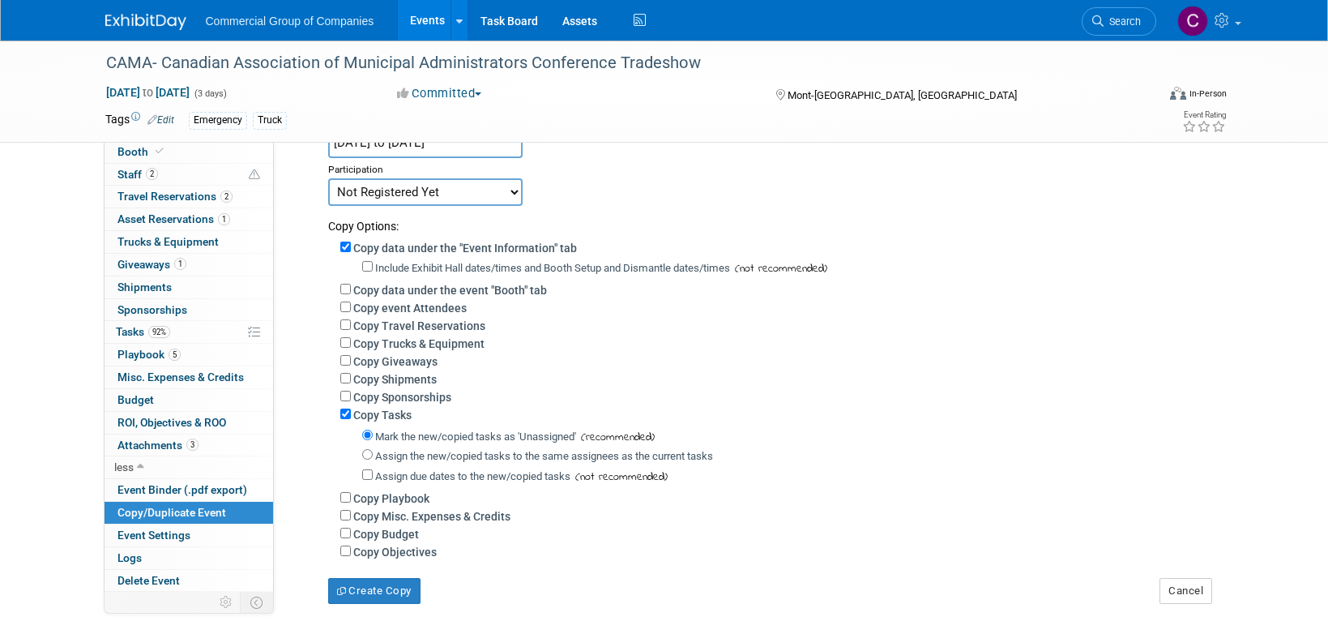
scroll to position [154, 0]
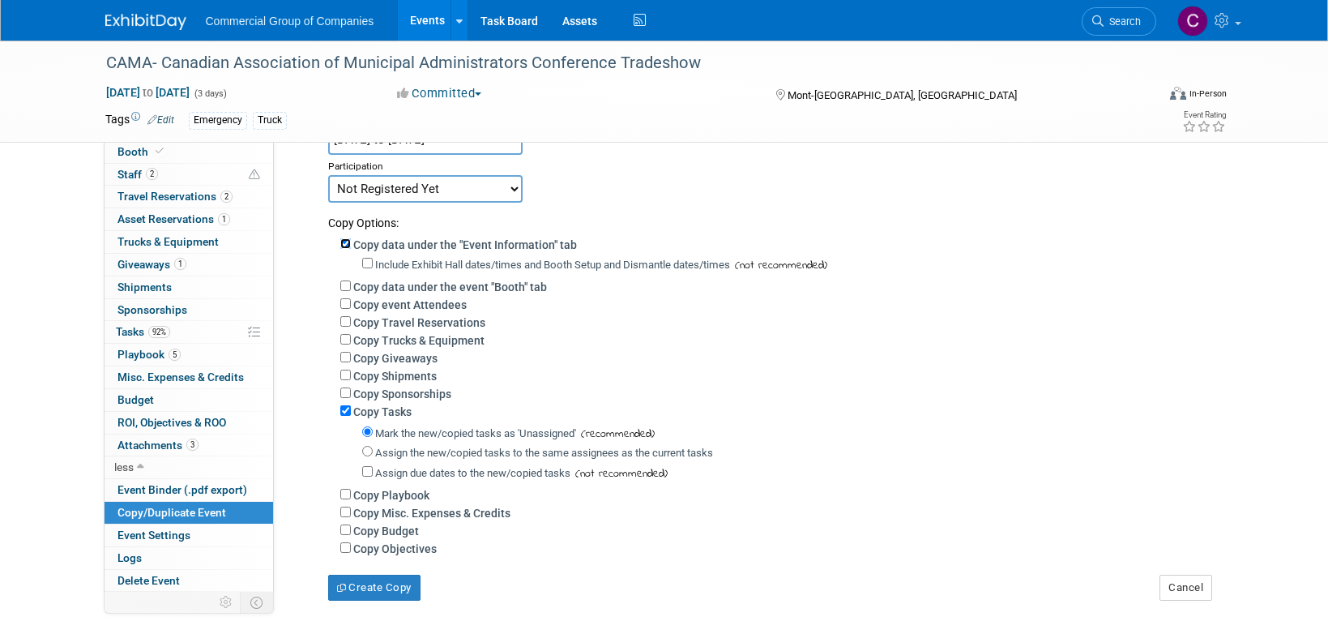
click at [348, 238] on input "Copy data under the "Event Information" tab" at bounding box center [345, 243] width 11 height 11
checkbox input "false"
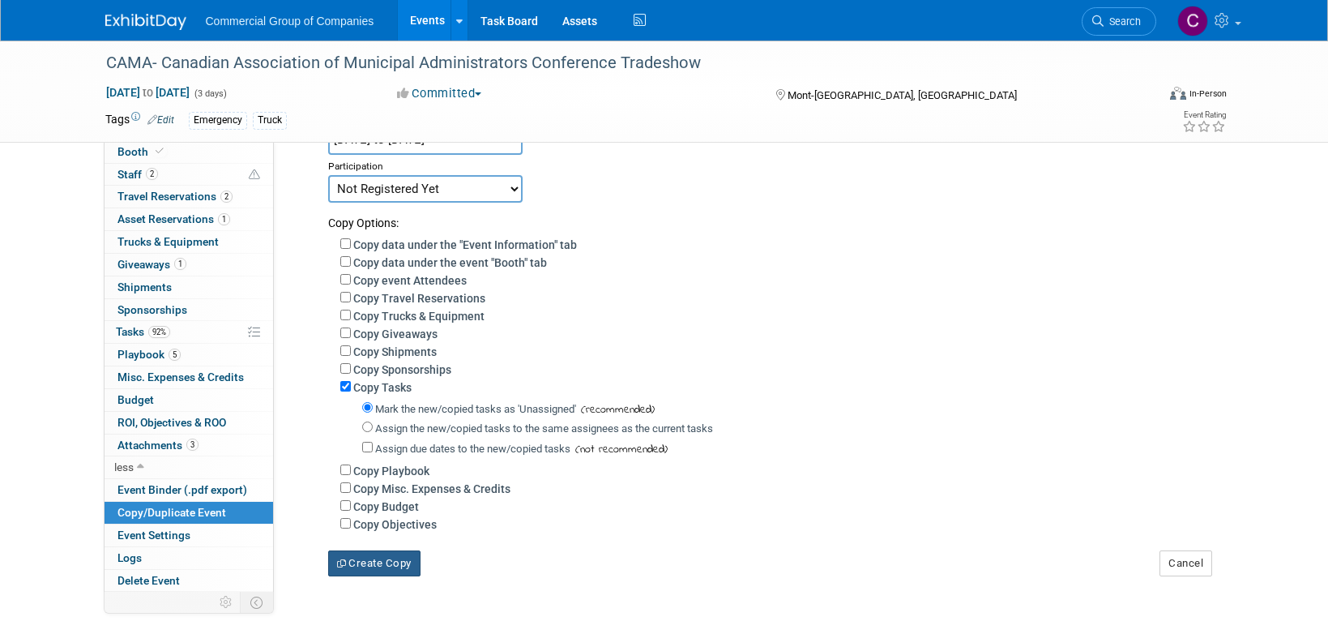
click at [376, 567] on button "Create Copy" at bounding box center [374, 563] width 92 height 26
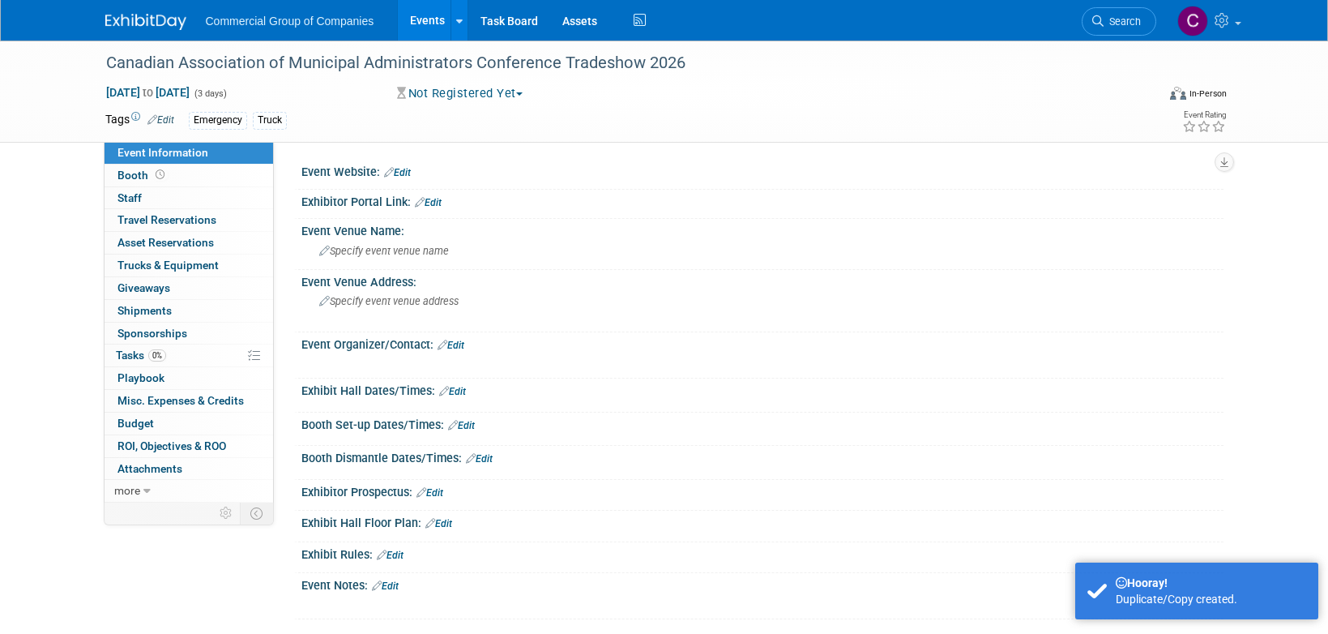
click at [147, 22] on img at bounding box center [145, 22] width 81 height 16
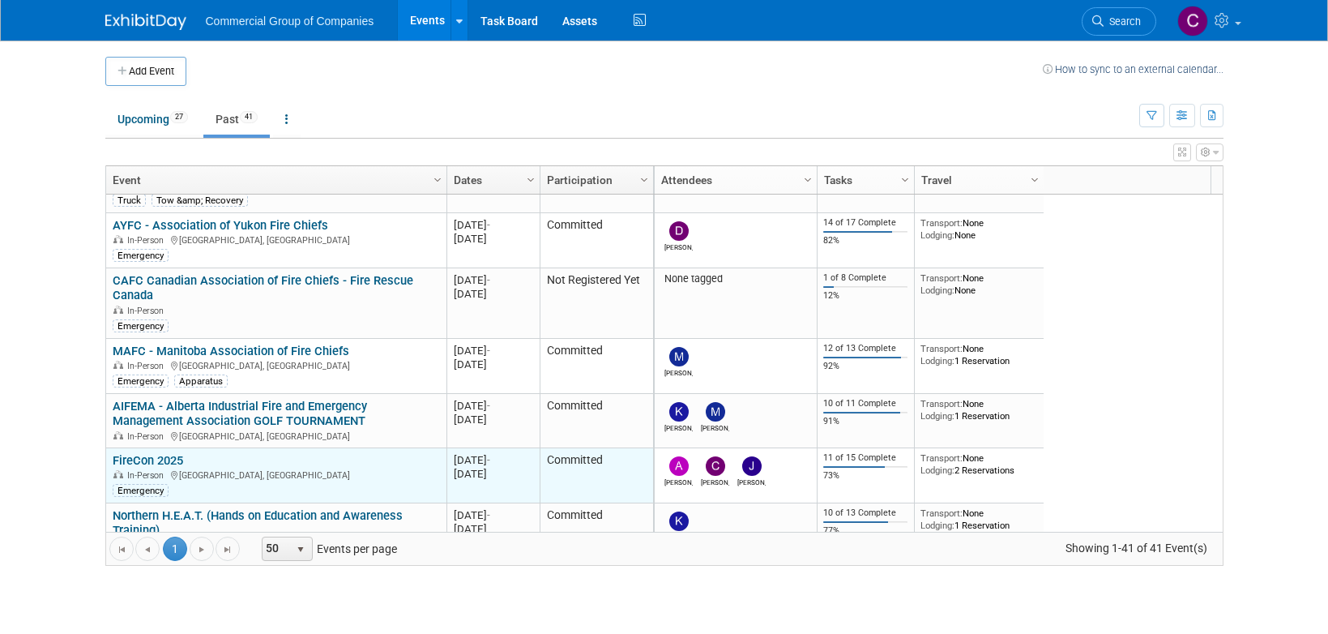
scroll to position [2266, 0]
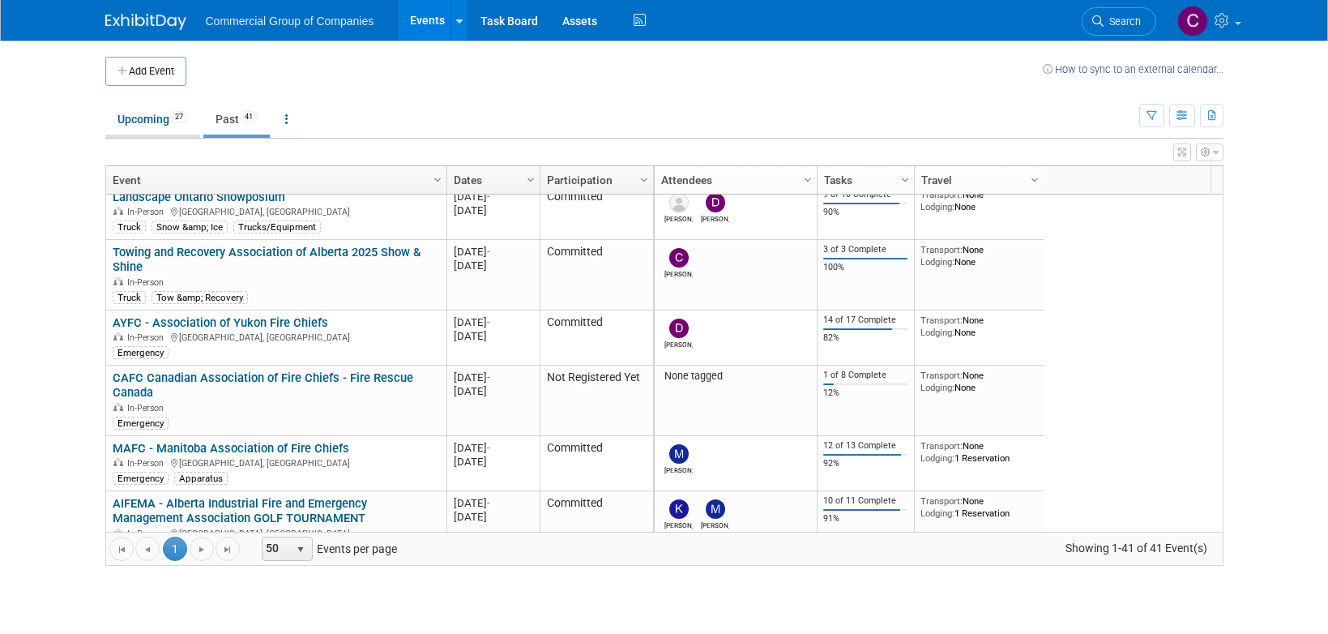
click at [166, 131] on link "Upcoming 27" at bounding box center [152, 119] width 95 height 31
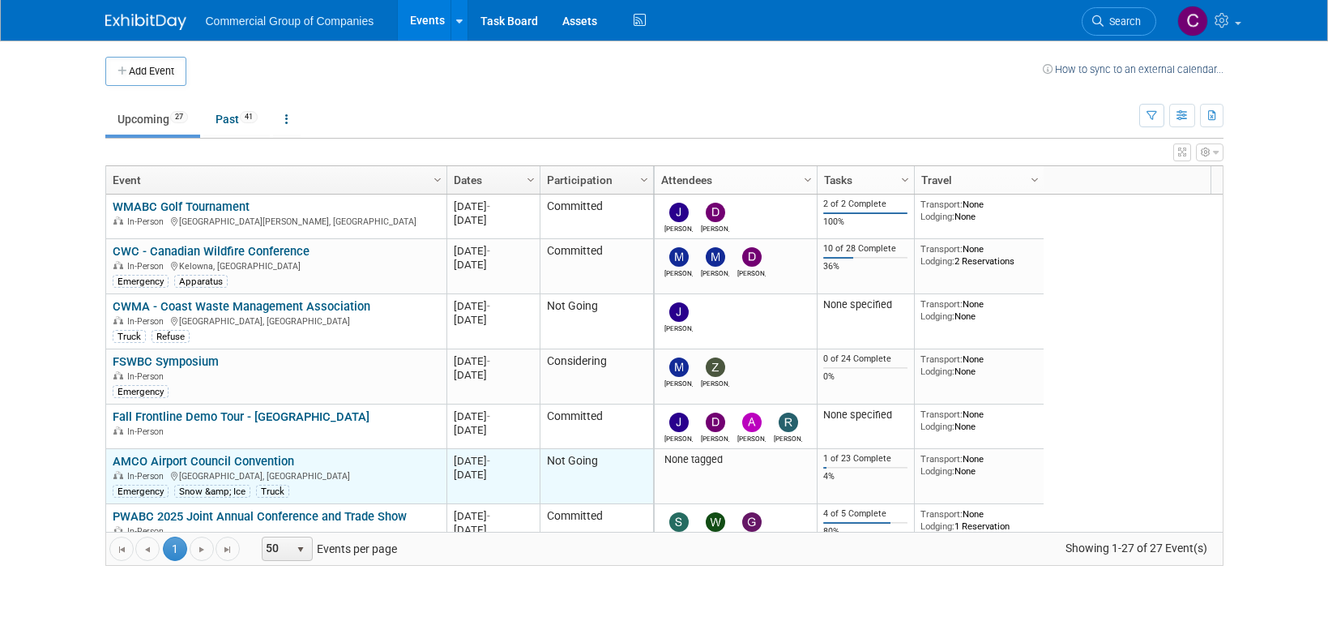
scroll to position [1130, 0]
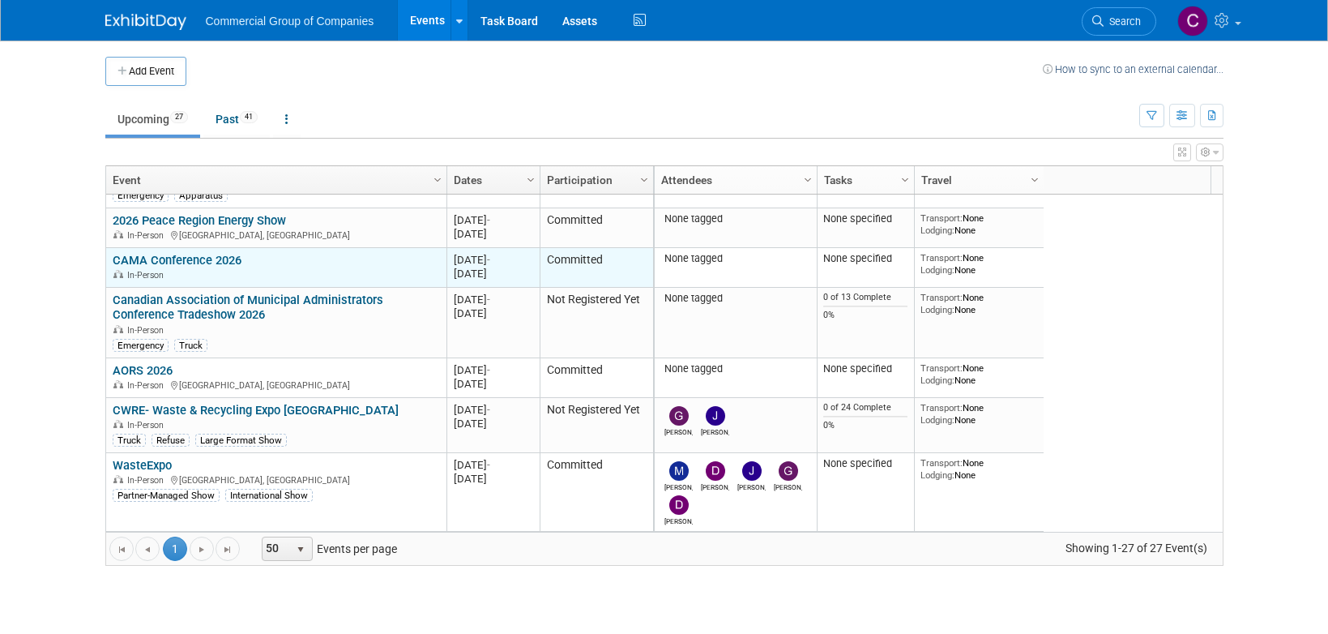
click at [342, 260] on div "CAMA Conference 2026 In-Person" at bounding box center [276, 267] width 327 height 28
click at [218, 248] on td "CAMA Conference 2026 CAMA Conference 2026 In-Person" at bounding box center [276, 268] width 340 height 40
click at [217, 250] on td "CAMA Conference 2026 CAMA Conference 2026 In-Person" at bounding box center [276, 268] width 340 height 40
click at [216, 255] on link "CAMA Conference 2026" at bounding box center [177, 260] width 129 height 15
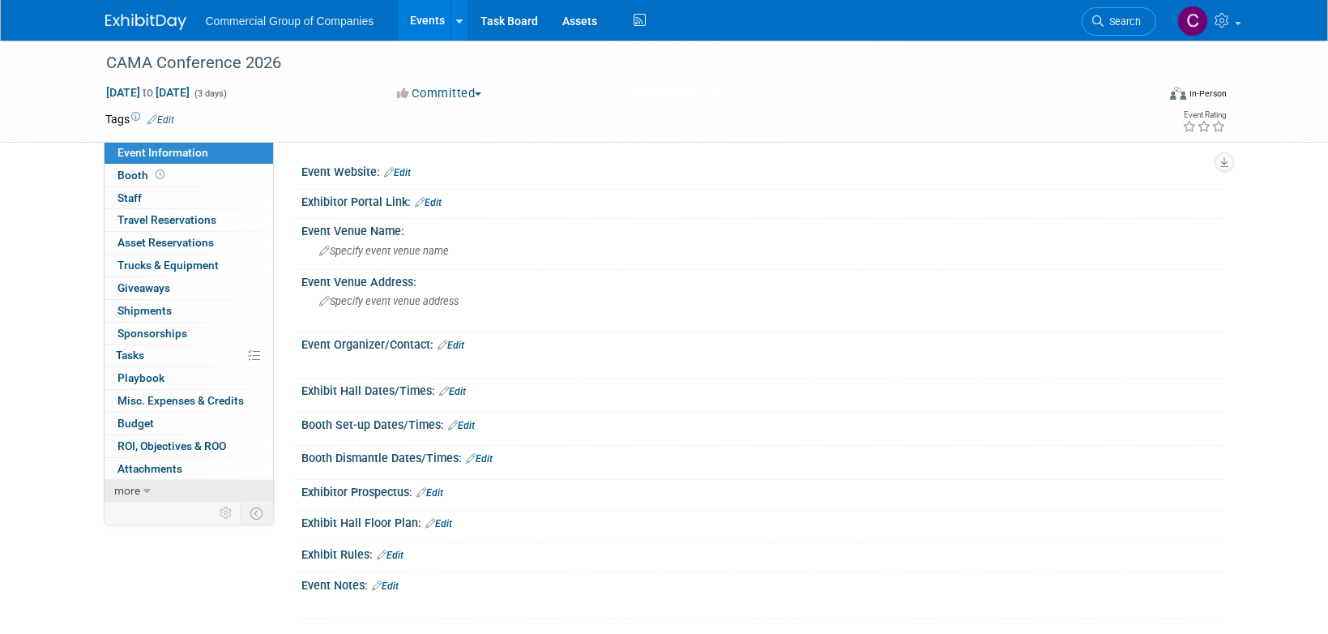
click at [150, 496] on link "more" at bounding box center [189, 491] width 169 height 22
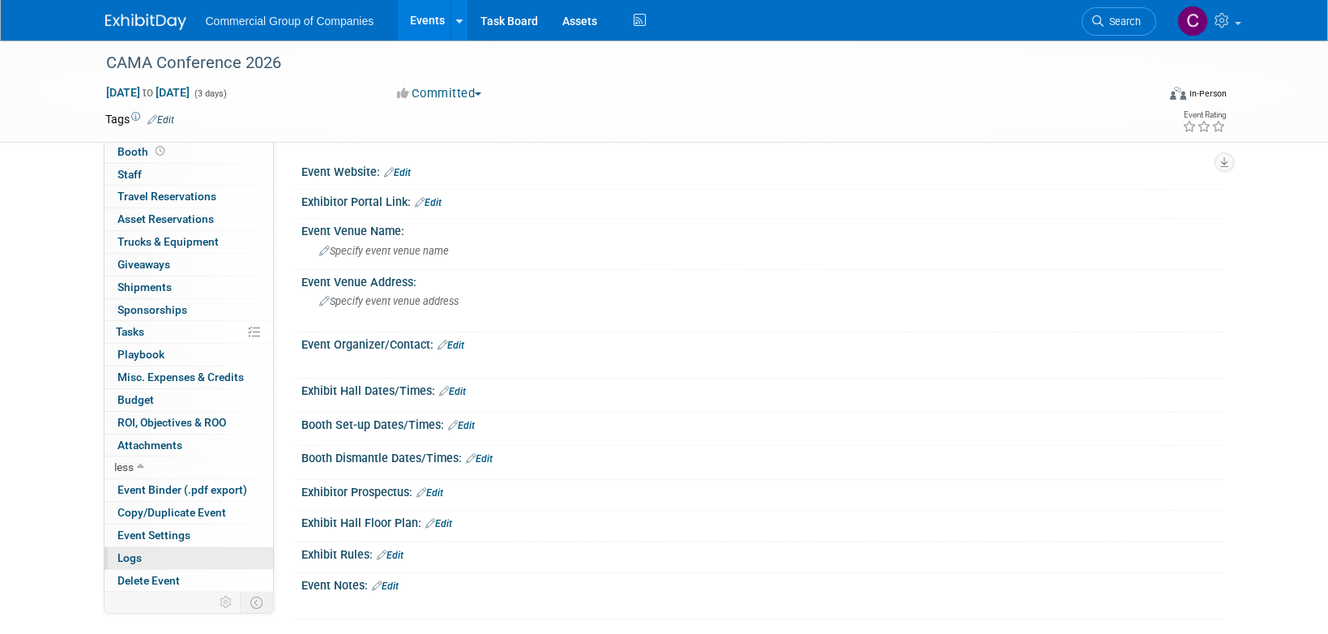
scroll to position [23, 0]
click at [147, 587] on link "Delete Event" at bounding box center [189, 581] width 169 height 22
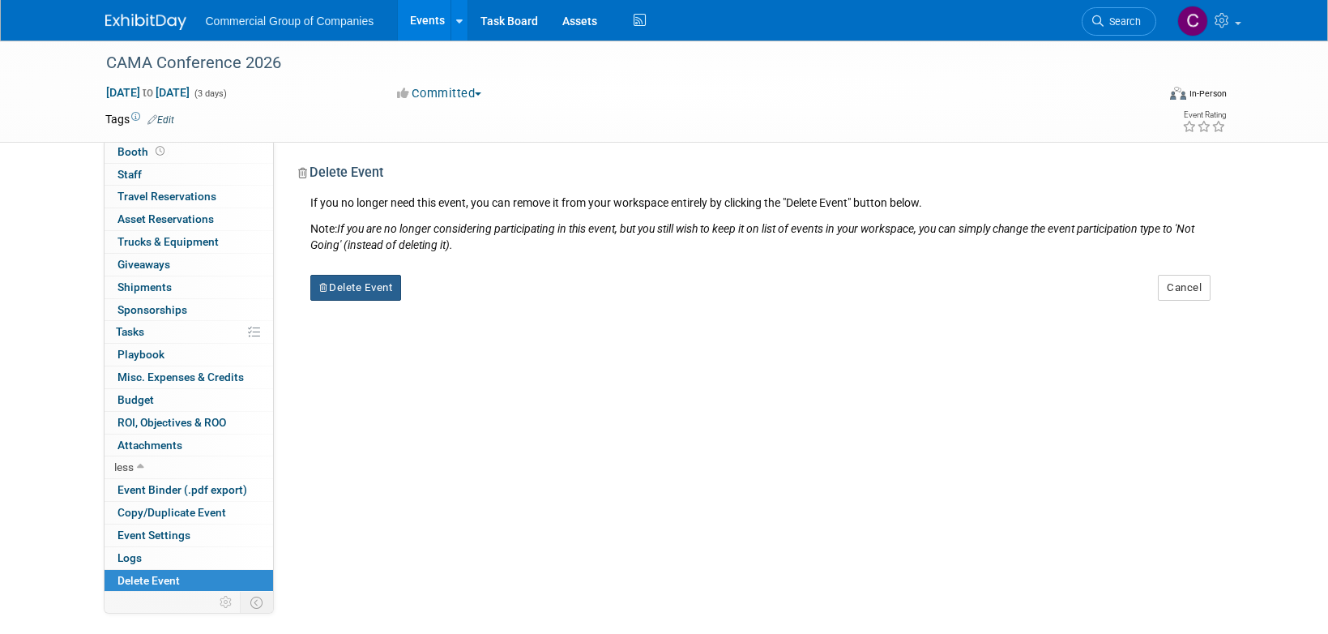
click at [361, 278] on button "Delete Event" at bounding box center [356, 288] width 92 height 26
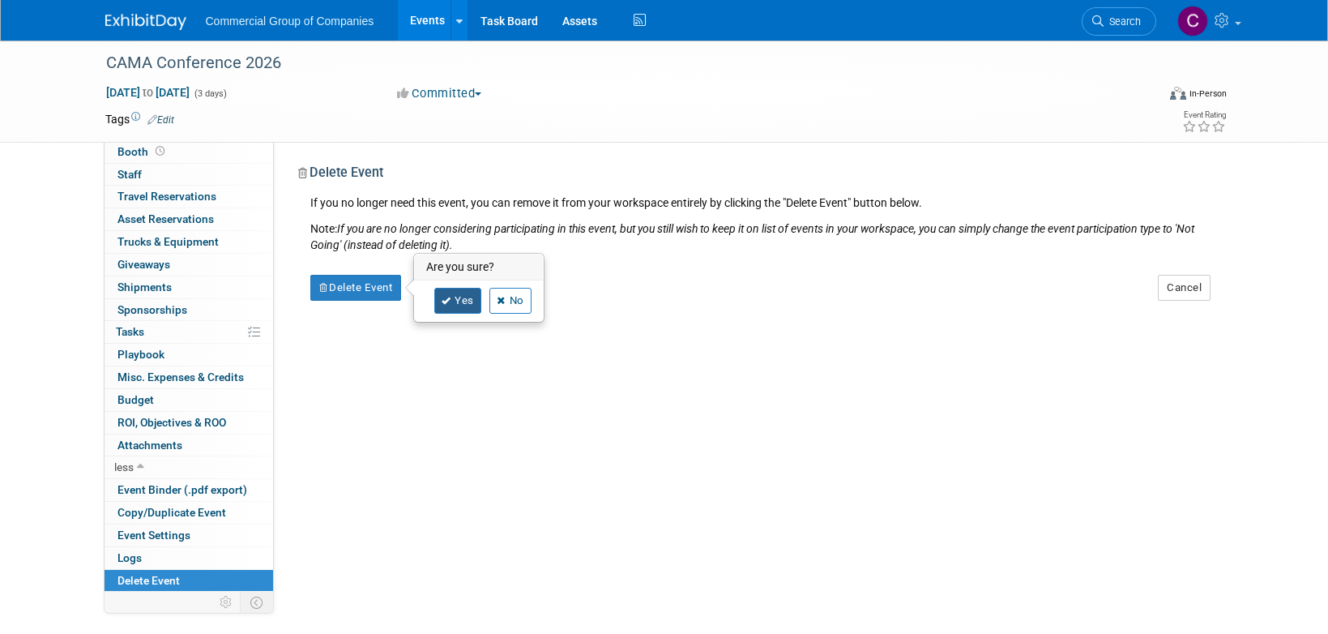
click at [462, 294] on link "Yes" at bounding box center [457, 301] width 47 height 26
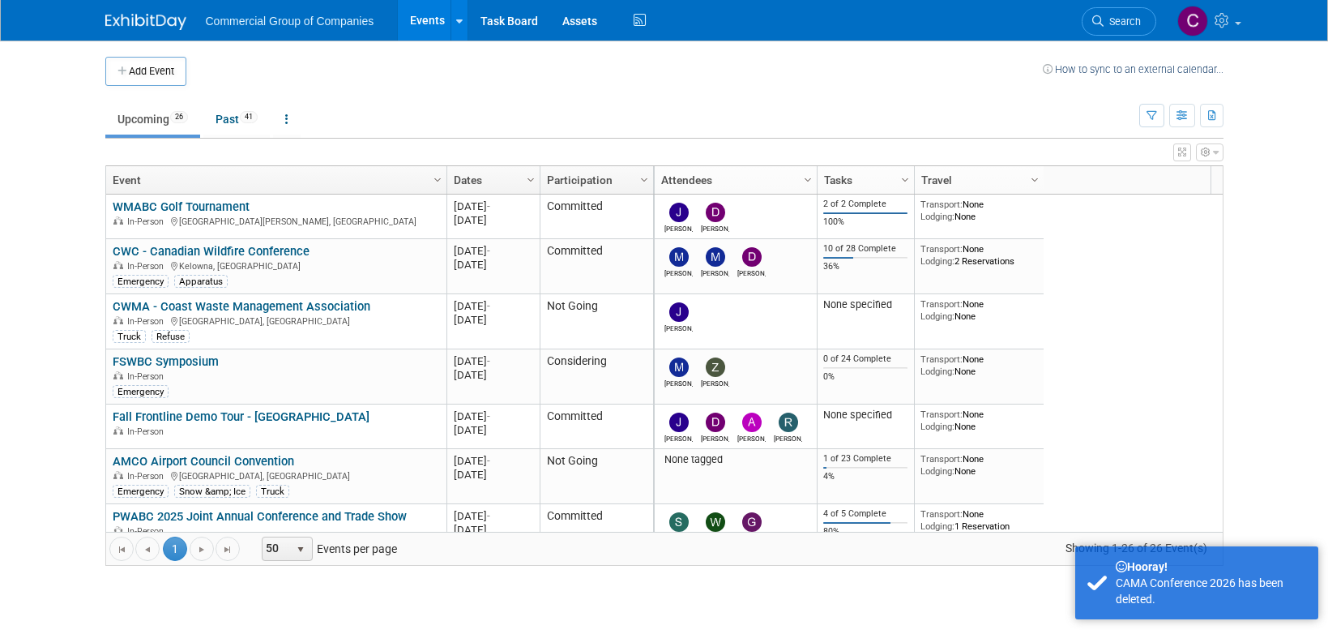
scroll to position [1091, 0]
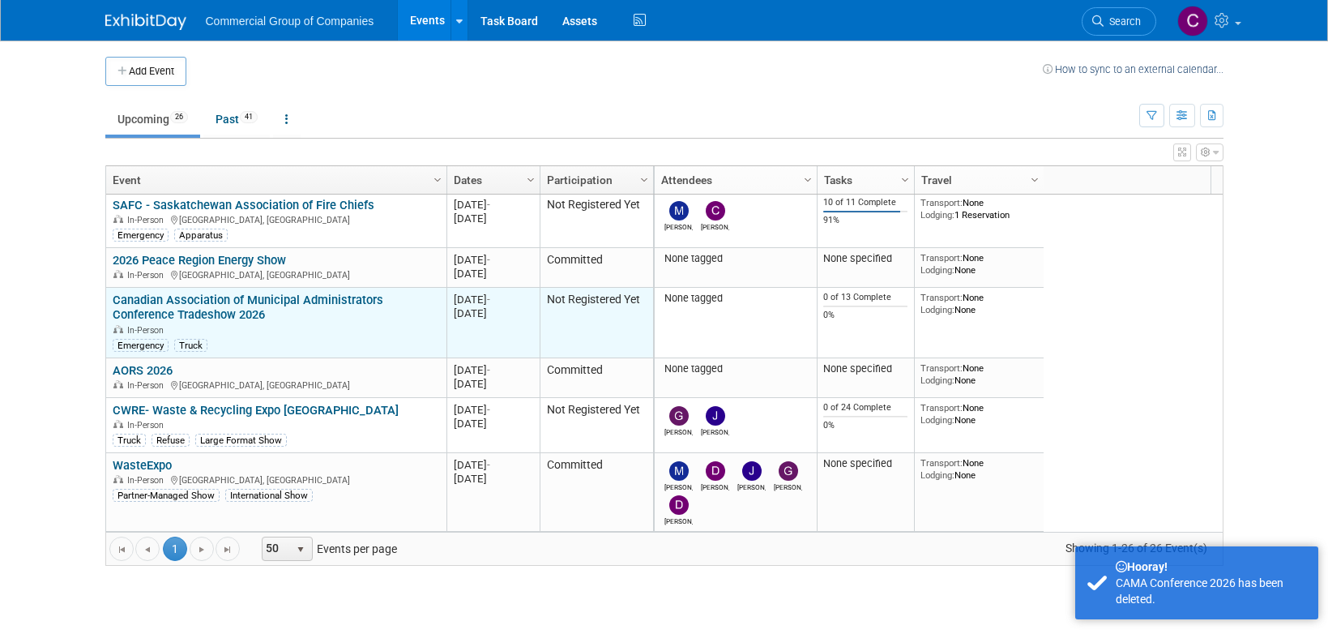
click at [241, 312] on link "Canadian Association of Municipal Administrators Conference Tradeshow 2026" at bounding box center [248, 308] width 271 height 30
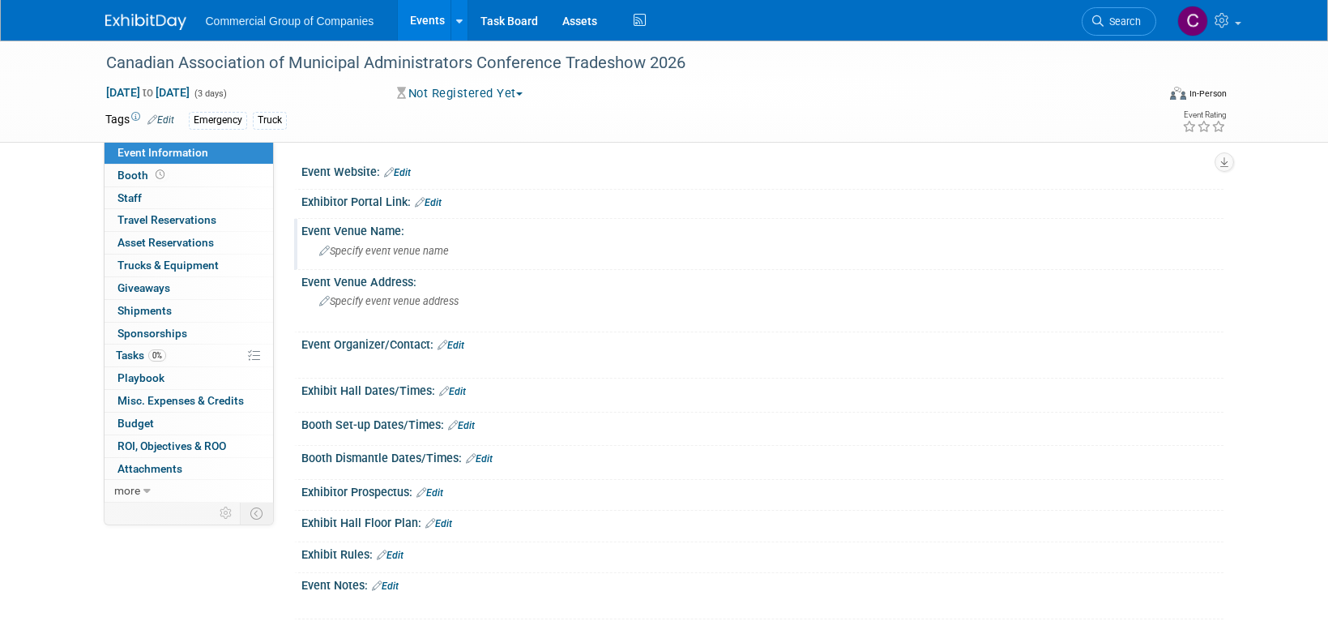
click at [380, 246] on span "Specify event venue name" at bounding box center [384, 251] width 130 height 12
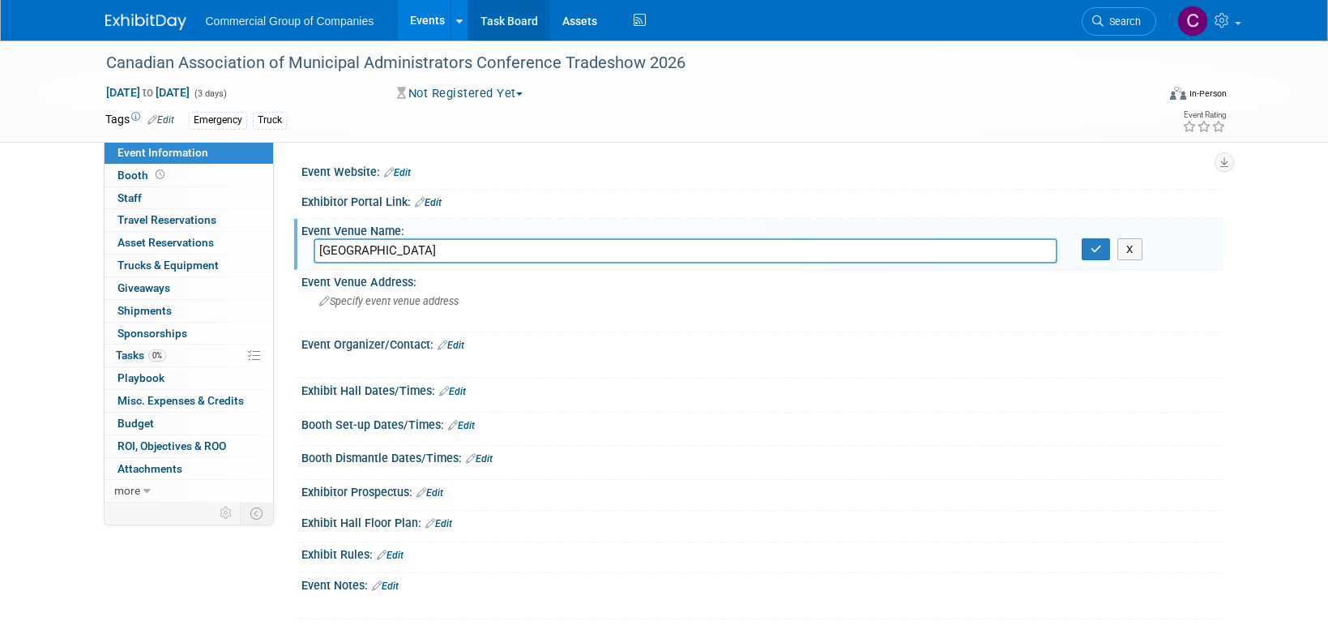
type input "[GEOGRAPHIC_DATA]"
click at [420, 297] on span "Specify event venue address" at bounding box center [388, 301] width 139 height 12
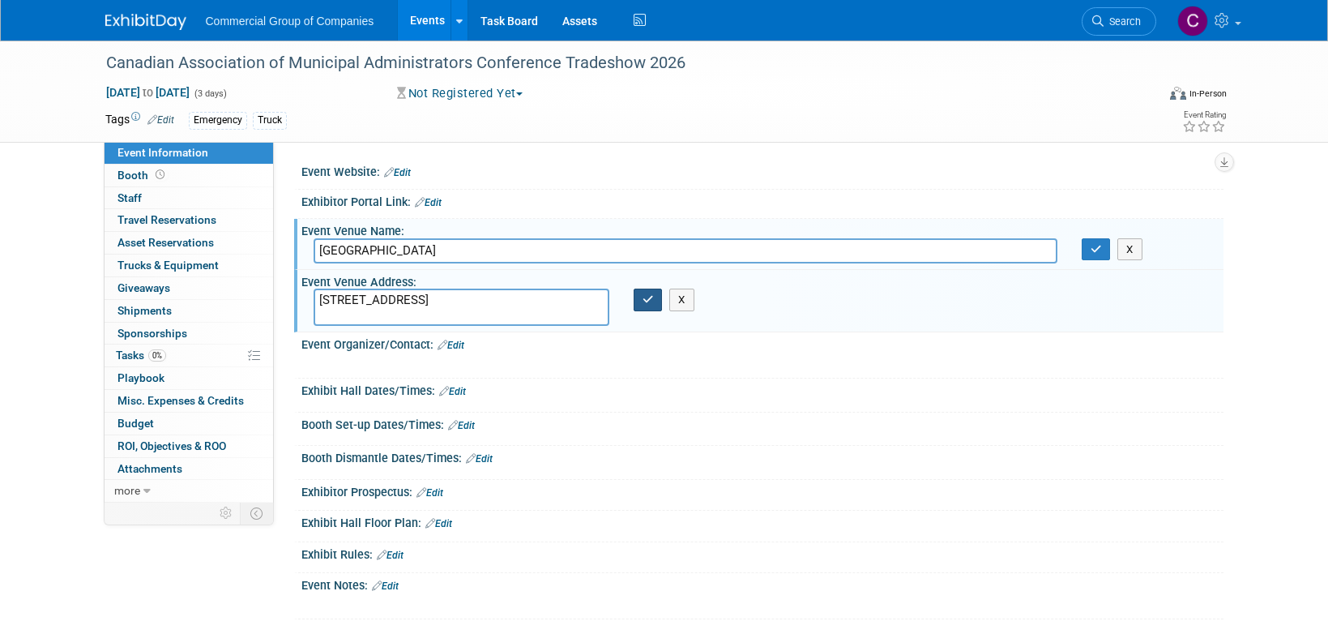
type textarea "4010 Whistler Way, Whistler, BC V8E 1J2"
click at [656, 299] on button "button" at bounding box center [648, 299] width 29 height 23
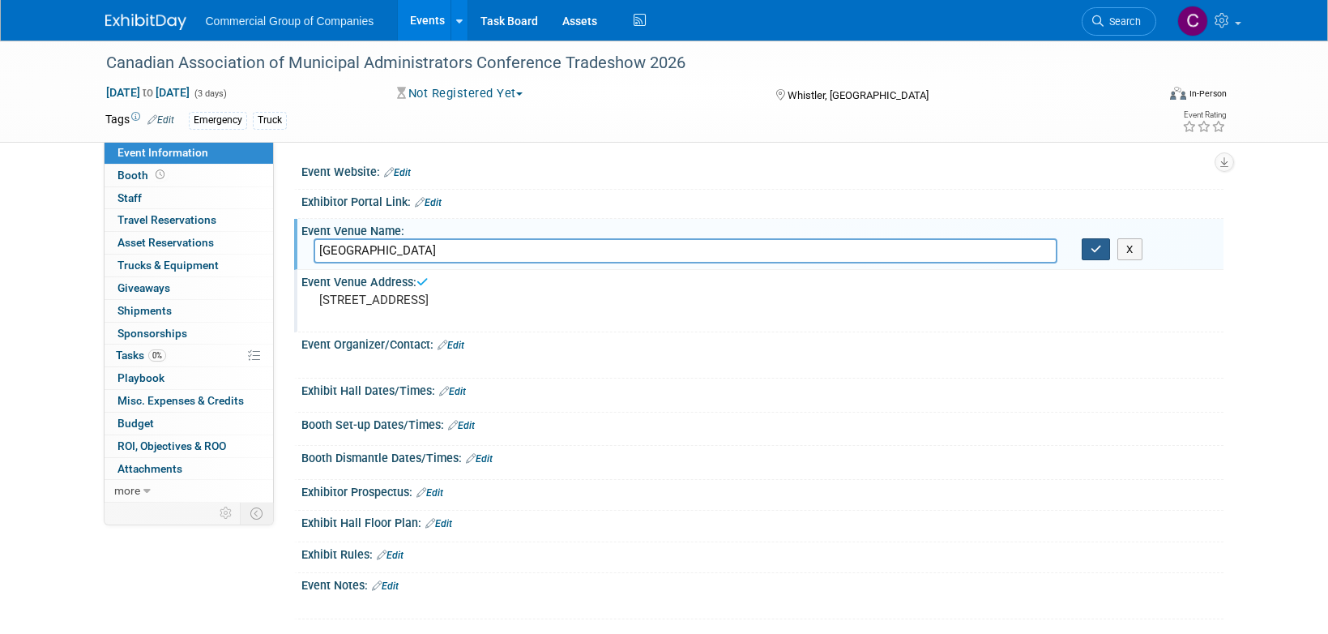
click at [1096, 246] on icon "button" at bounding box center [1096, 249] width 11 height 11
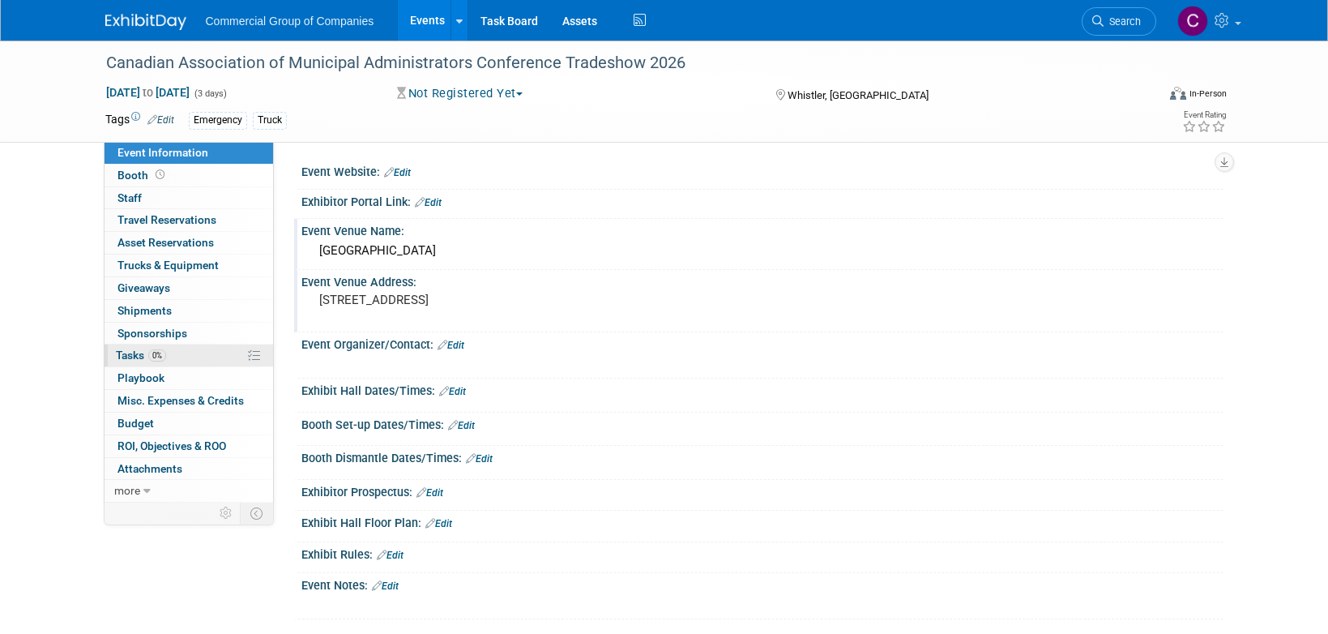
click at [181, 356] on link "0% Tasks 0%" at bounding box center [189, 355] width 169 height 22
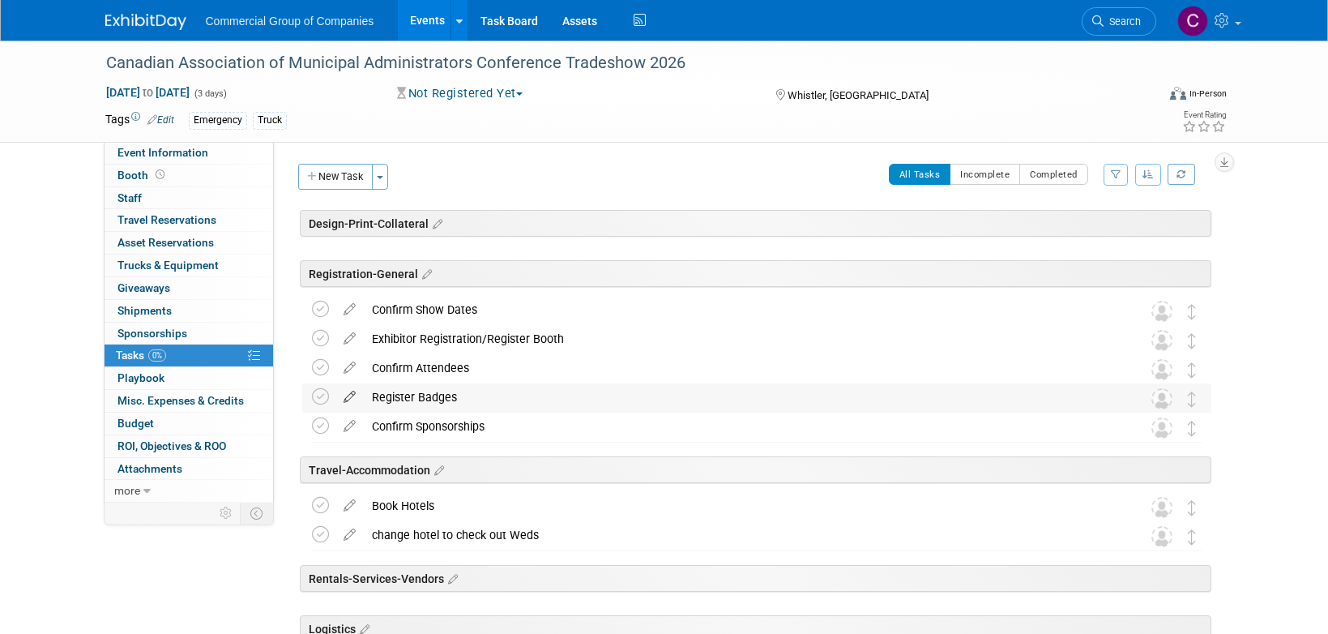
click at [353, 399] on icon at bounding box center [349, 393] width 28 height 20
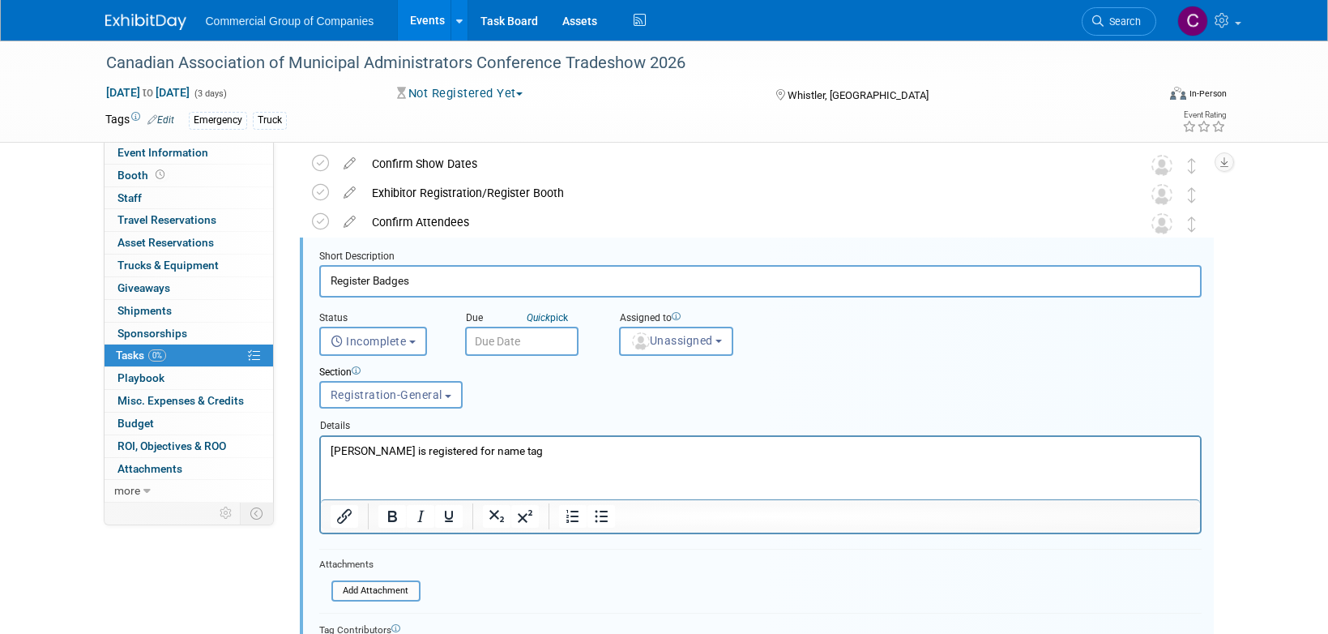
click at [500, 331] on input "text" at bounding box center [521, 341] width 113 height 29
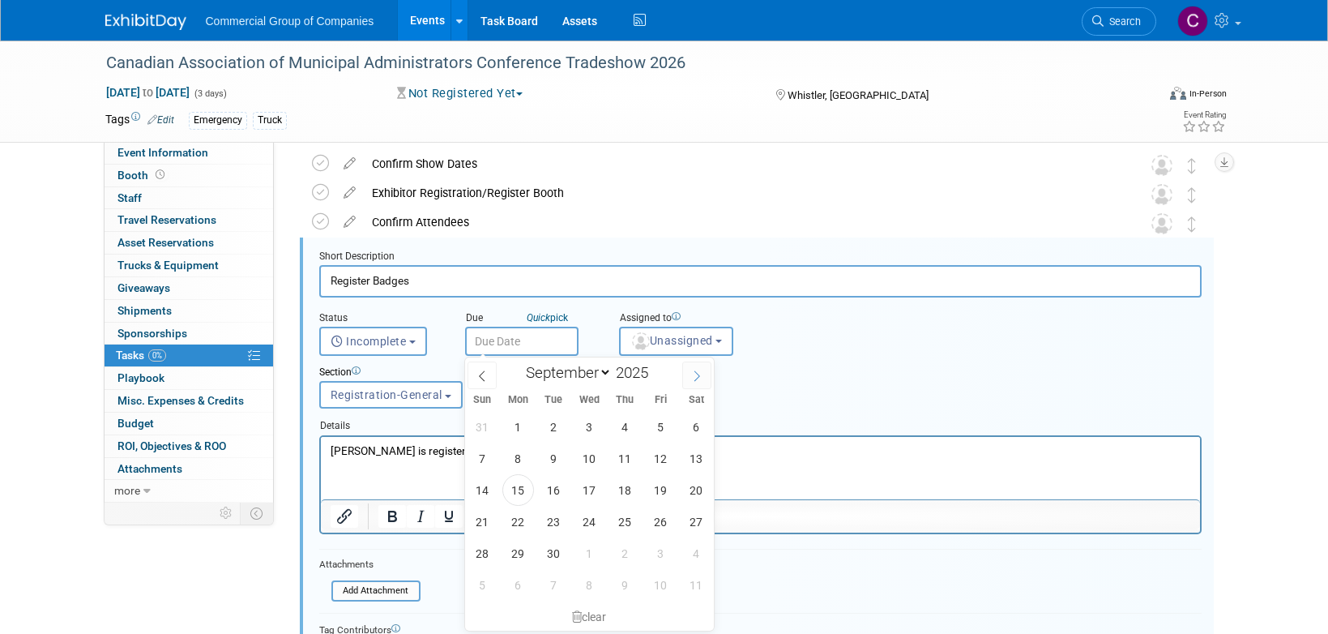
click at [699, 376] on icon at bounding box center [696, 375] width 11 height 11
select select "9"
click at [559, 545] on span "28" at bounding box center [554, 553] width 32 height 32
type input "Oct 28, 2025"
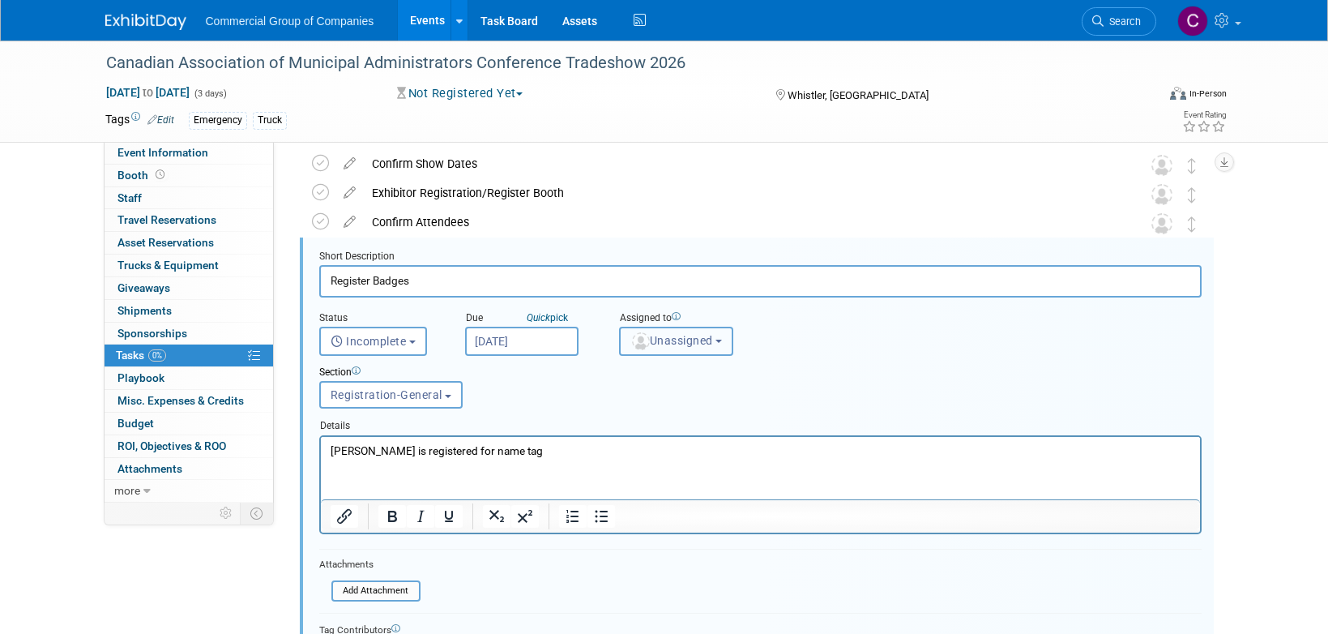
click at [637, 348] on img "button" at bounding box center [641, 341] width 18 height 18
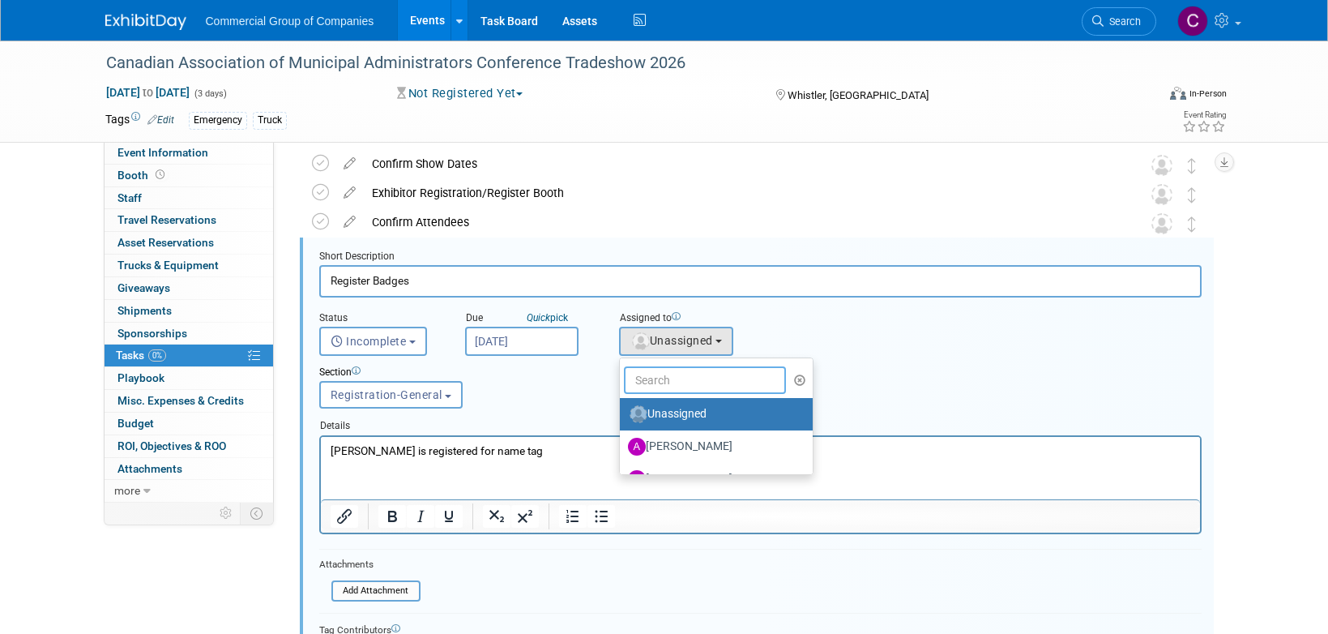
click at [660, 367] on input "text" at bounding box center [705, 380] width 162 height 28
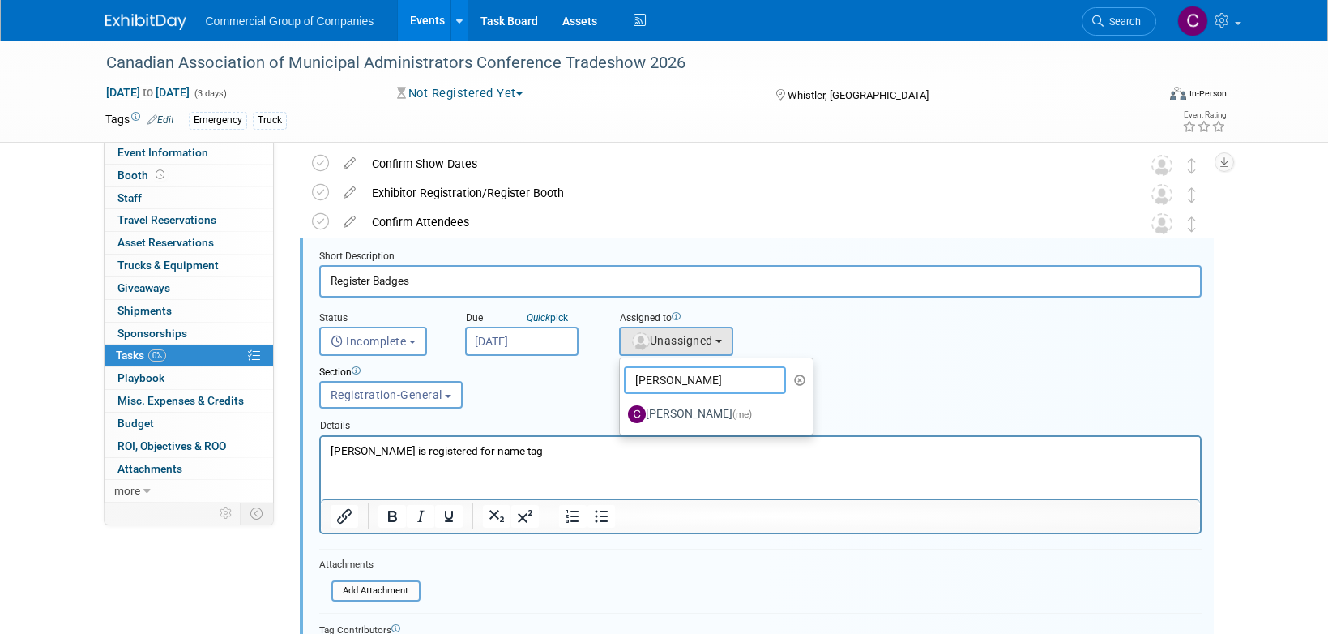
type input "[PERSON_NAME]"
click at [988, 311] on div "Status <i class="far fa-clock" style="padding: 6px 4px 6px 1px;"></i> Incomplet…" at bounding box center [760, 326] width 907 height 58
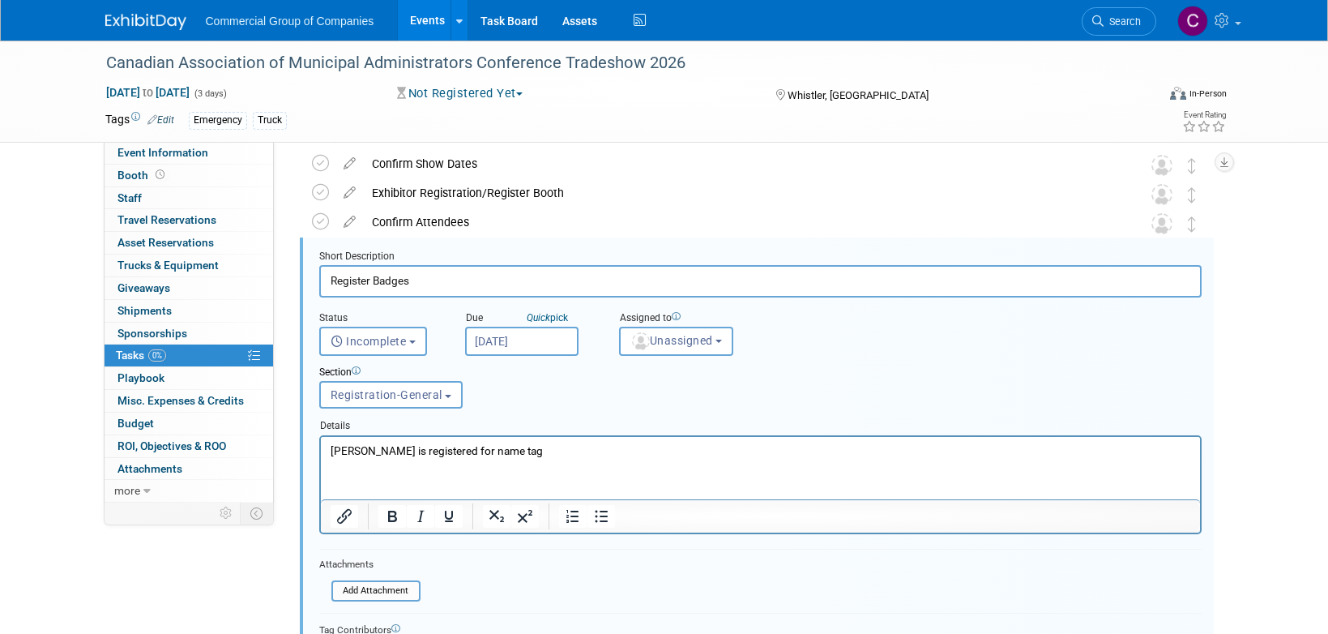
click at [455, 281] on input "Register Badges" at bounding box center [760, 281] width 882 height 32
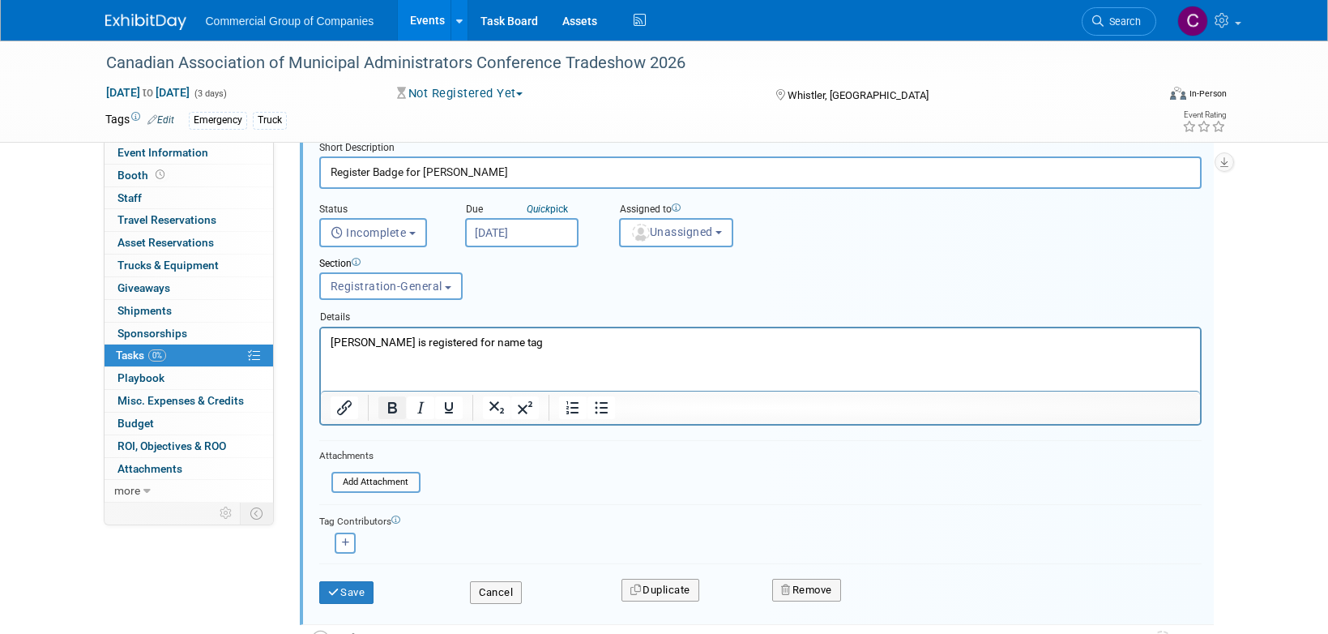
scroll to position [256, 0]
type input "Register Badge for Will Schwenger"
click at [420, 348] on html "Jamie is registered for name tag" at bounding box center [759, 337] width 879 height 22
click at [431, 342] on p "Jamie is registered for name tag" at bounding box center [760, 339] width 861 height 15
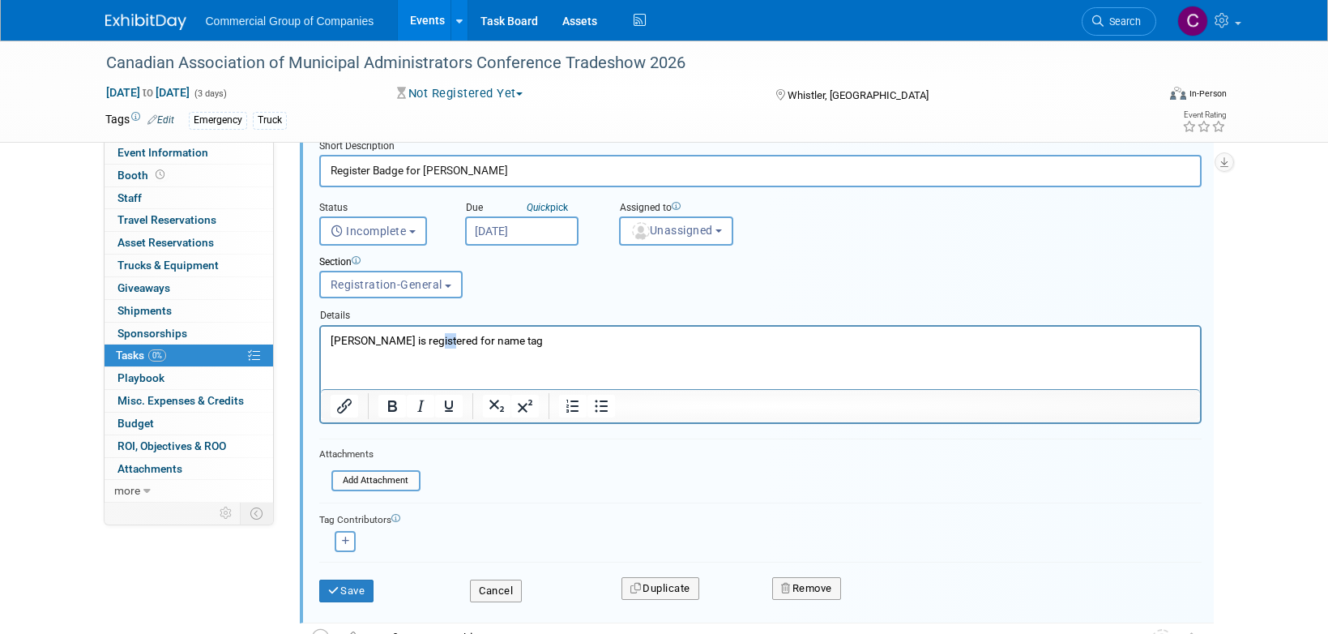
click at [431, 342] on p "Jamie is registered for name tag" at bounding box center [760, 339] width 861 height 15
click at [366, 593] on button "Save" at bounding box center [346, 590] width 55 height 23
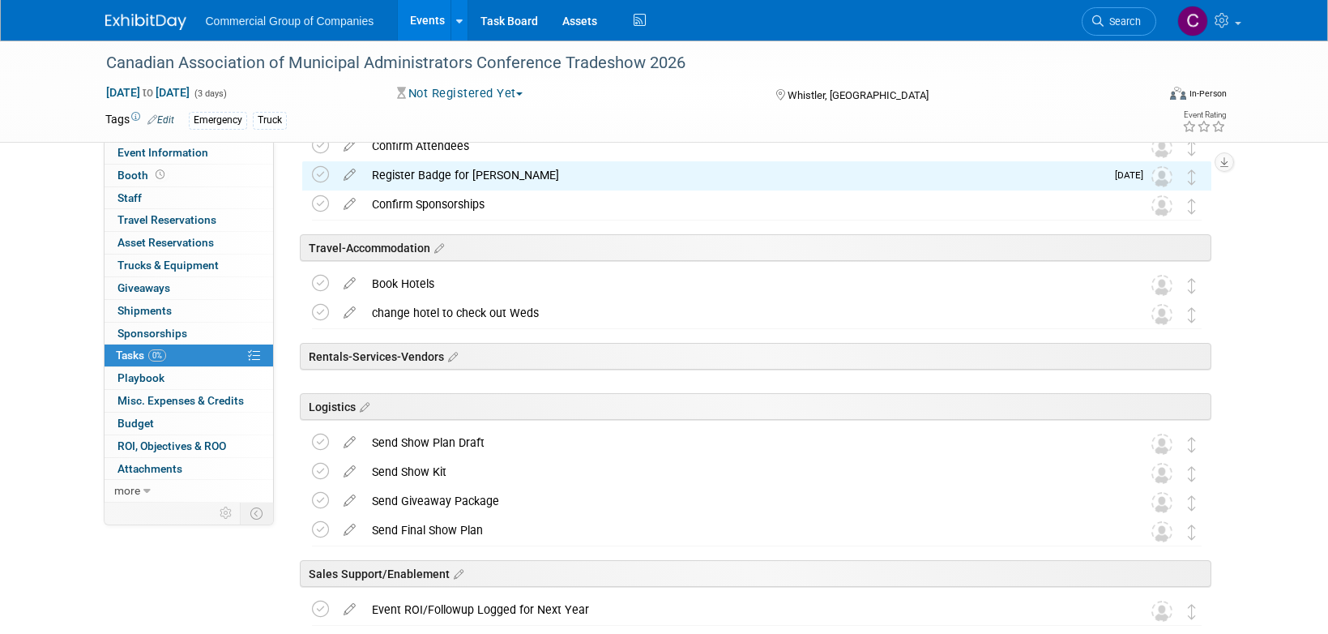
scroll to position [222, 0]
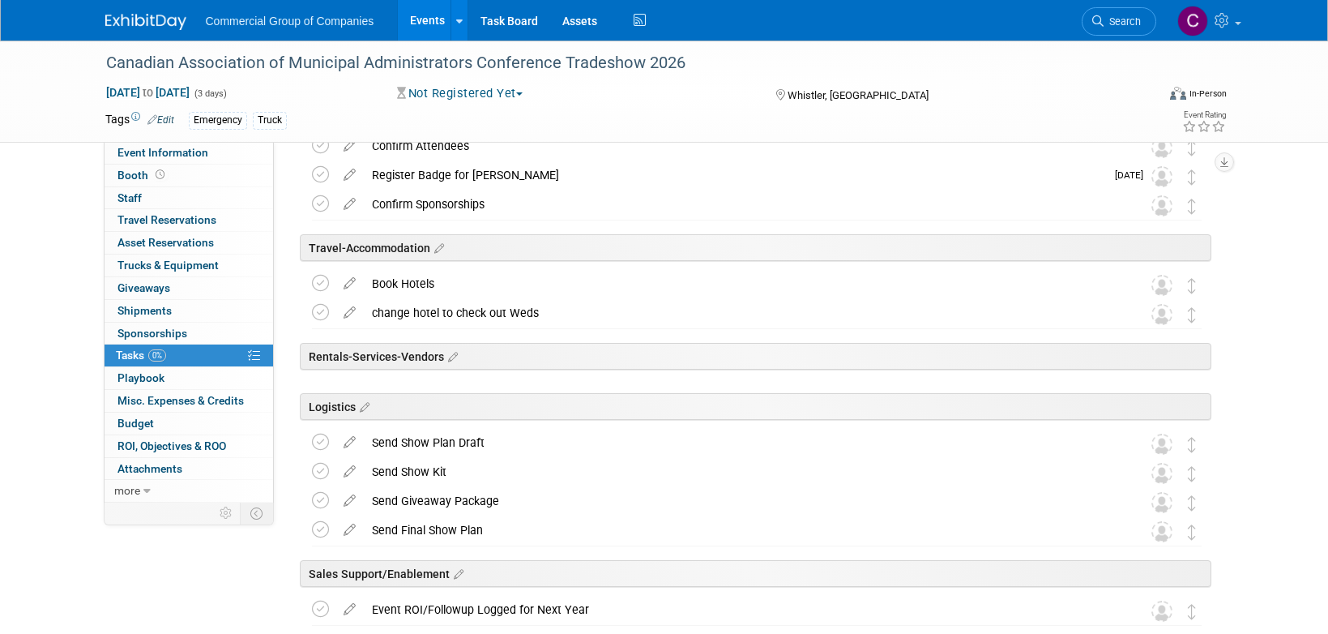
click at [357, 309] on icon at bounding box center [349, 309] width 28 height 20
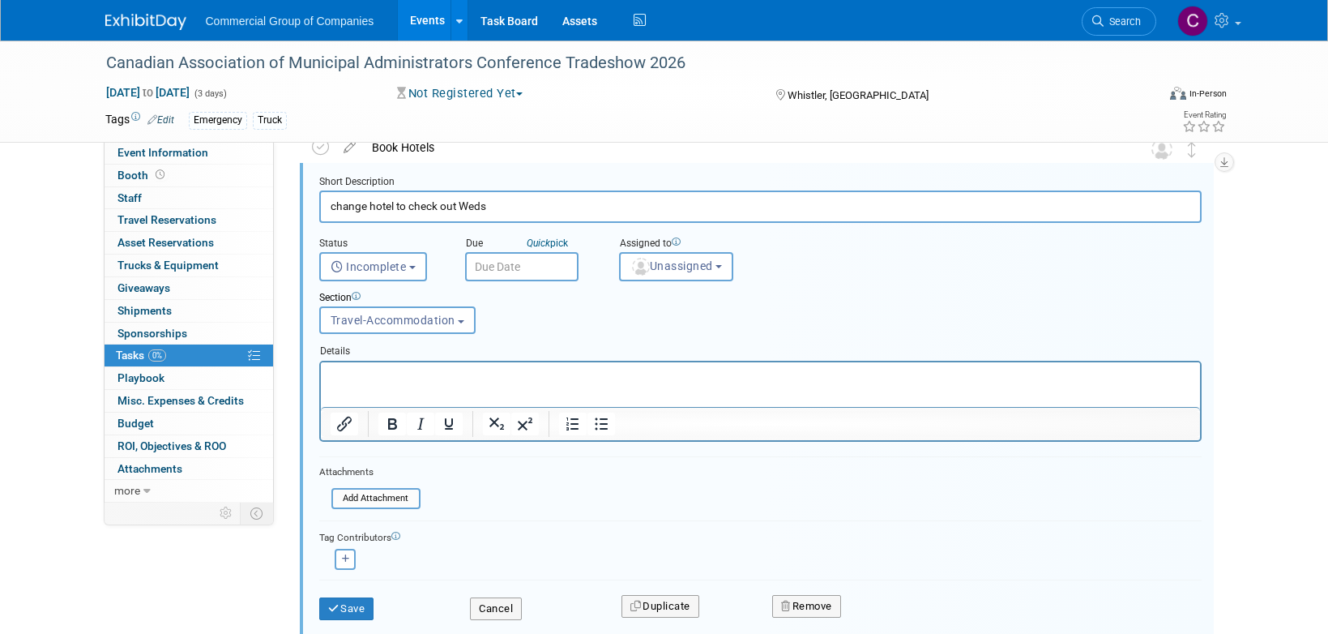
scroll to position [412, 0]
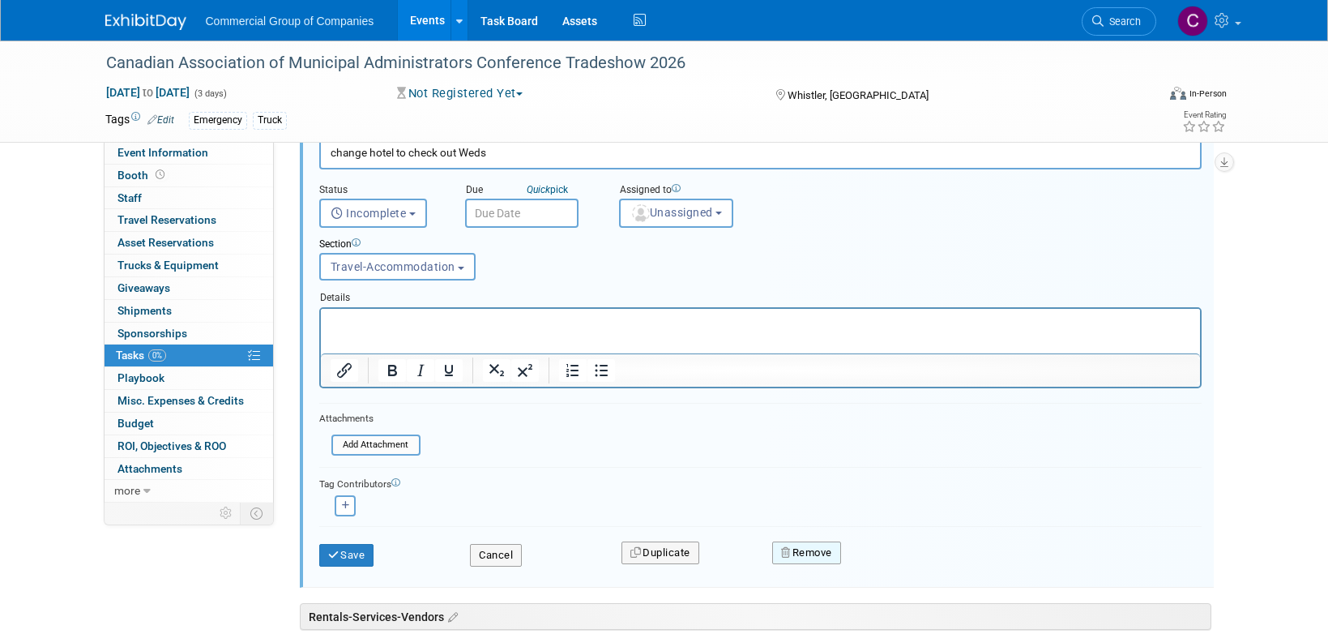
click at [788, 556] on icon "button" at bounding box center [786, 552] width 11 height 11
click at [882, 558] on link "Yes" at bounding box center [897, 566] width 47 height 26
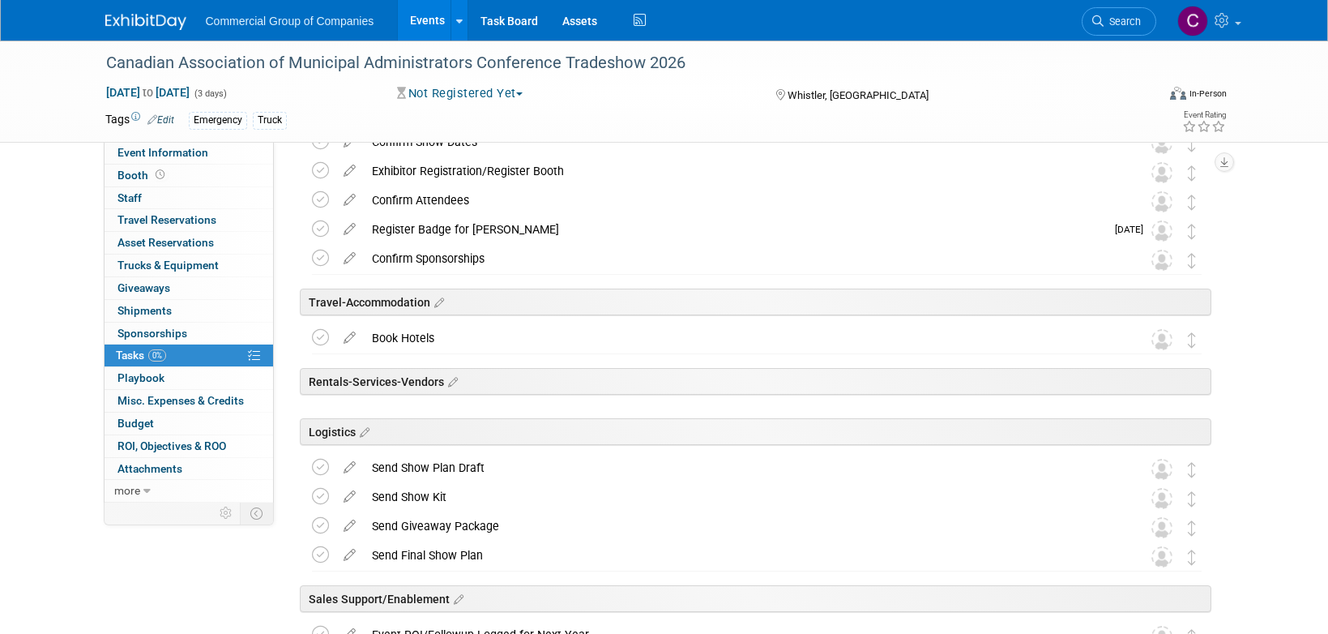
scroll to position [53, 0]
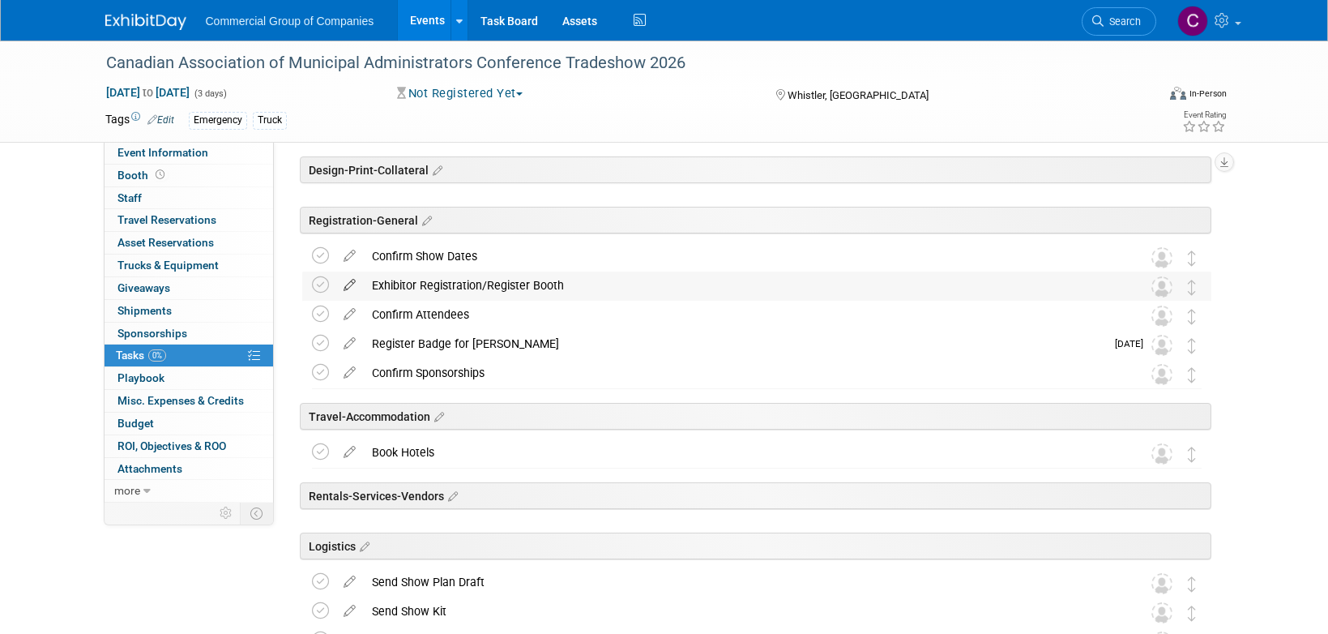
click at [352, 284] on icon at bounding box center [349, 281] width 28 height 20
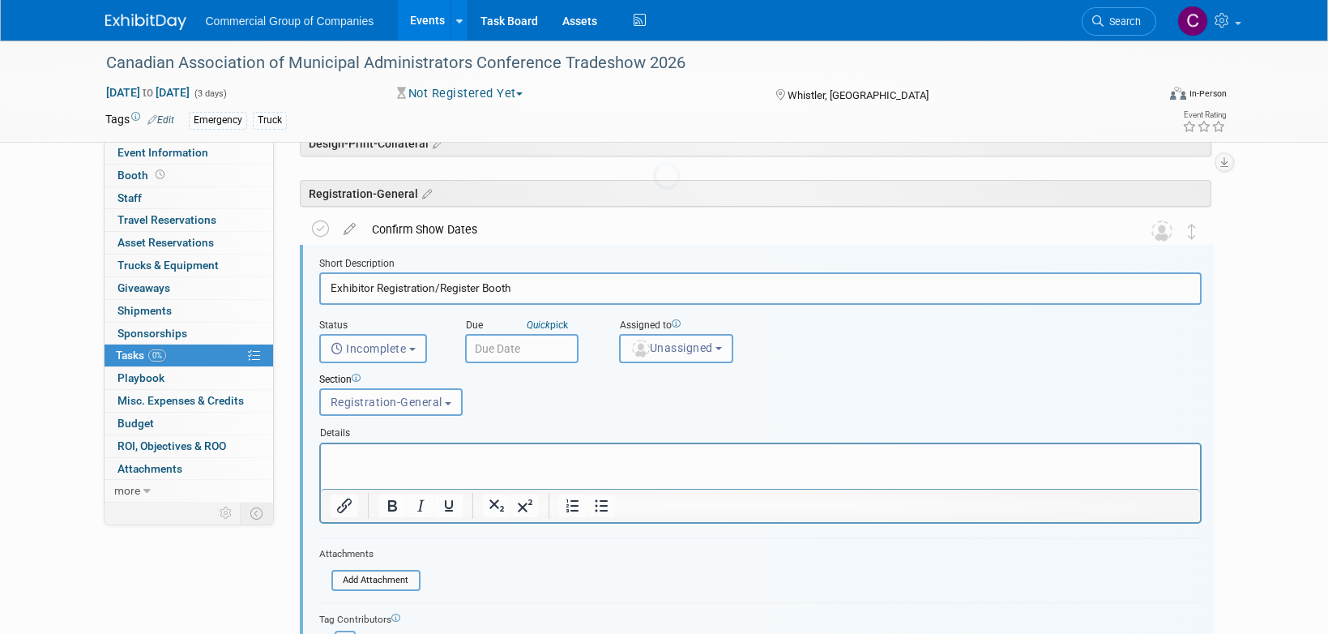
scroll to position [88, 0]
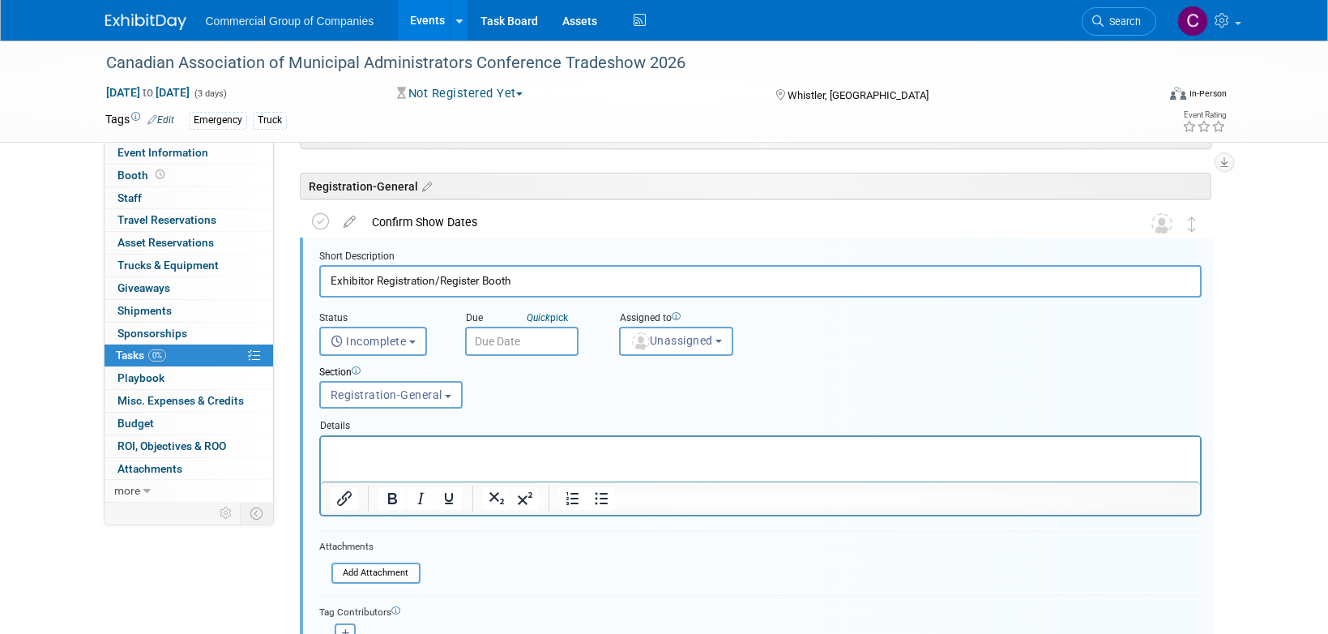
click at [493, 330] on input "text" at bounding box center [521, 341] width 113 height 29
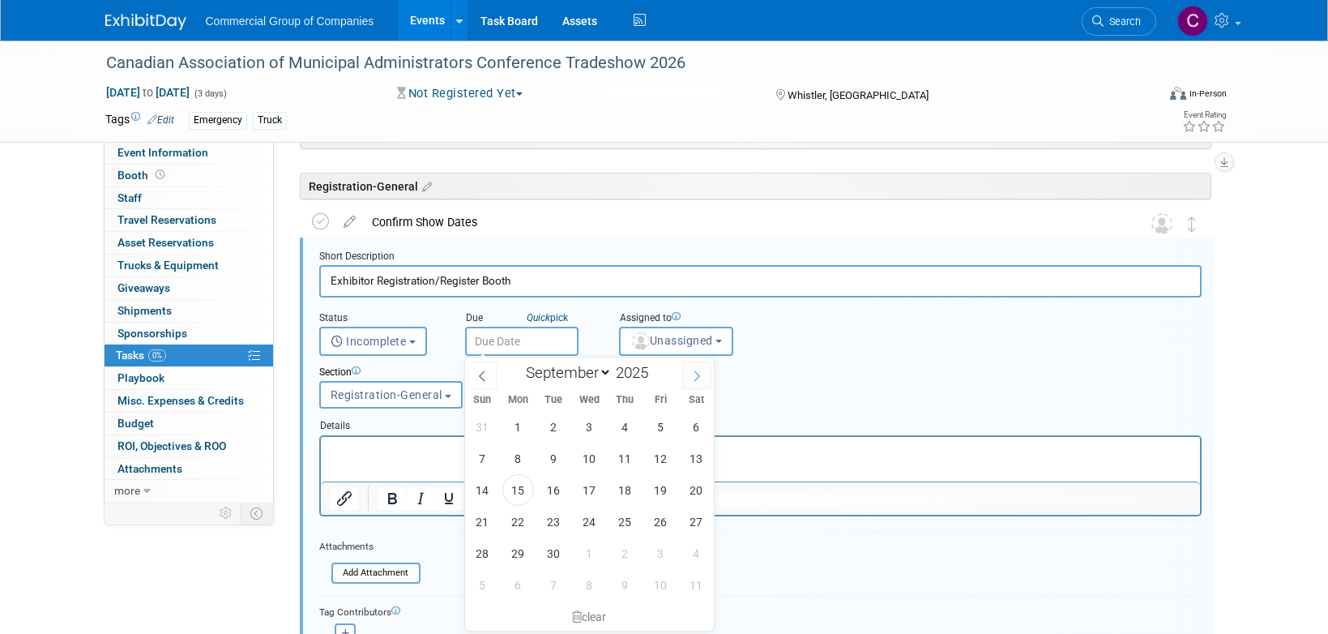
click at [706, 375] on span at bounding box center [696, 375] width 29 height 28
select select "9"
click at [554, 549] on span "28" at bounding box center [554, 553] width 32 height 32
type input "Oct 28, 2025"
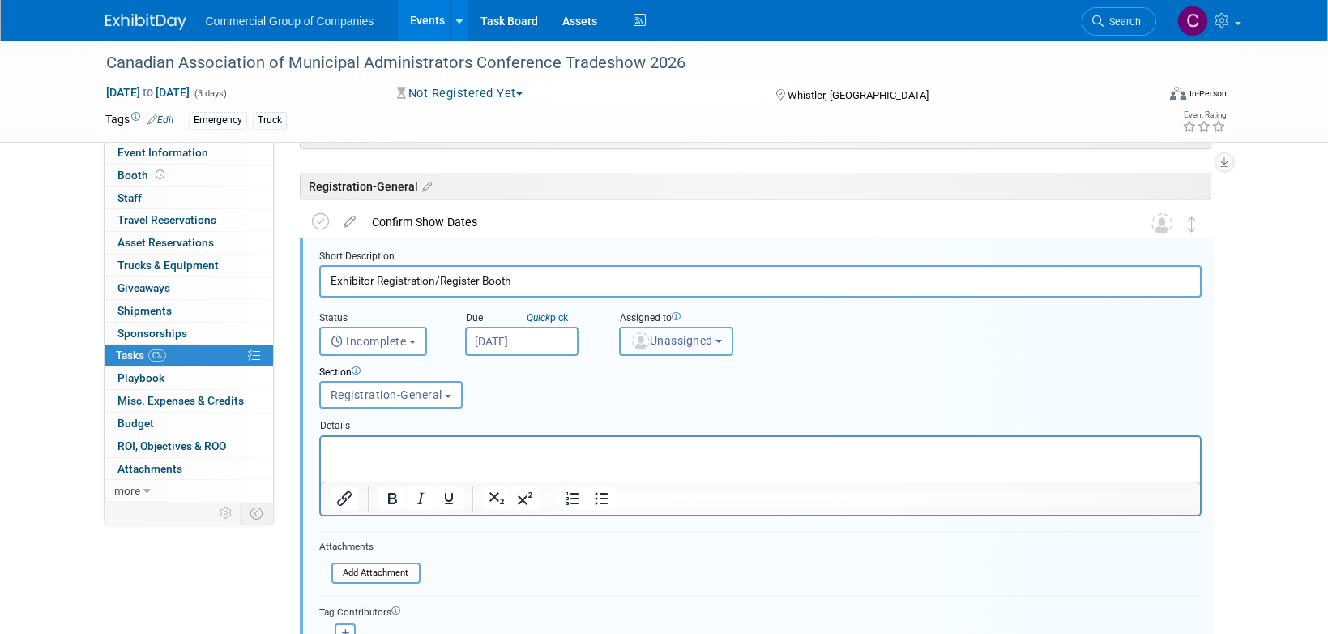
click at [707, 335] on span "Unassigned" at bounding box center [671, 340] width 83 height 13
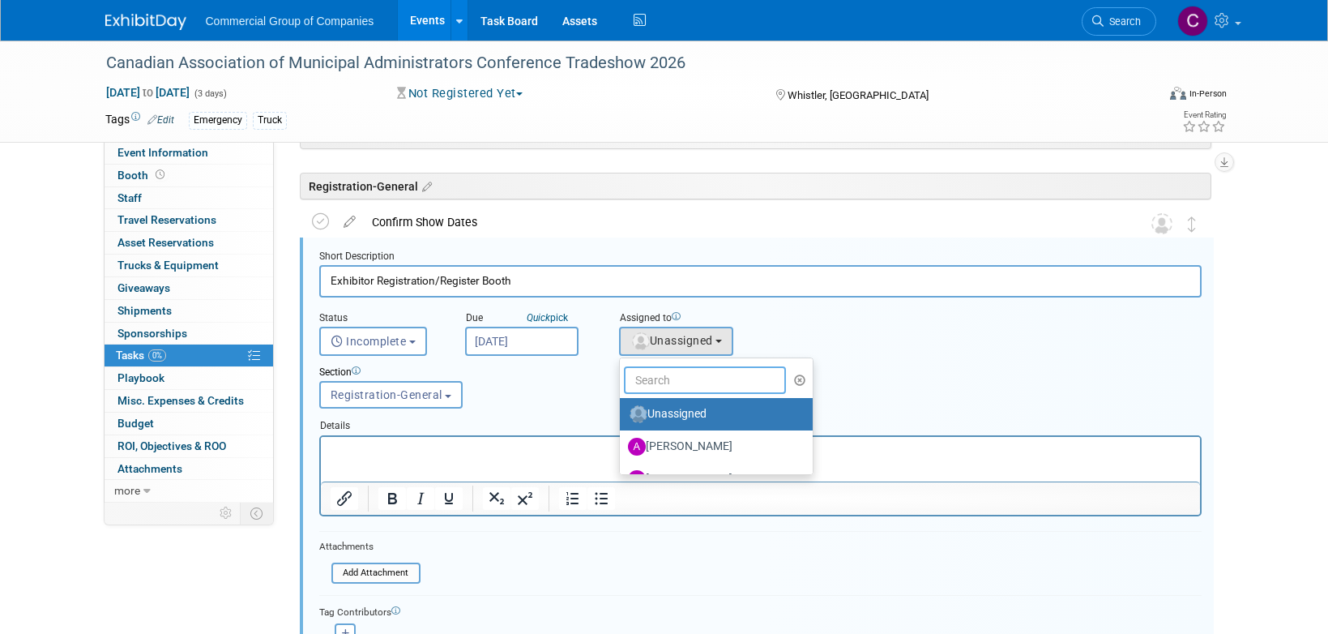
click at [702, 380] on input "text" at bounding box center [705, 380] width 162 height 28
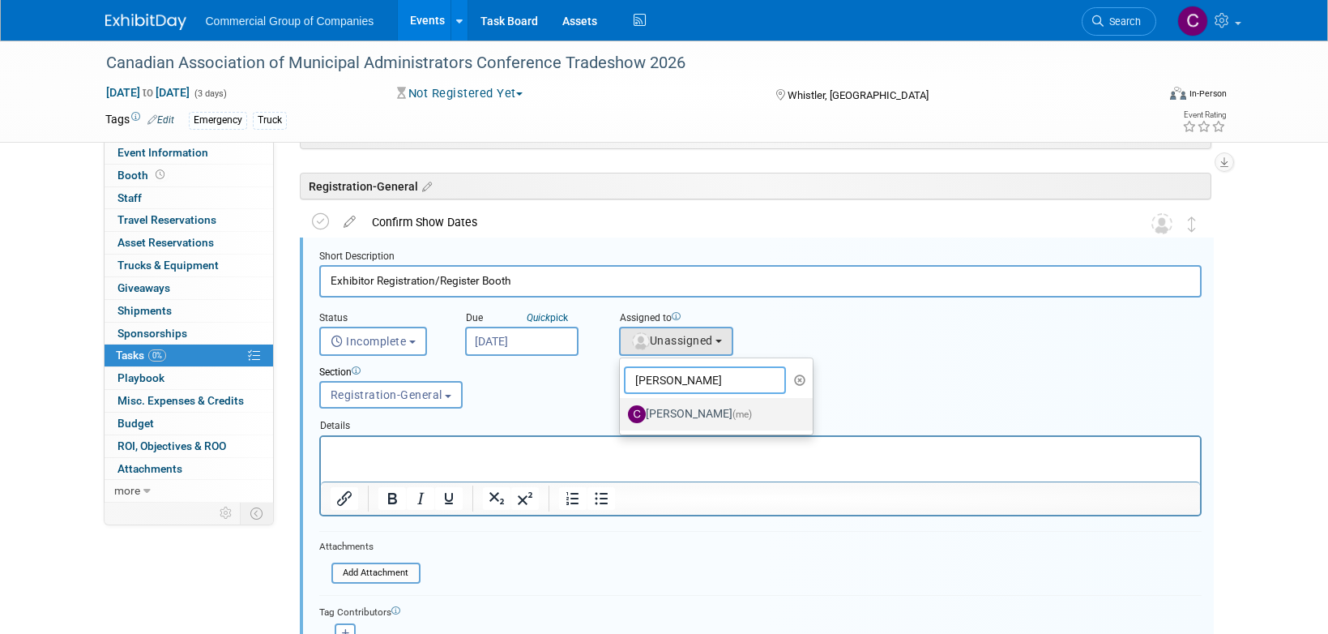
type input "[PERSON_NAME]"
click at [715, 410] on label "Cole Mattern (me)" at bounding box center [712, 414] width 169 height 26
click at [622, 410] on input "Cole Mattern (me)" at bounding box center [617, 412] width 11 height 11
select select "1bf77cdd-794e-41e5-92c8-c5ff4e4784cf"
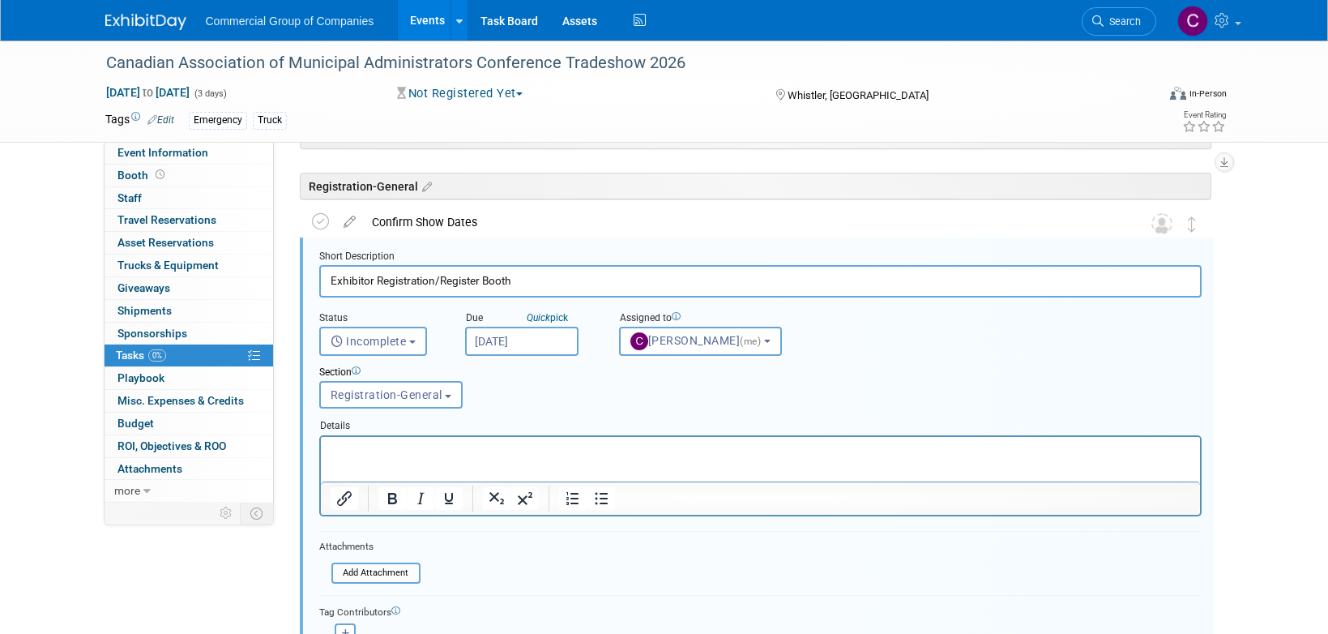
scroll to position [244, 0]
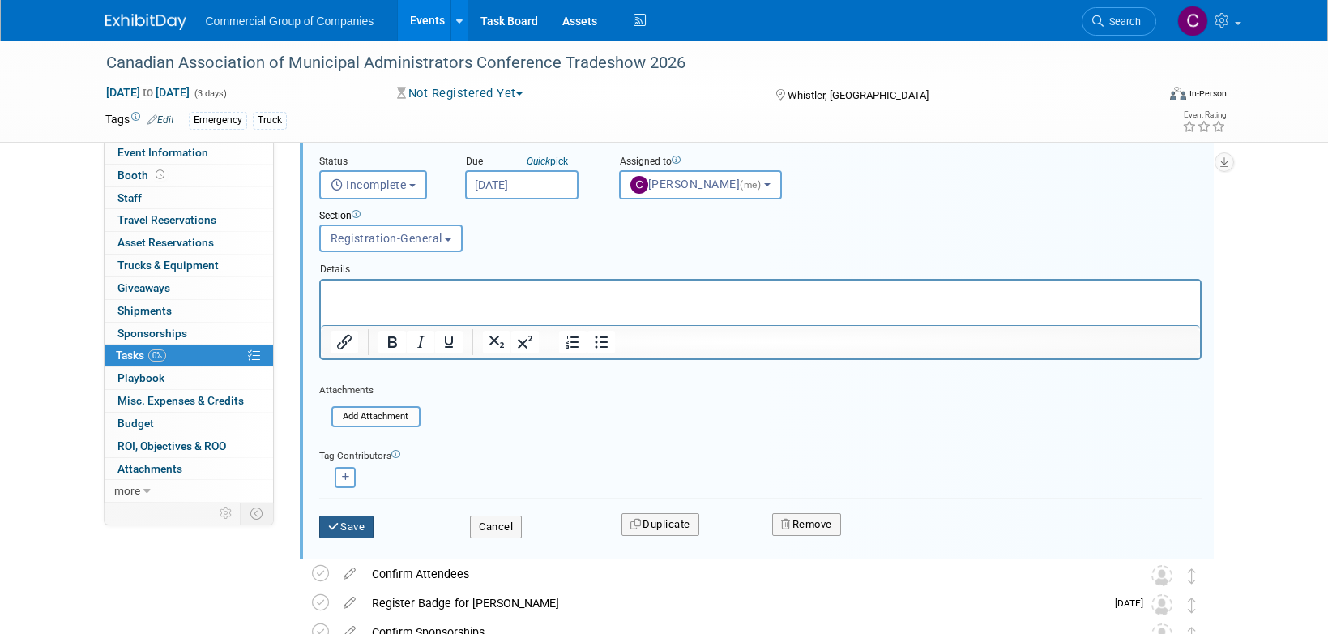
click at [357, 517] on button "Save" at bounding box center [346, 526] width 55 height 23
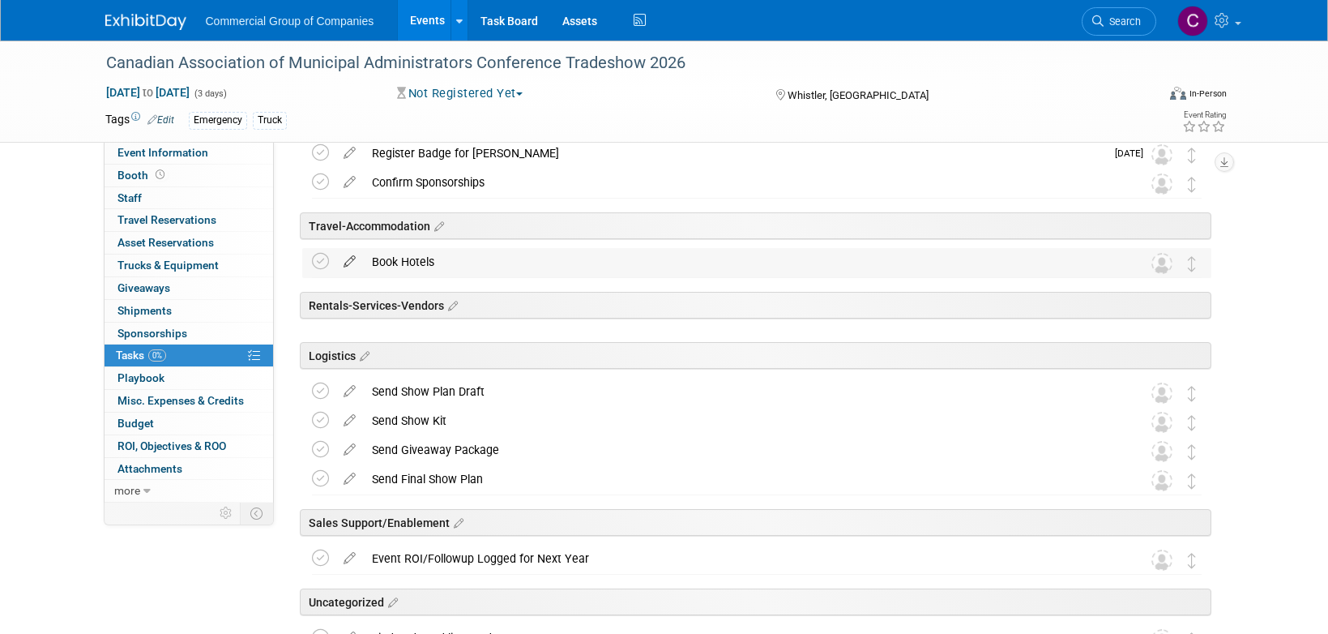
click at [346, 263] on icon at bounding box center [349, 258] width 28 height 20
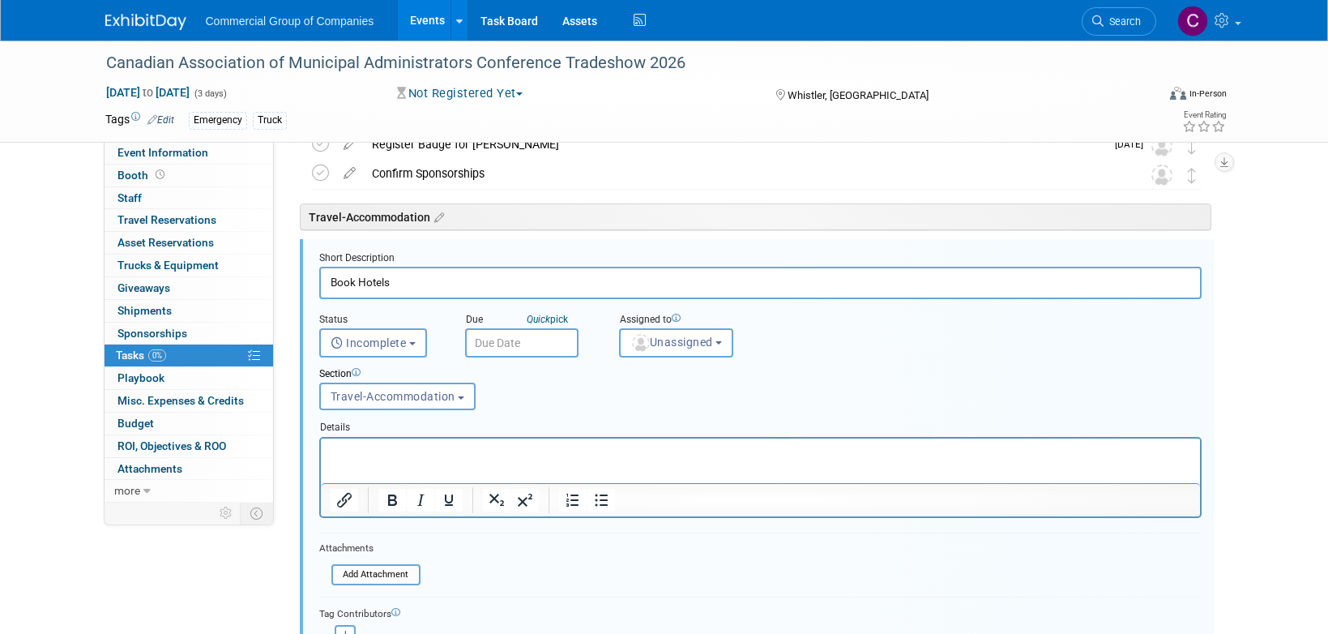
scroll to position [254, 0]
click at [524, 334] on input "text" at bounding box center [521, 341] width 113 height 29
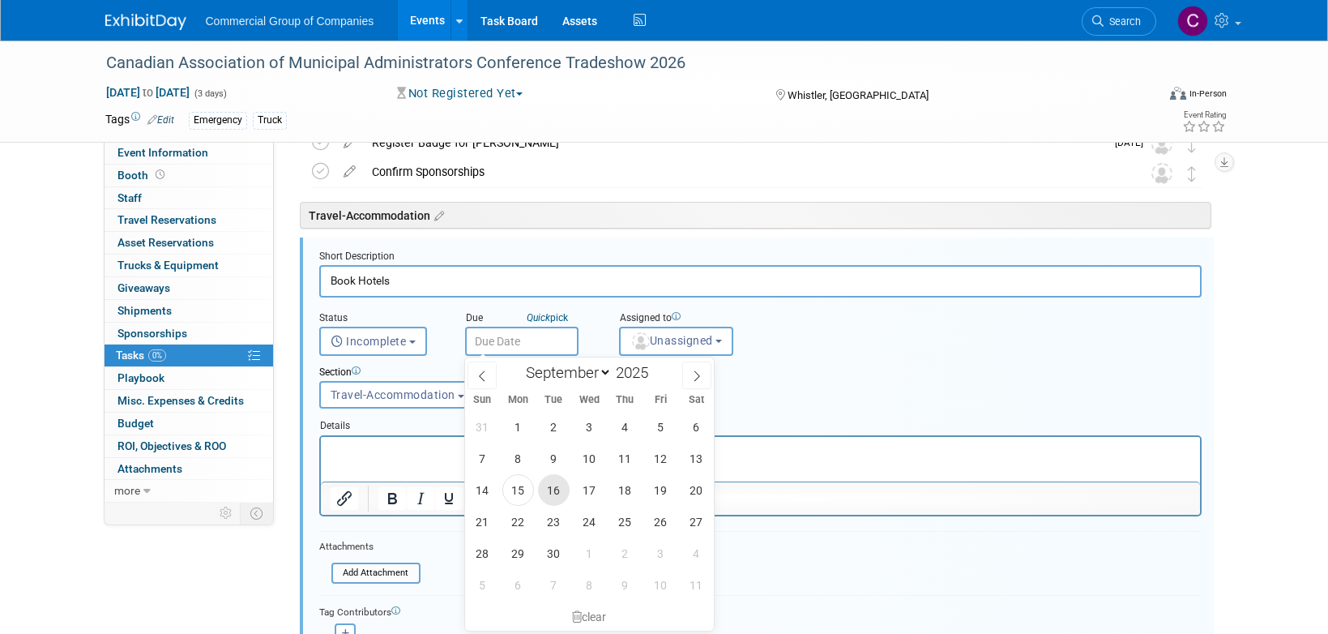
click at [551, 491] on span "16" at bounding box center [554, 490] width 32 height 32
type input "Sep 16, 2025"
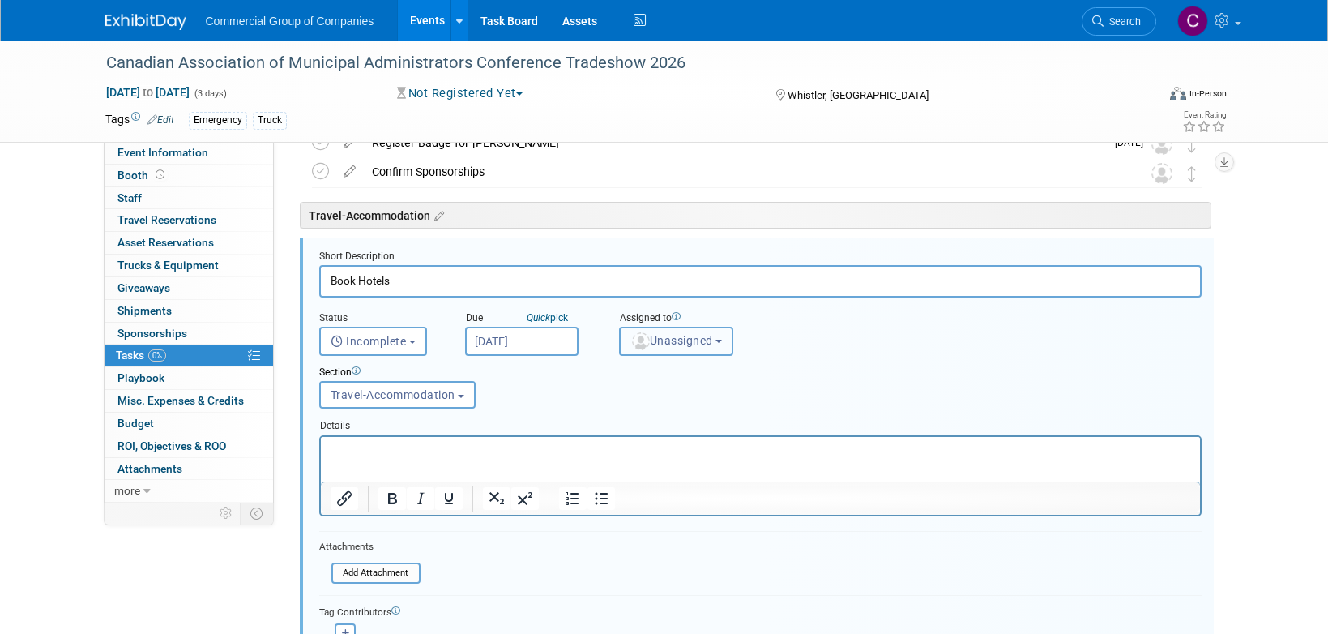
click at [678, 353] on button "Unassigned" at bounding box center [676, 341] width 115 height 29
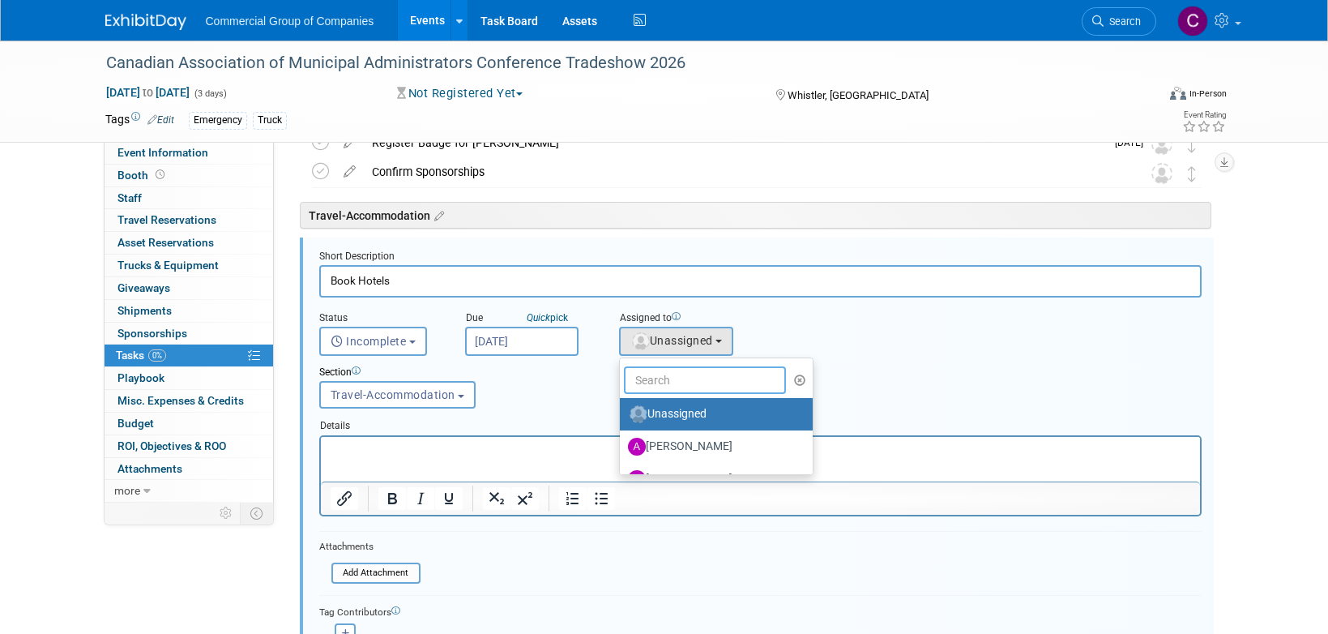
click at [690, 382] on input "text" at bounding box center [705, 380] width 162 height 28
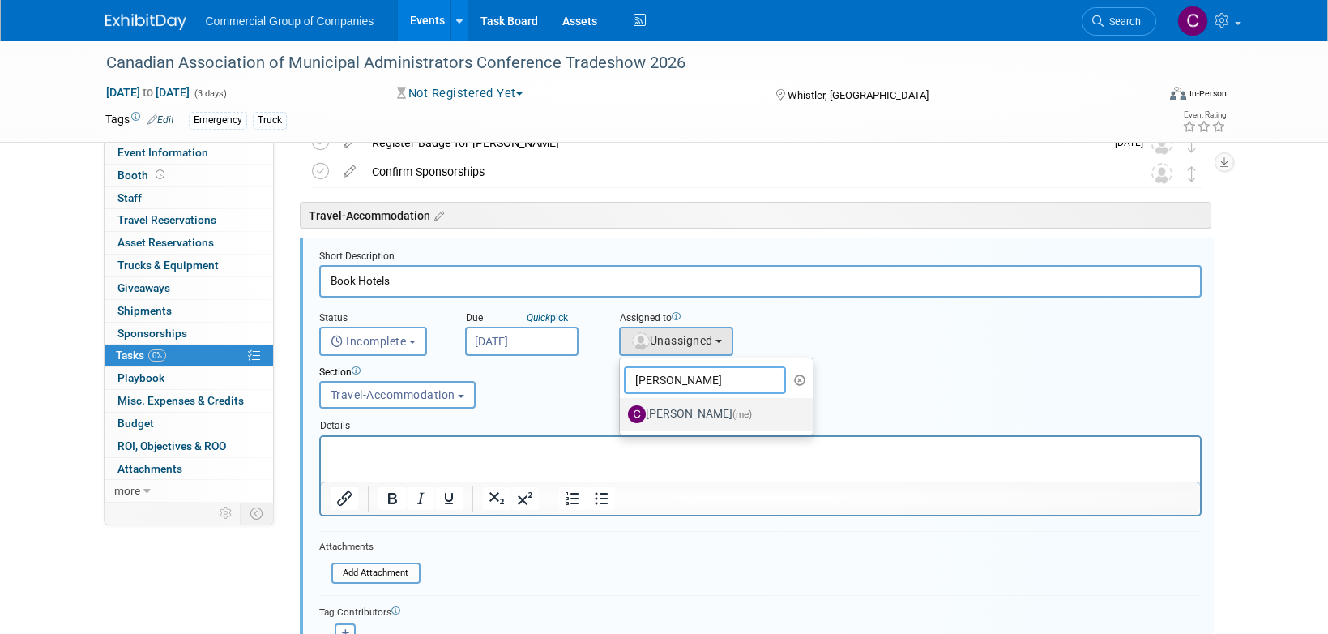
type input "[PERSON_NAME]"
click at [701, 408] on label "Cole Mattern (me)" at bounding box center [712, 414] width 169 height 26
click at [622, 408] on input "Cole Mattern (me)" at bounding box center [617, 412] width 11 height 11
select select "1bf77cdd-794e-41e5-92c8-c5ff4e4784cf"
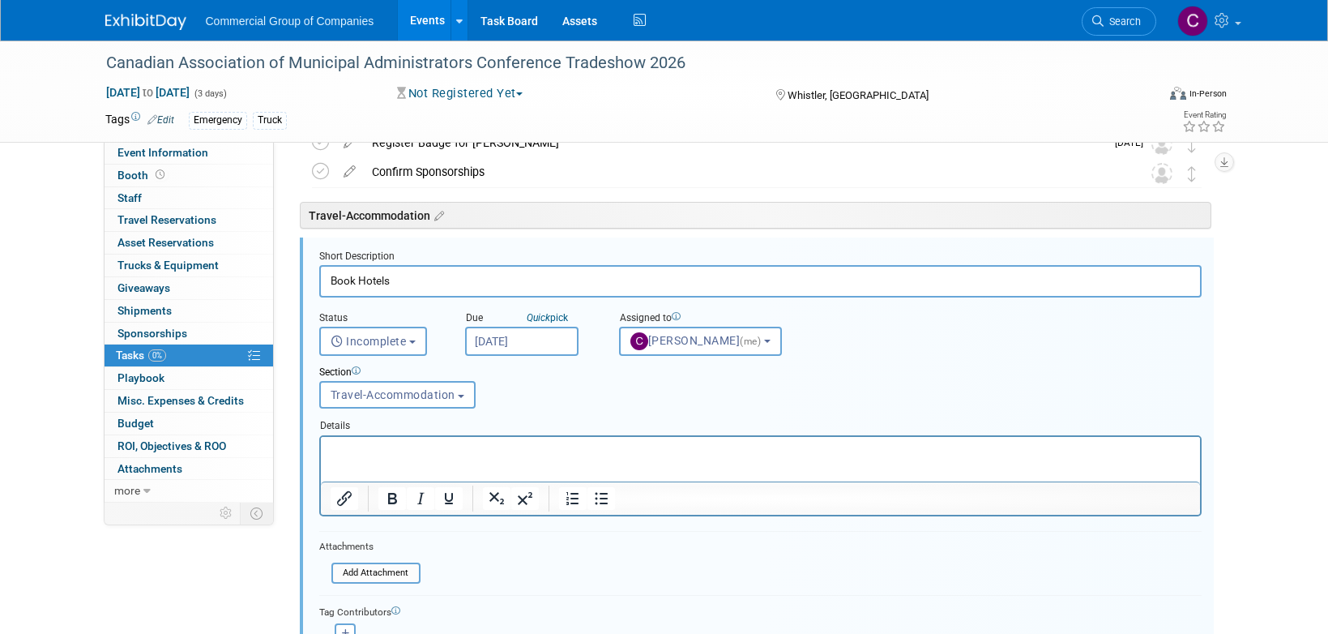
click at [488, 446] on p "Rich Text Area. Press ALT-0 for help." at bounding box center [760, 449] width 861 height 15
click at [442, 278] on input "Book Hotels" at bounding box center [760, 281] width 882 height 32
type input "Book Hotel For Will May 25-27th."
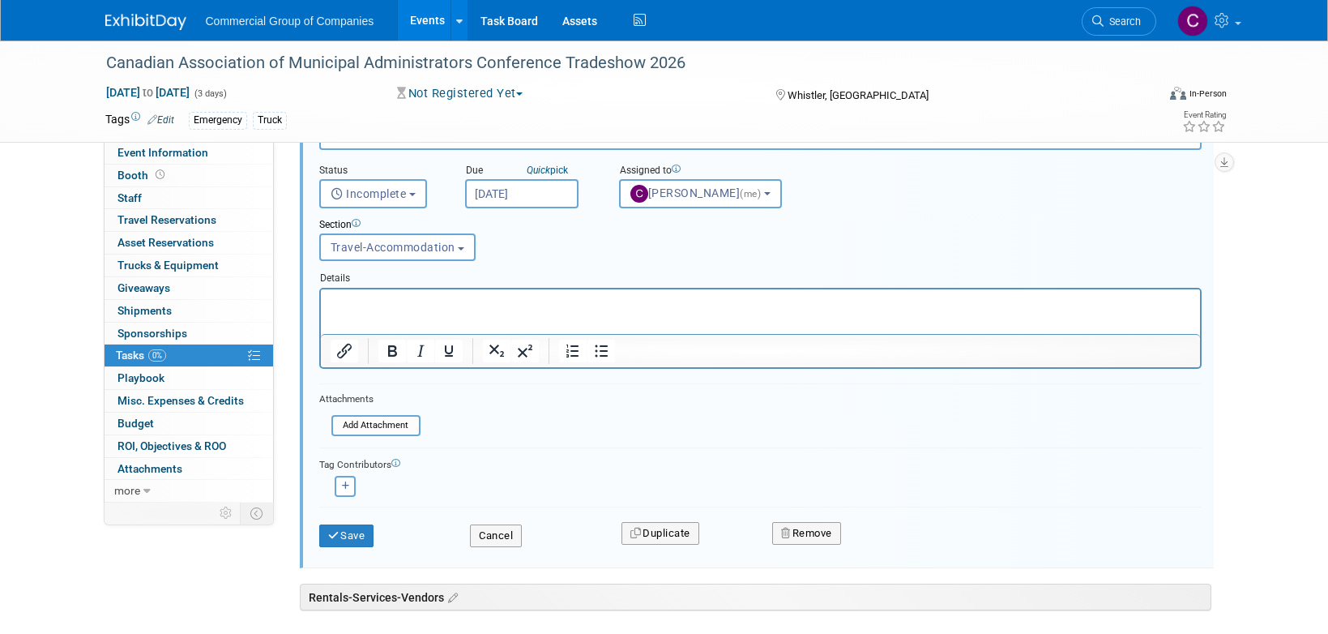
scroll to position [409, 0]
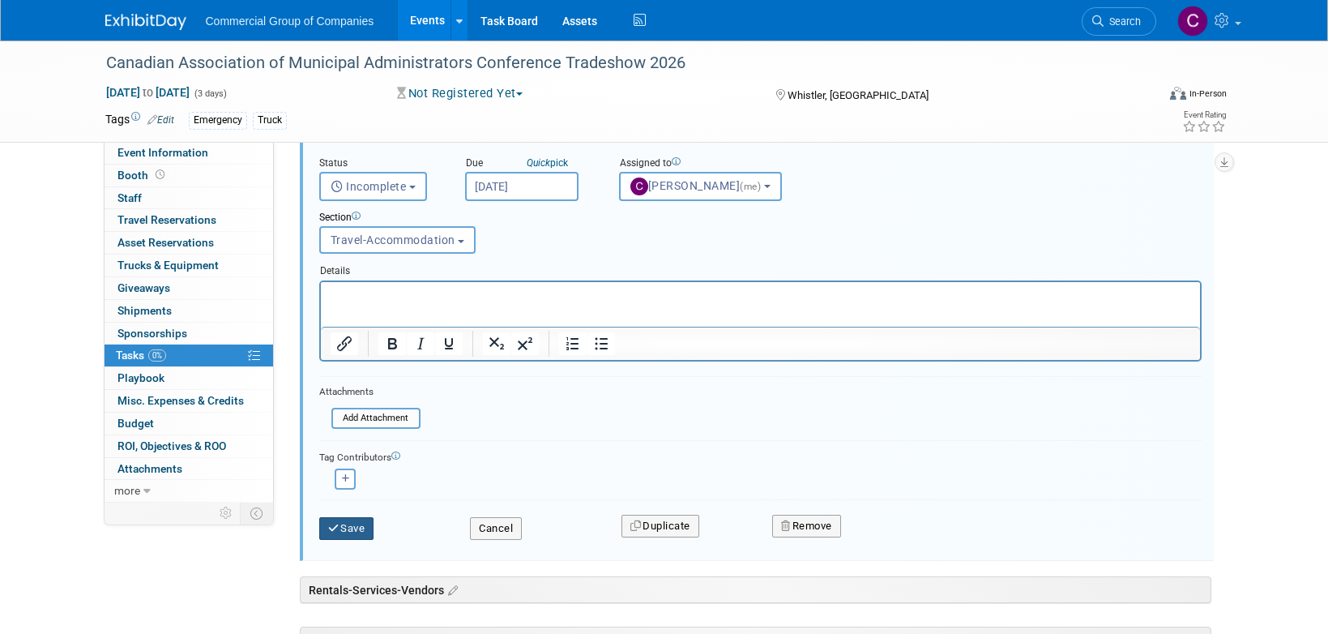
click at [345, 528] on button "Save" at bounding box center [346, 528] width 55 height 23
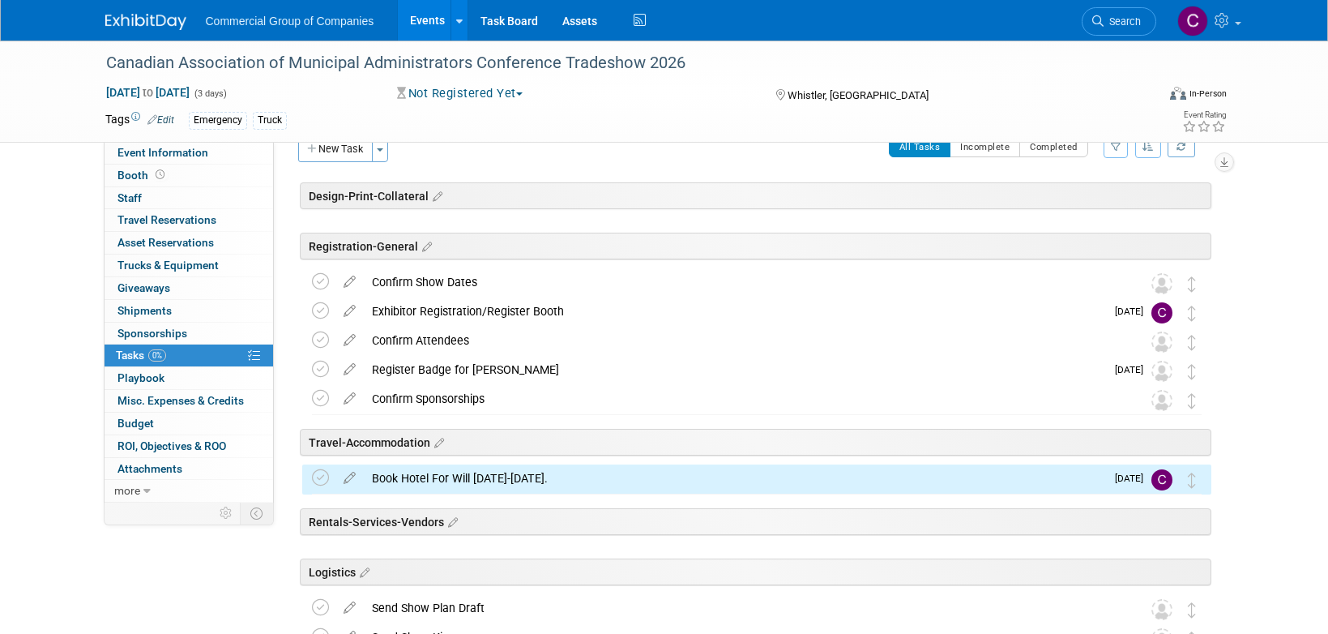
scroll to position [0, 0]
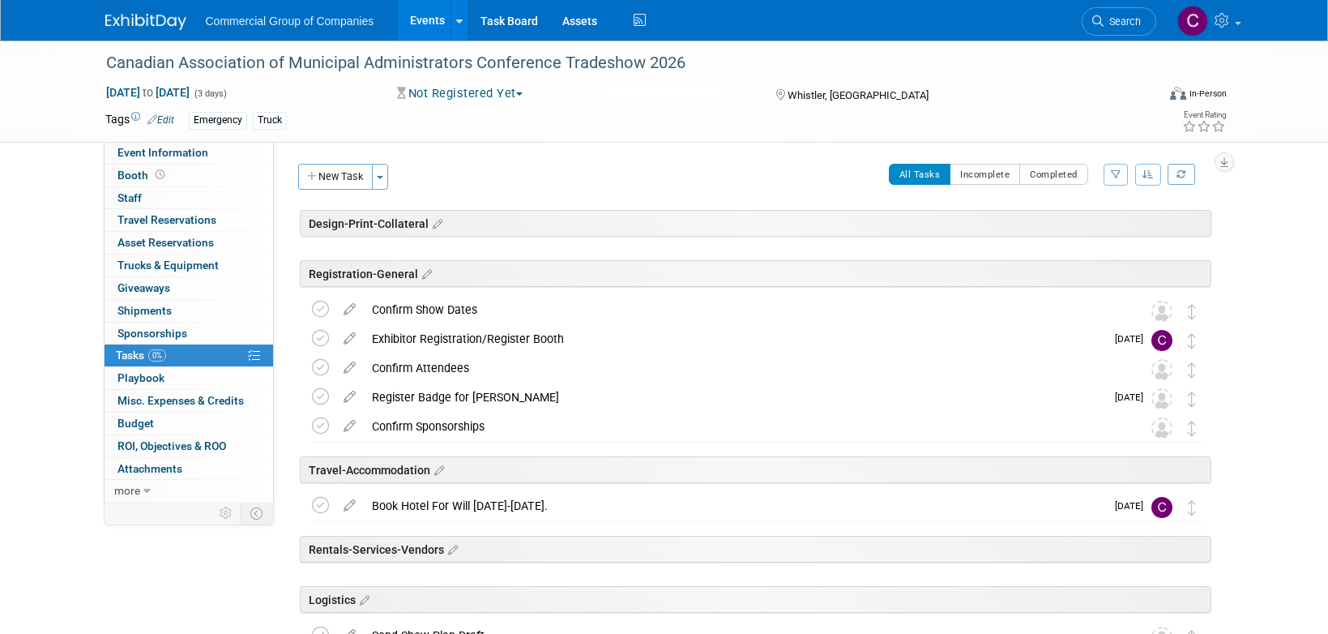
click at [593, 407] on div "Register Badge for Will Schwenger" at bounding box center [734, 397] width 741 height 28
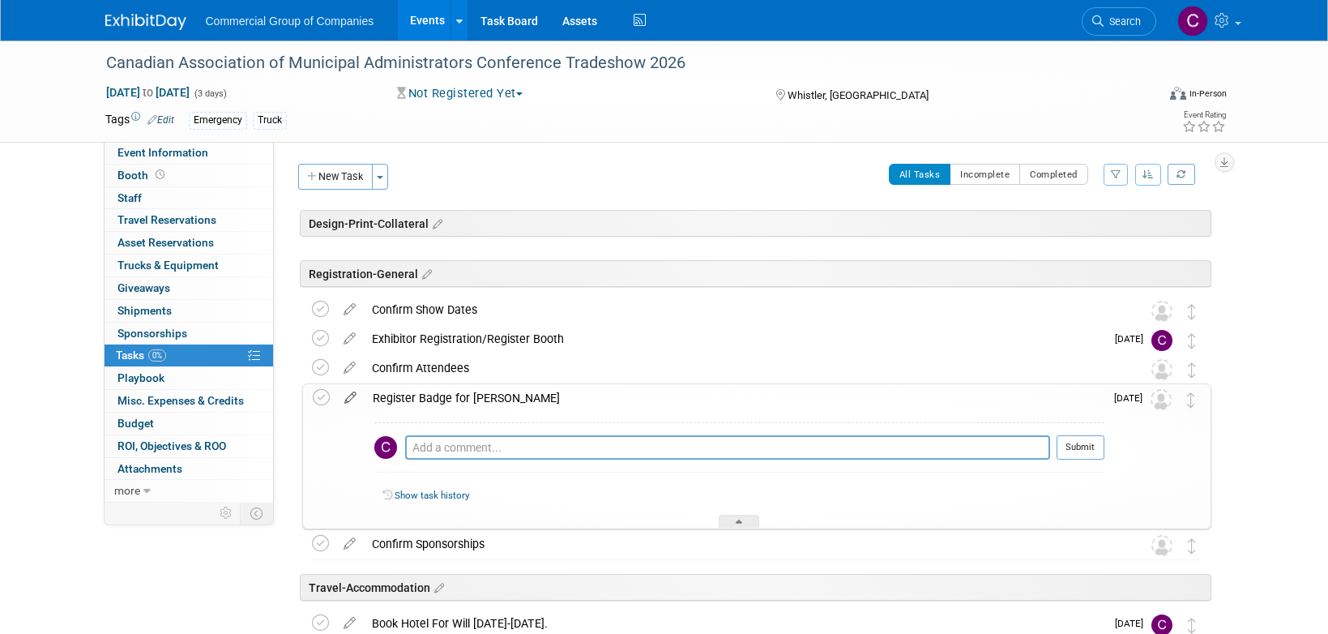
click at [348, 395] on icon at bounding box center [350, 394] width 28 height 20
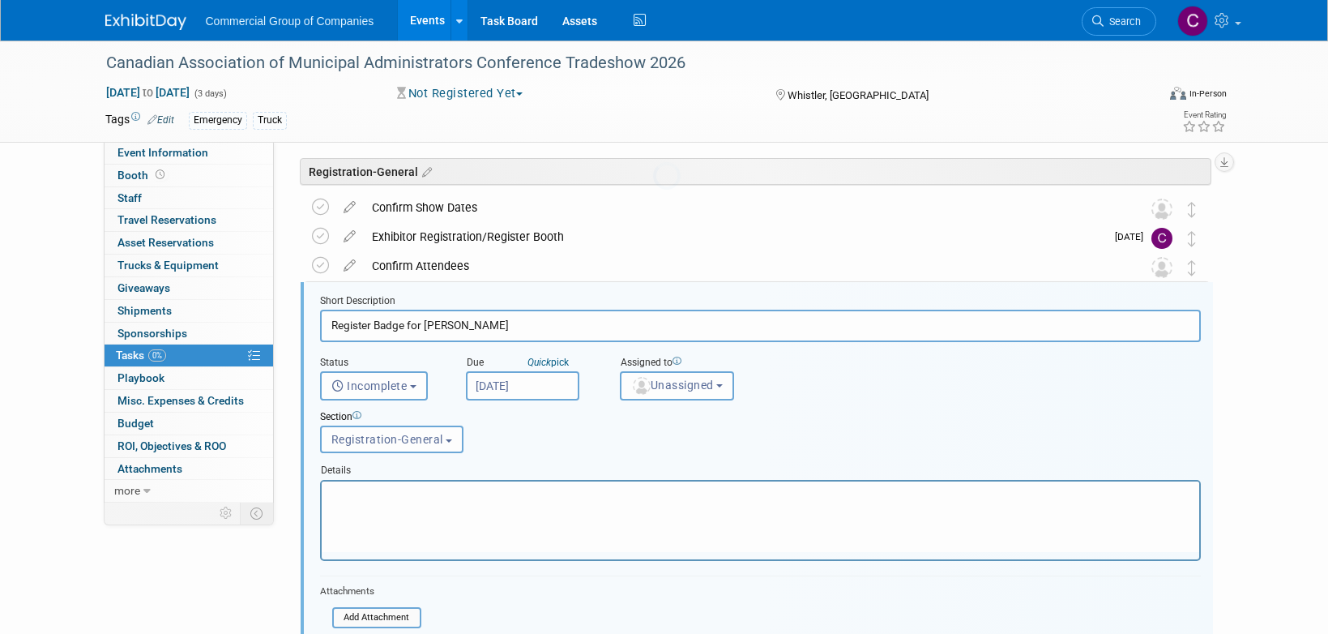
scroll to position [147, 0]
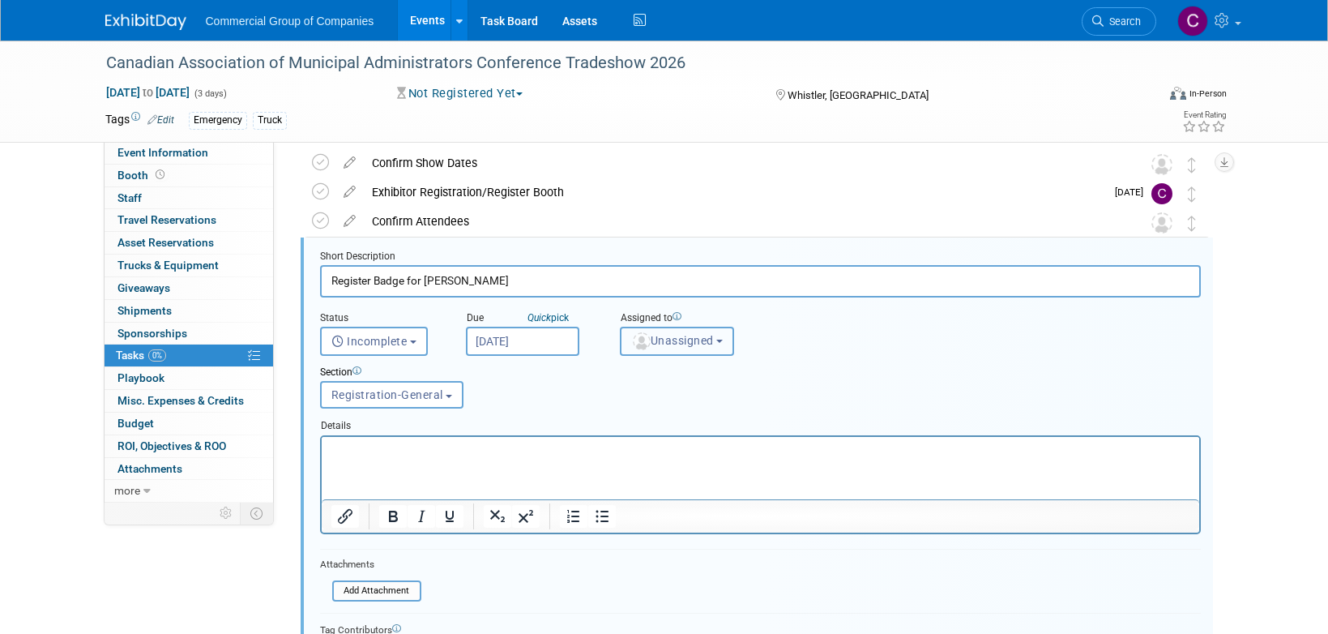
click at [667, 343] on span "Unassigned" at bounding box center [672, 340] width 83 height 13
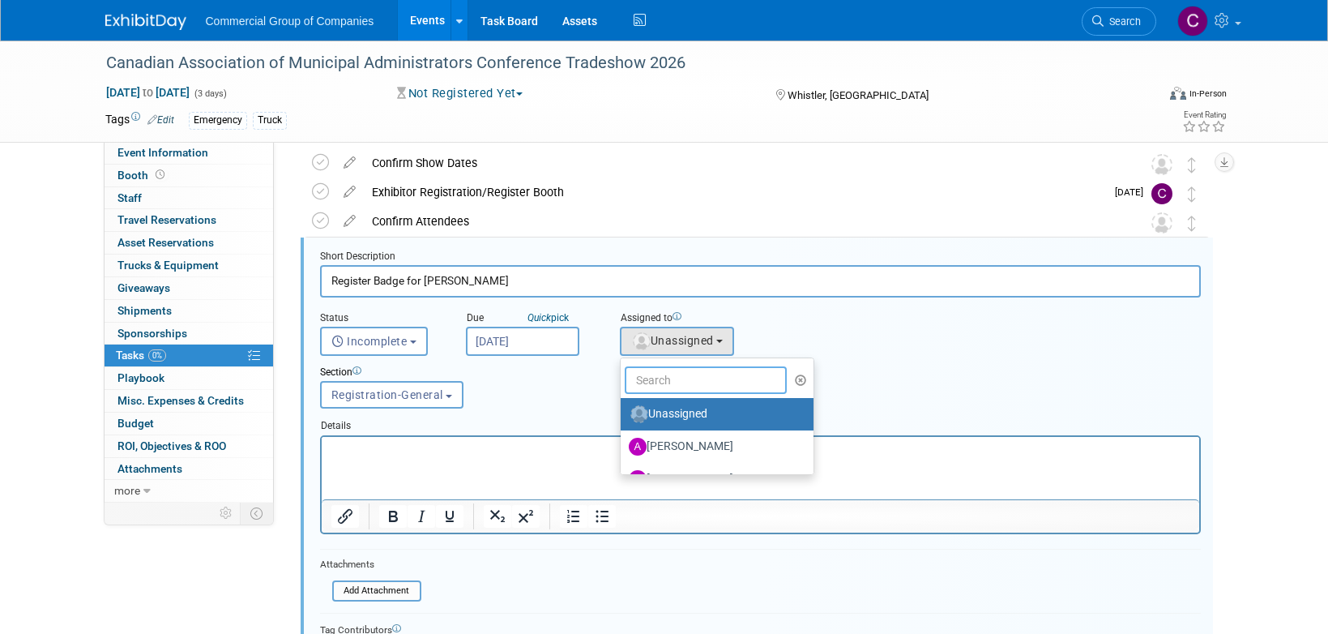
click at [669, 379] on input "text" at bounding box center [706, 380] width 162 height 28
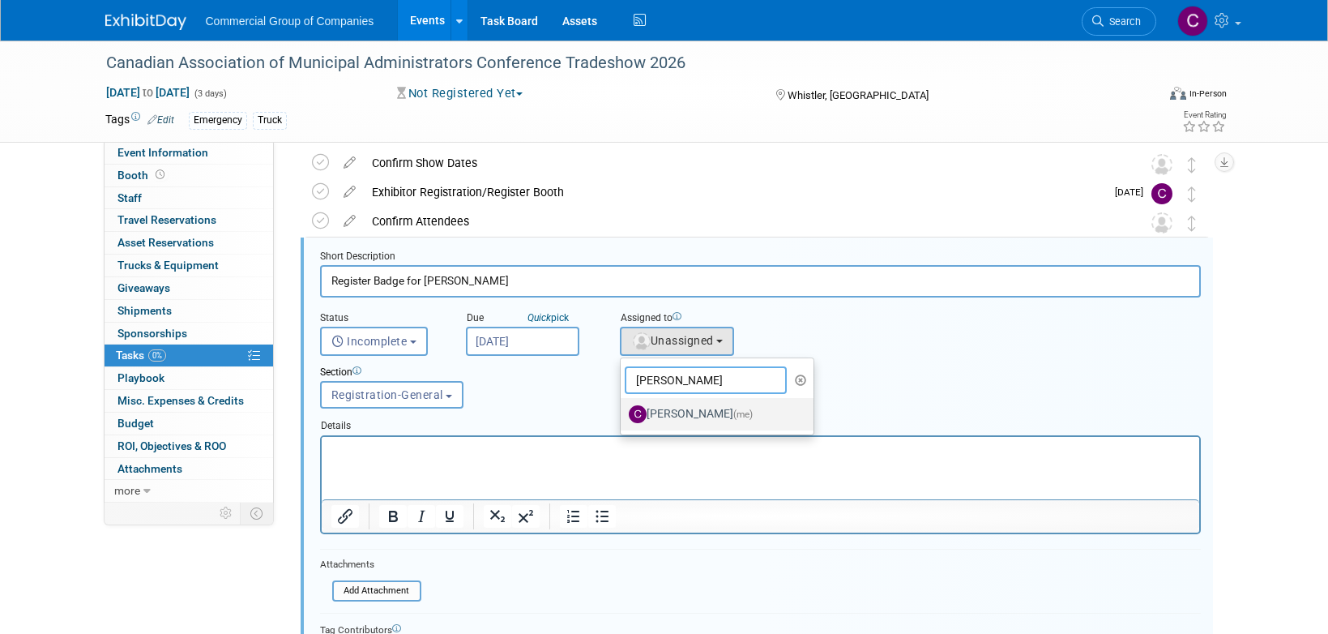
type input "[PERSON_NAME]"
click at [649, 422] on label "Cole Mattern (me)" at bounding box center [713, 414] width 169 height 26
click at [623, 417] on input "Cole Mattern (me)" at bounding box center [618, 412] width 11 height 11
select select "1bf77cdd-794e-41e5-92c8-c5ff4e4784cf"
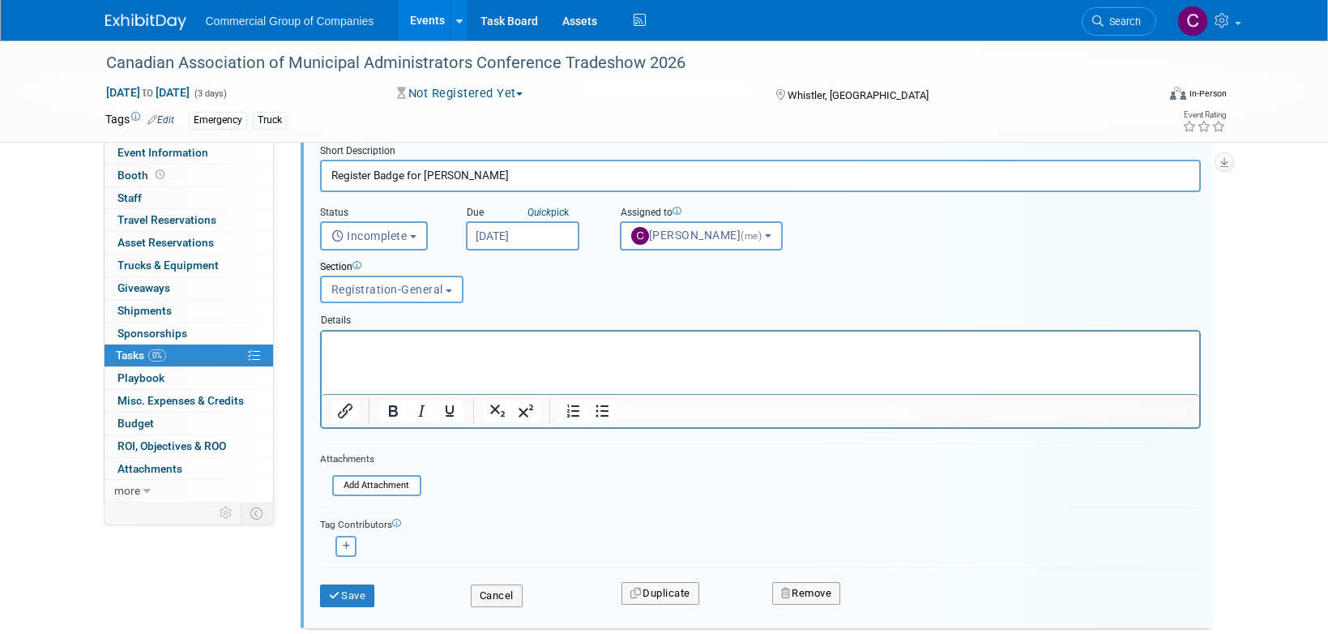
scroll to position [291, 0]
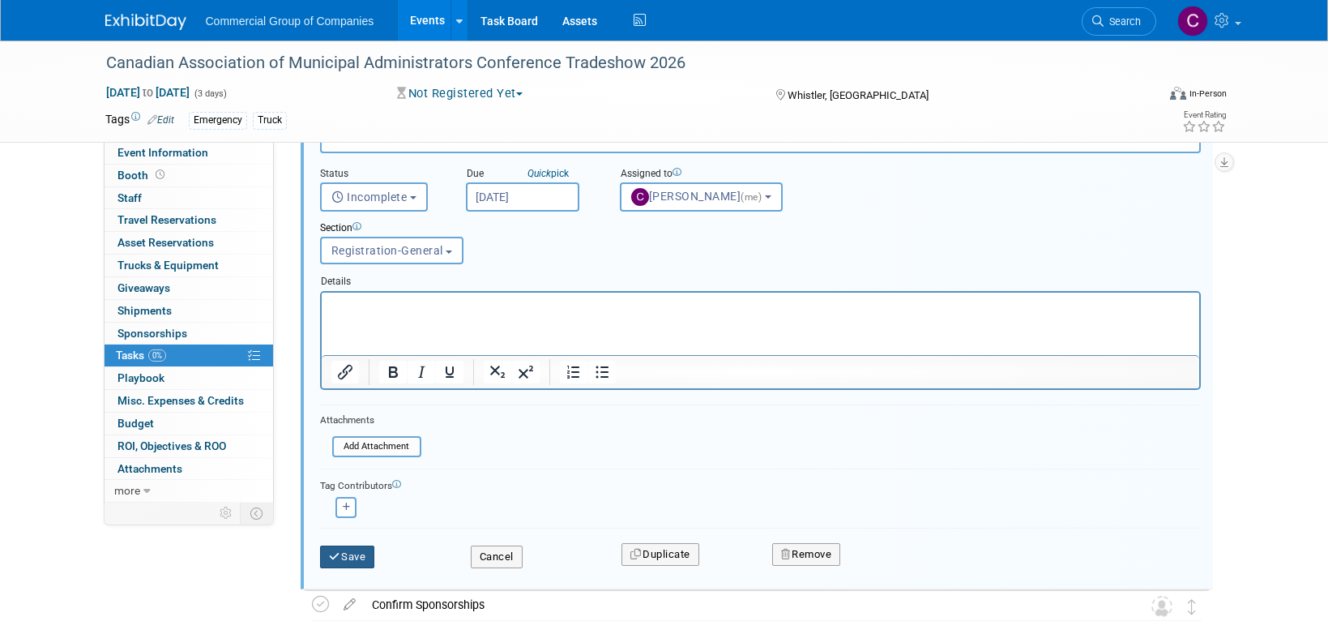
click at [342, 553] on button "Save" at bounding box center [347, 556] width 55 height 23
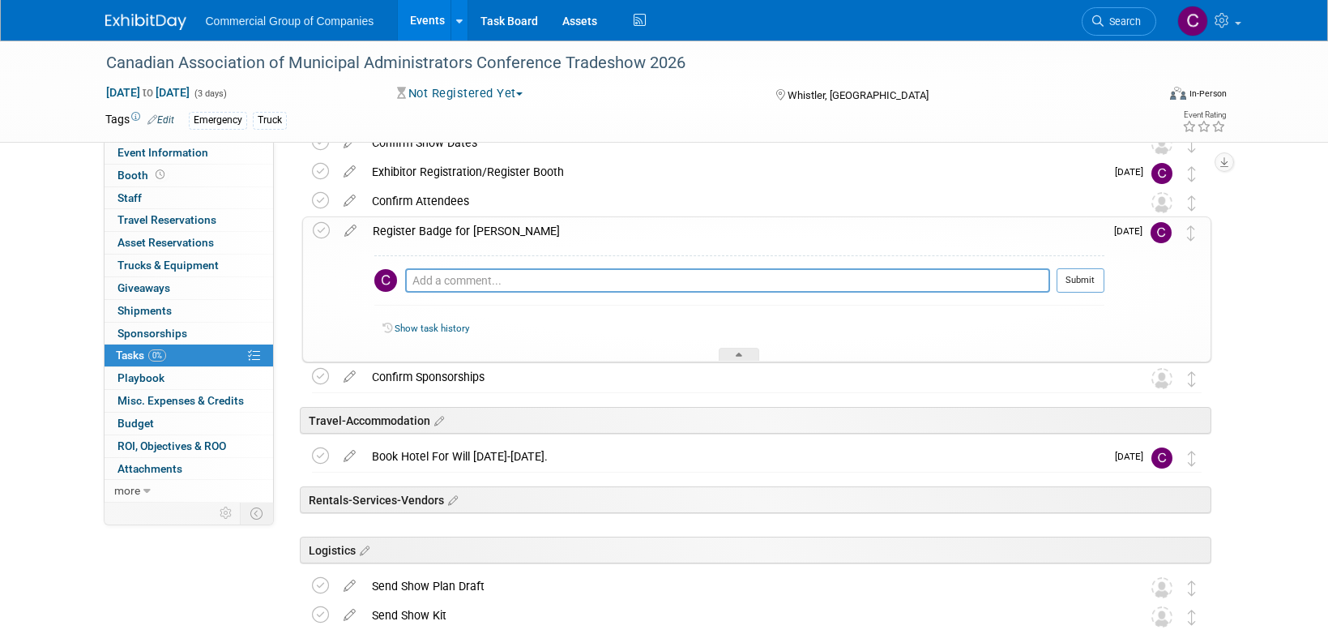
scroll to position [0, 0]
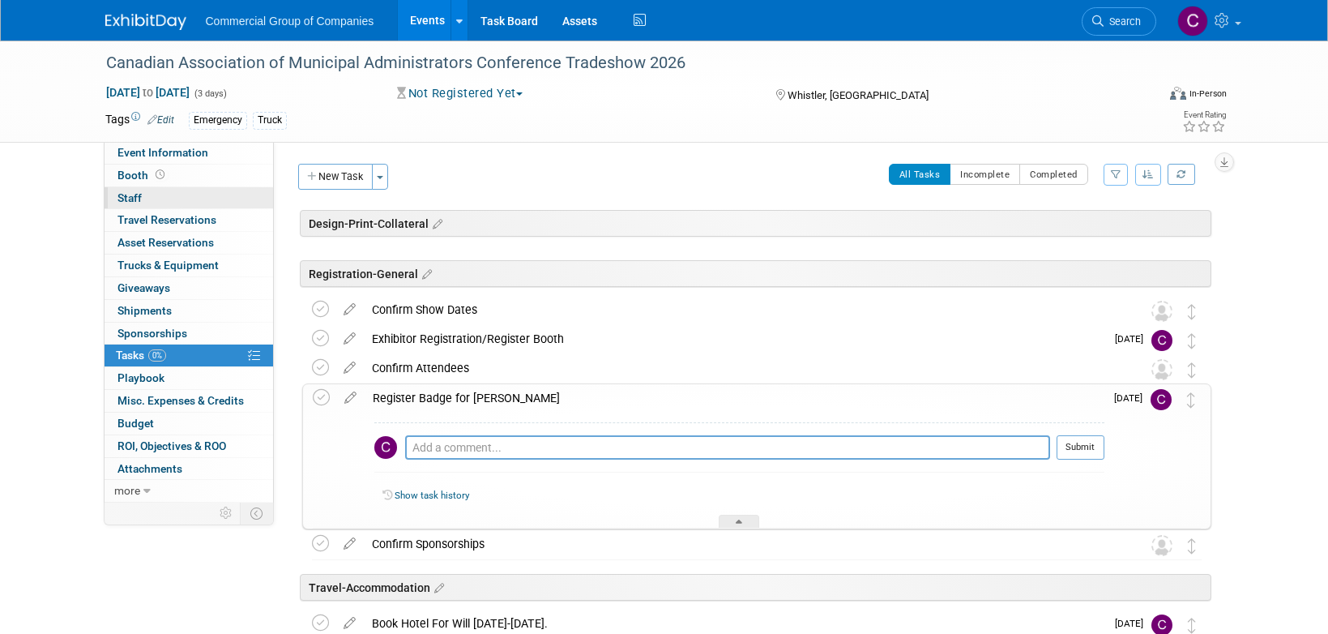
click at [168, 190] on link "0 Staff 0" at bounding box center [189, 198] width 169 height 22
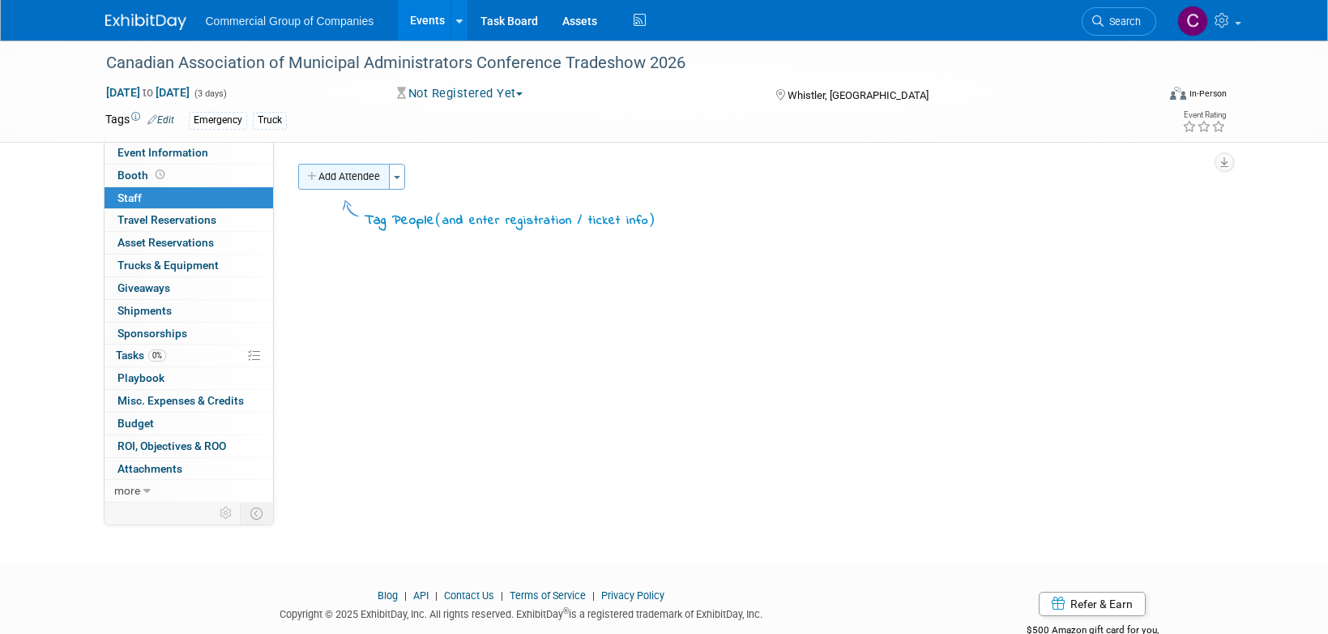
click at [368, 169] on button "Add Attendee" at bounding box center [344, 177] width 92 height 26
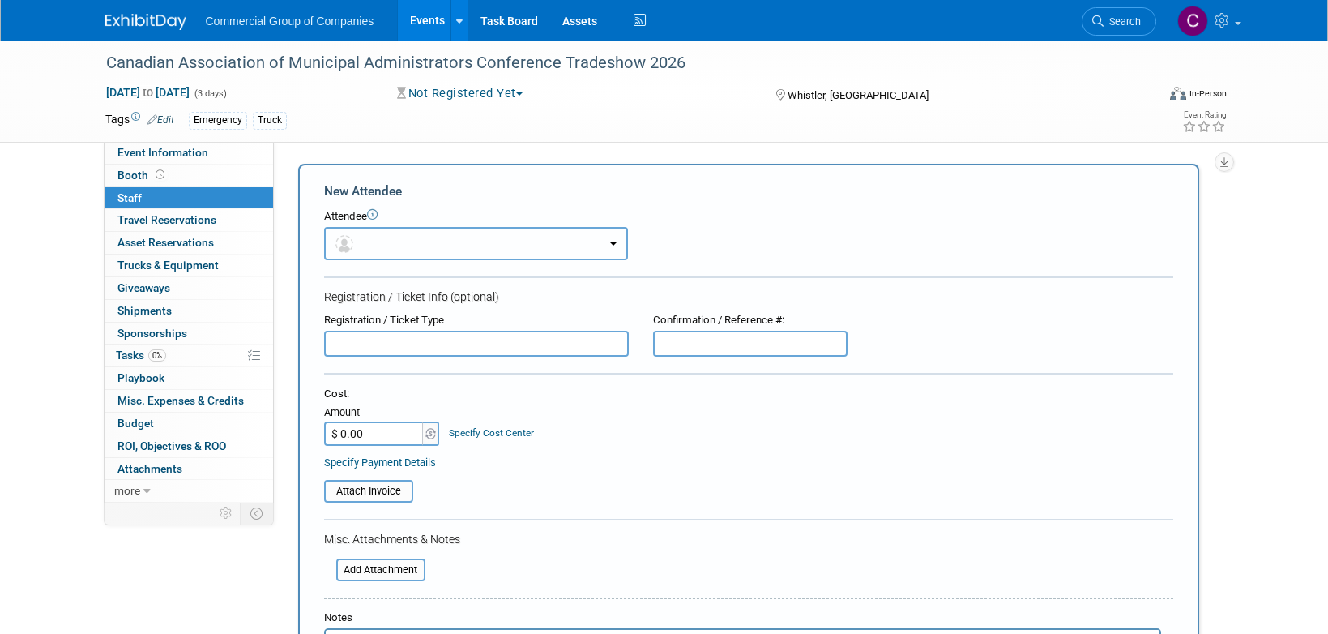
click at [392, 247] on button "button" at bounding box center [476, 243] width 304 height 33
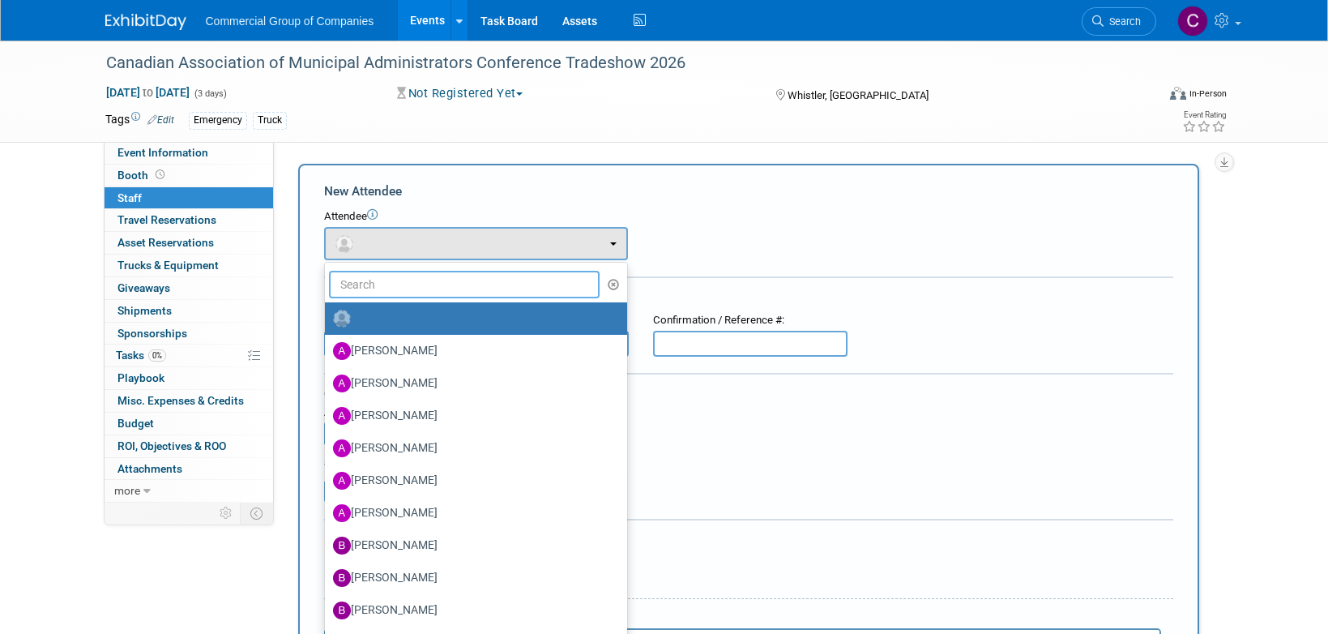
click at [406, 287] on input "text" at bounding box center [464, 285] width 271 height 28
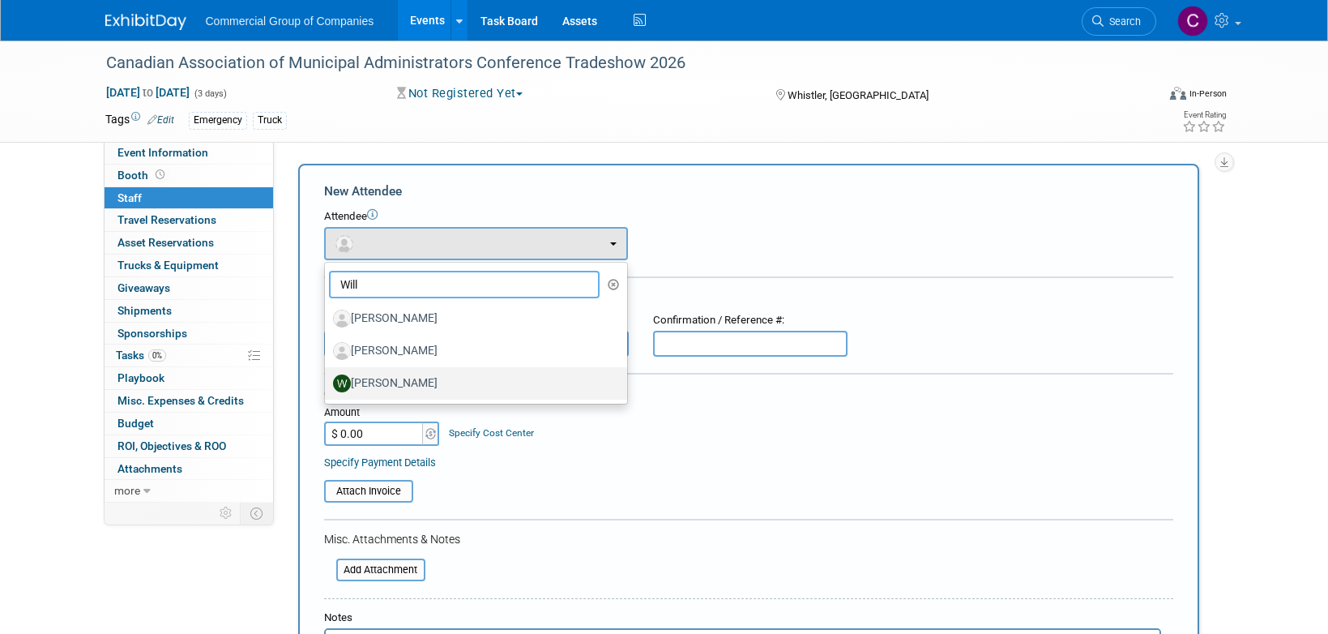
type input "Will"
click at [439, 377] on label "Will Schwenger" at bounding box center [472, 383] width 278 height 26
click at [327, 377] on input "Will Schwenger" at bounding box center [322, 381] width 11 height 11
select select "7303c45c-0c43-48b3-a39b-b01d19b3ffb7"
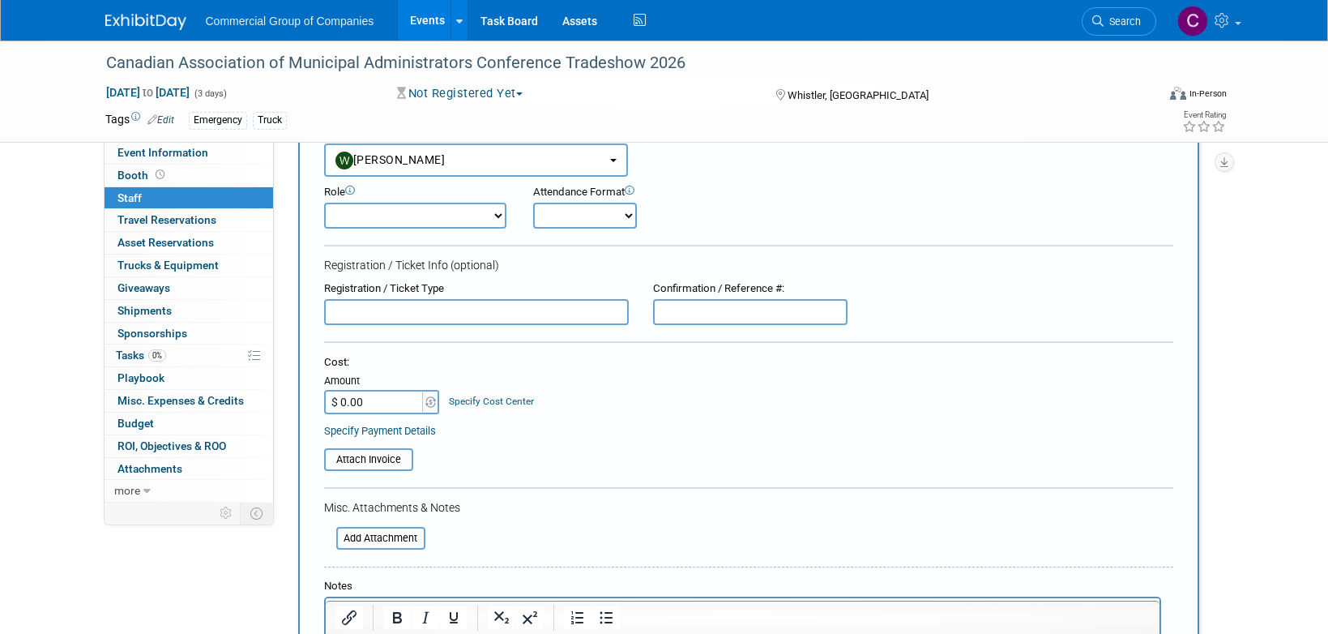
scroll to position [143, 0]
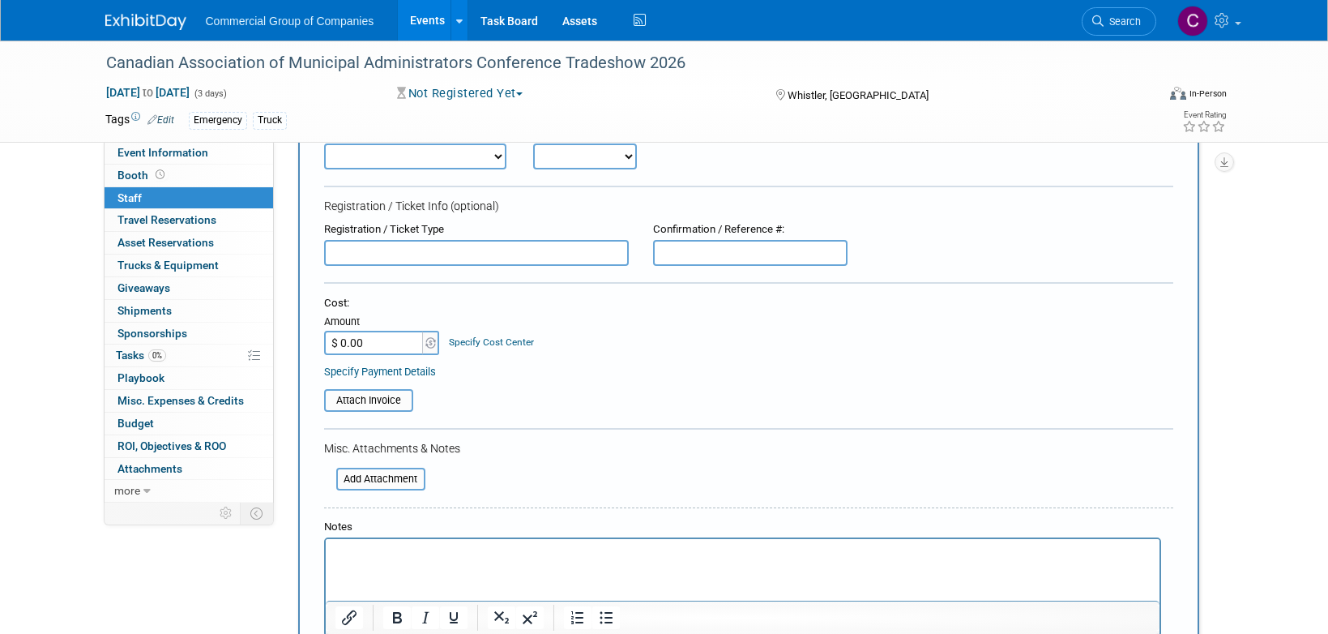
click at [457, 145] on select "Branch Manager Branch Staff Member Dealer Principal Demonstrator Event Owner Ho…" at bounding box center [415, 156] width 183 height 26
select select "4"
click at [557, 154] on select "Onsite Remote" at bounding box center [585, 156] width 104 height 26
select select "1"
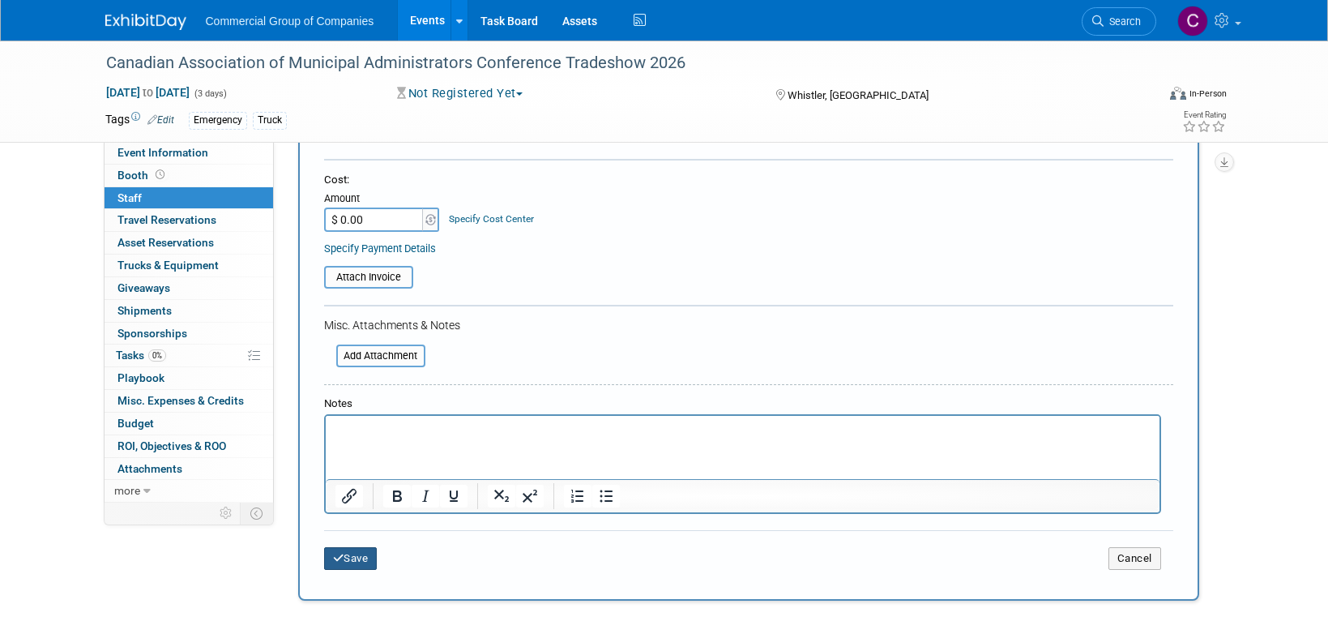
click at [342, 567] on button "Save" at bounding box center [350, 558] width 53 height 23
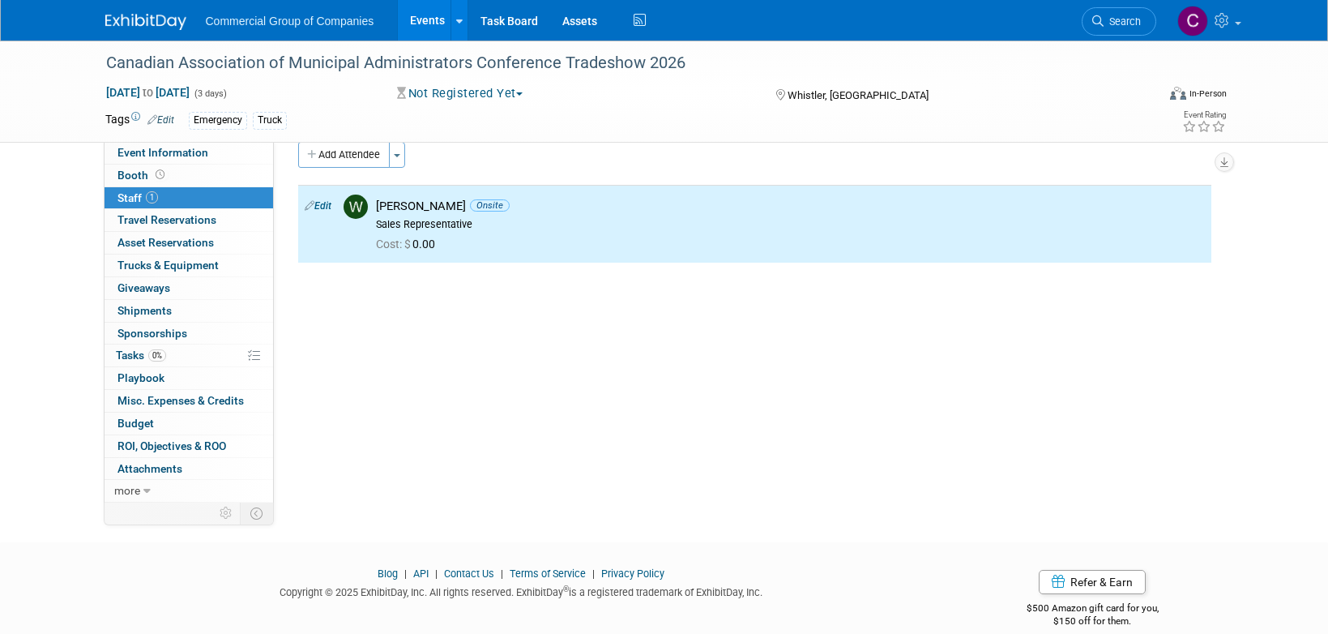
scroll to position [0, 0]
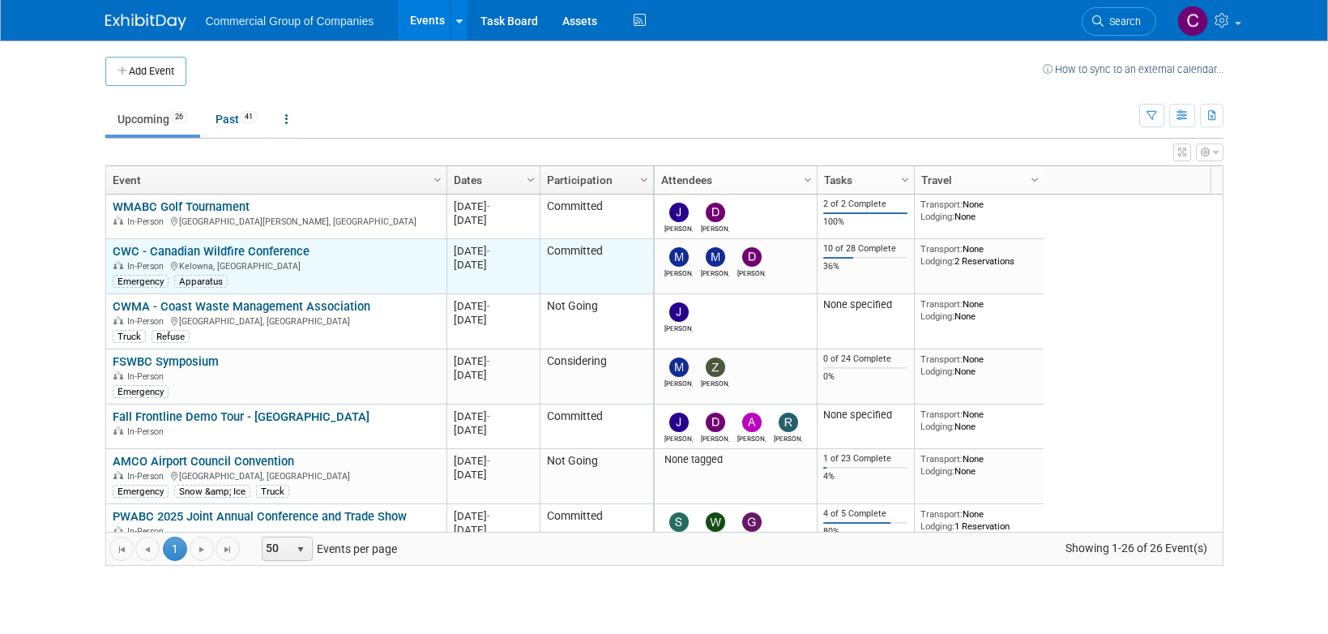
scroll to position [97, 0]
